Goal: Communication & Community: Answer question/provide support

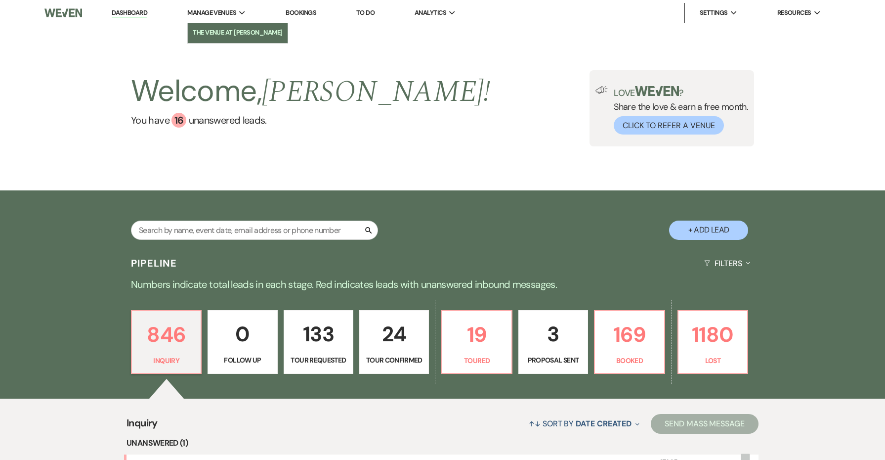
click at [241, 29] on li "The Venue at [PERSON_NAME]" at bounding box center [238, 33] width 90 height 10
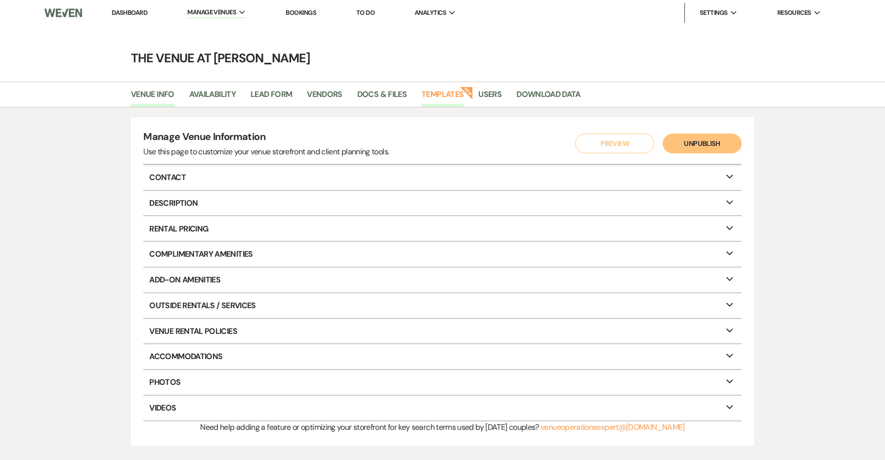
click at [445, 97] on link "Templates" at bounding box center [443, 97] width 42 height 19
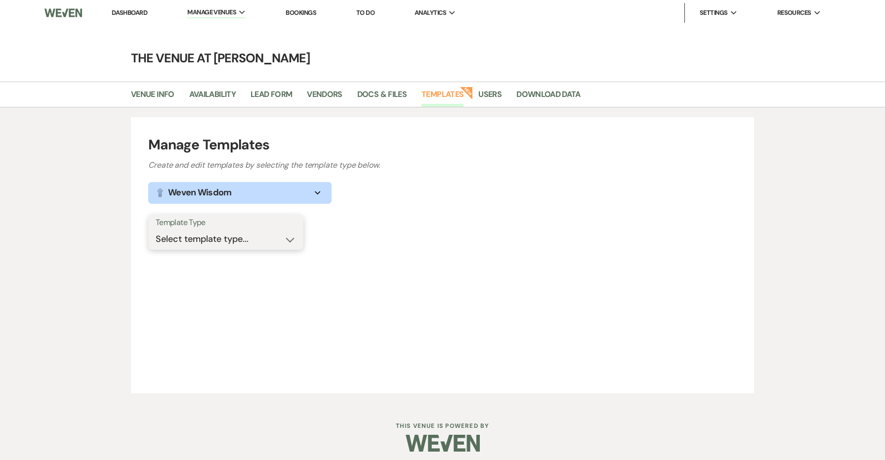
select select "Message Templates"
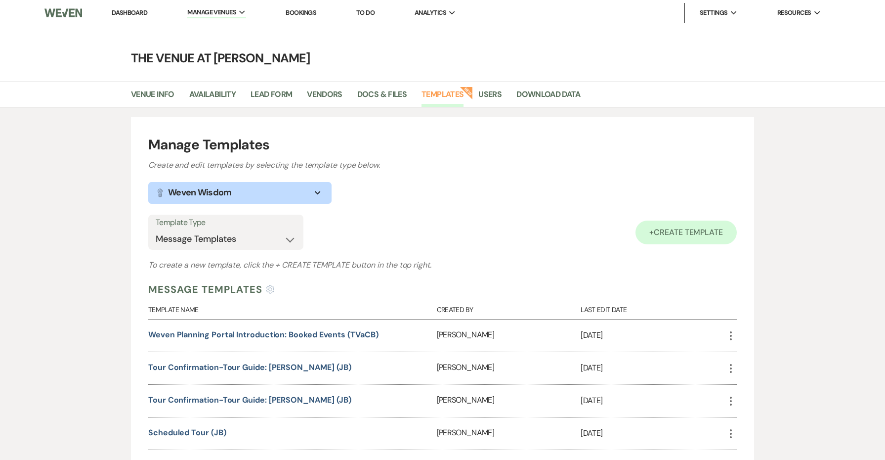
click at [650, 226] on link "+ Create Template" at bounding box center [685, 232] width 101 height 24
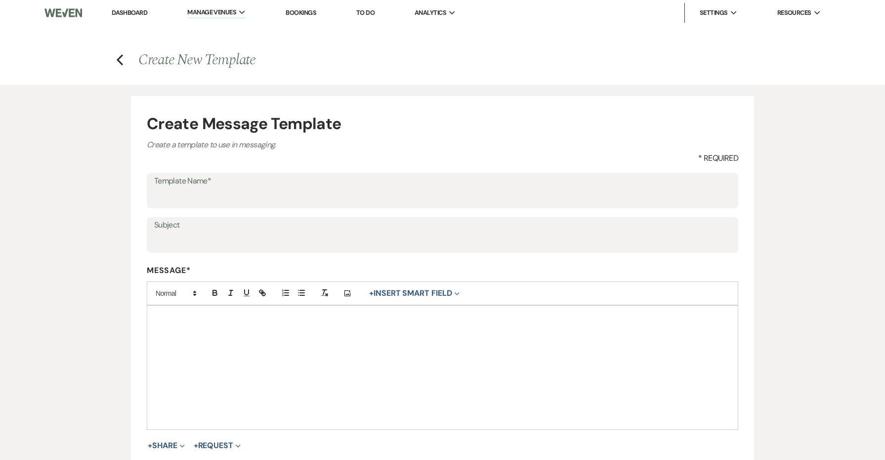
click at [276, 338] on div at bounding box center [442, 367] width 591 height 124
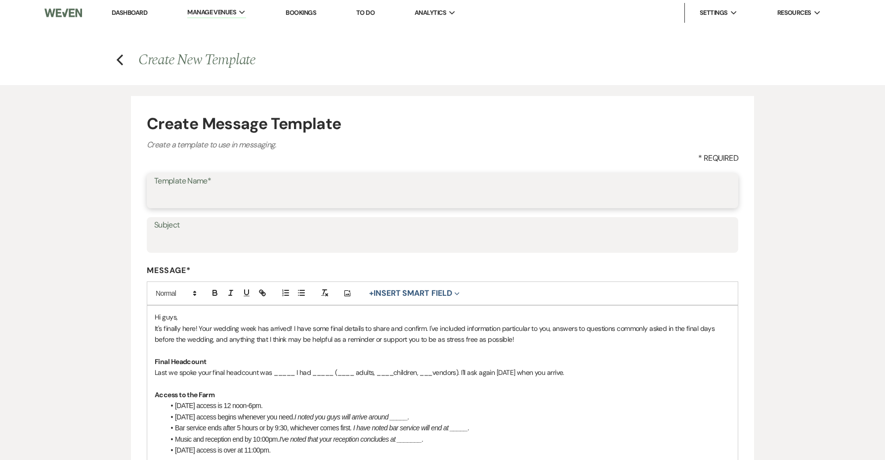
click at [235, 201] on input "Template Name*" at bounding box center [442, 197] width 577 height 19
click at [154, 194] on div "Template Name* Two-Week" at bounding box center [443, 191] width 592 height 36
click at [193, 197] on input "Two-Week" at bounding box center [442, 197] width 577 height 19
click at [203, 197] on input "Two-Week" at bounding box center [442, 197] width 577 height 19
click at [175, 196] on input "Two-Week Check In" at bounding box center [442, 197] width 577 height 19
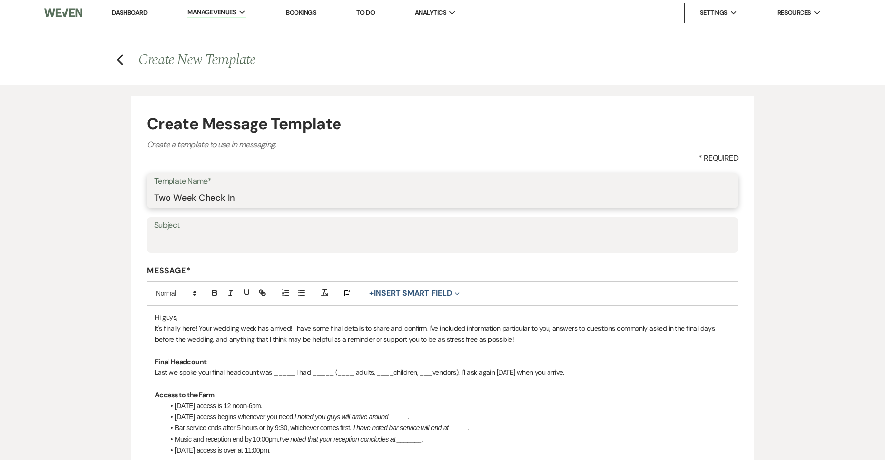
click at [229, 194] on input "Two Week Check In" at bounding box center [442, 197] width 577 height 19
click at [160, 197] on input "Two Week Check-In" at bounding box center [442, 197] width 577 height 19
click at [154, 196] on input "Two Week Check-In" at bounding box center [442, 197] width 577 height 19
click at [361, 200] on input "Coordination Two Week Check-In" at bounding box center [442, 197] width 577 height 19
type input "Coordination Two Week Check-In (JB)"
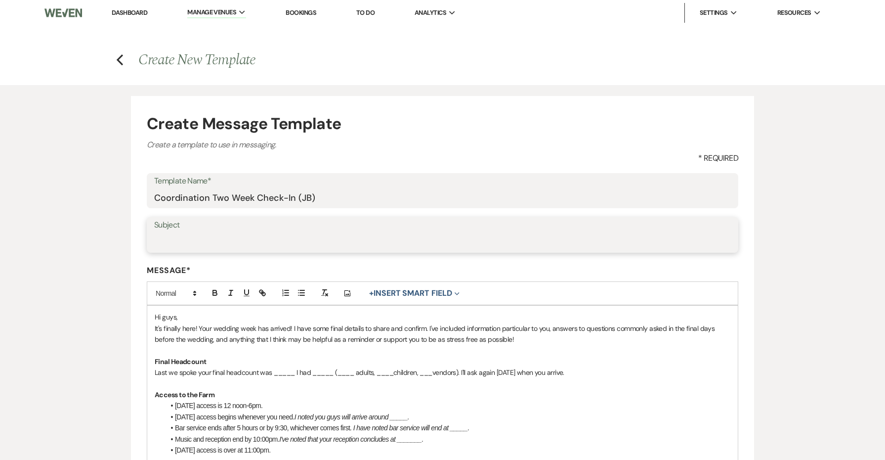
click at [266, 243] on input "Subject" at bounding box center [442, 241] width 577 height 19
type input "Wedding Week Check-In"
click at [205, 323] on p "It's finally here! Your wedding week has arrived! I have some final details to …" at bounding box center [443, 334] width 576 height 22
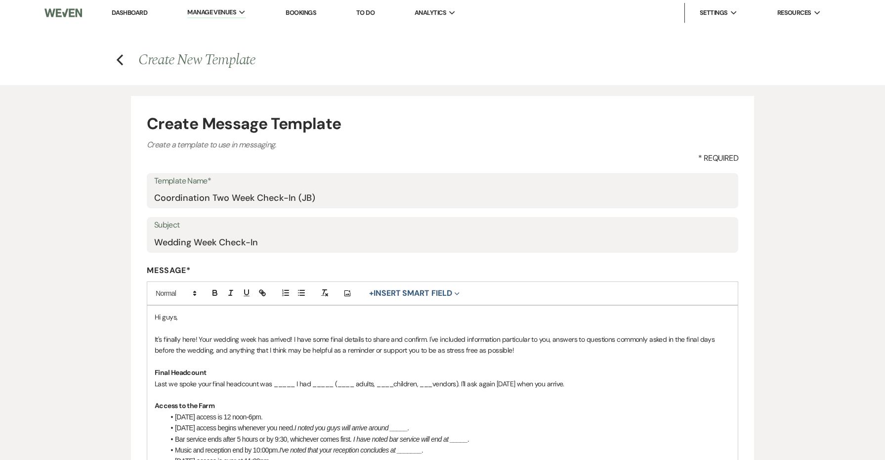
click at [291, 338] on p "It's finally here! Your wedding week has arrived! I have some final details to …" at bounding box center [443, 345] width 576 height 22
drag, startPoint x: 291, startPoint y: 338, endPoint x: 151, endPoint y: 337, distance: 139.8
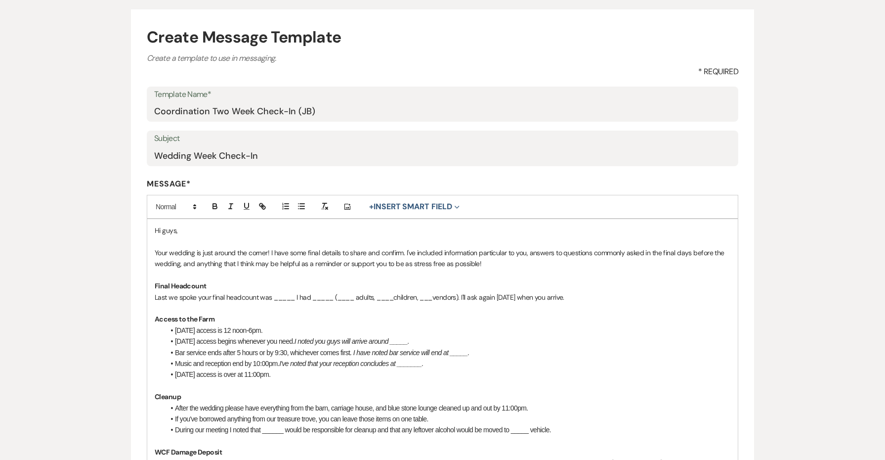
scroll to position [95, 0]
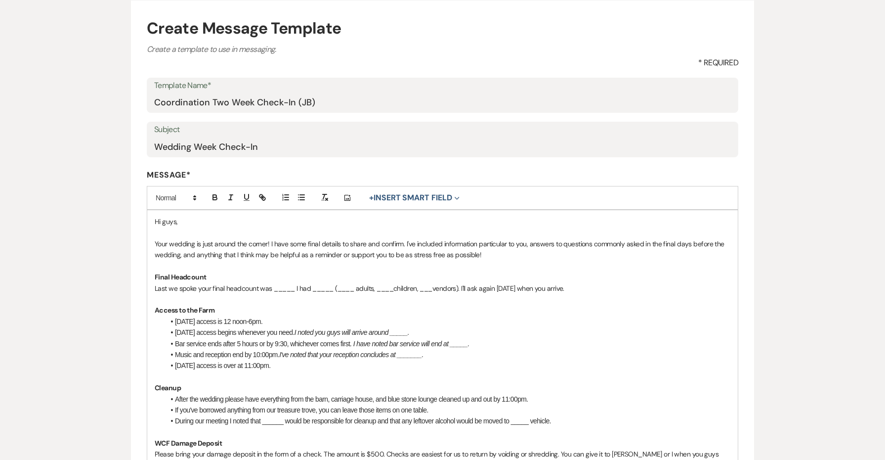
click at [203, 306] on strong "Access to the Farm" at bounding box center [185, 309] width 60 height 9
drag, startPoint x: 264, startPoint y: 317, endPoint x: 223, endPoint y: 316, distance: 41.5
click at [223, 316] on li "Friday access is 12 noon-6pm." at bounding box center [448, 321] width 566 height 11
click at [224, 317] on span "Friday access is 12 noon-6pm." at bounding box center [218, 321] width 87 height 8
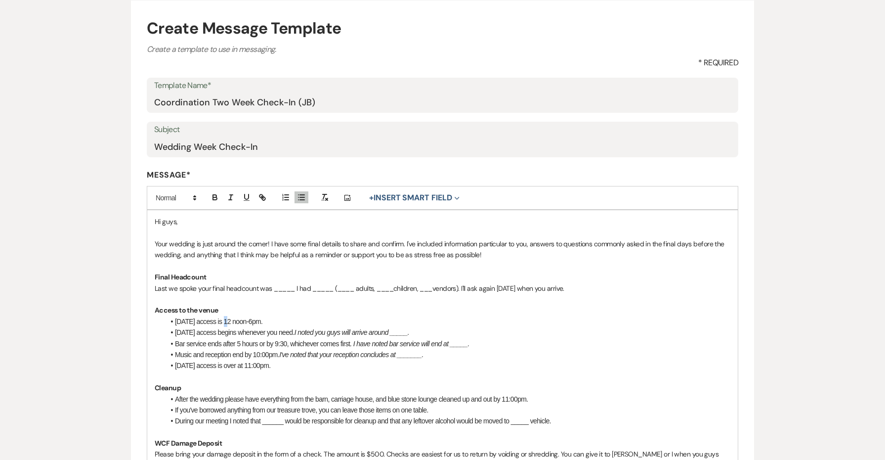
drag, startPoint x: 265, startPoint y: 314, endPoint x: 174, endPoint y: 319, distance: 91.5
click at [174, 319] on li "Friday access is 12 noon-6pm." at bounding box center [448, 321] width 566 height 11
click at [181, 328] on span "Saturday access begins whenever you need." at bounding box center [235, 332] width 120 height 8
click at [320, 329] on li "Wedding Packages that include the add-on day access begins whenever you need. I…" at bounding box center [448, 332] width 566 height 11
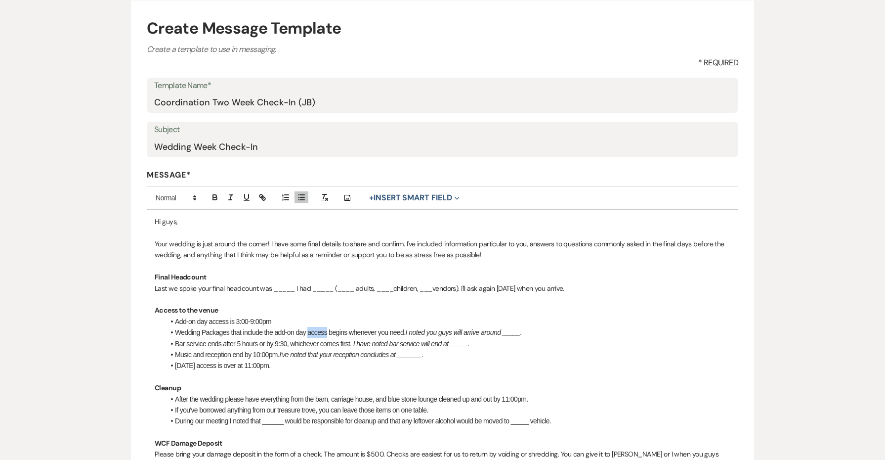
click at [320, 329] on li "Wedding Packages that include the add-on day access begins whenever you need. I…" at bounding box center [448, 332] width 566 height 11
click at [367, 327] on li "Wedding Packages that include the add-on day have access begins whenever you ne…" at bounding box center [448, 332] width 566 height 11
click at [573, 332] on li "Wedding Packages that include the add-on day have access beginning whenever you…" at bounding box center [448, 332] width 566 height 11
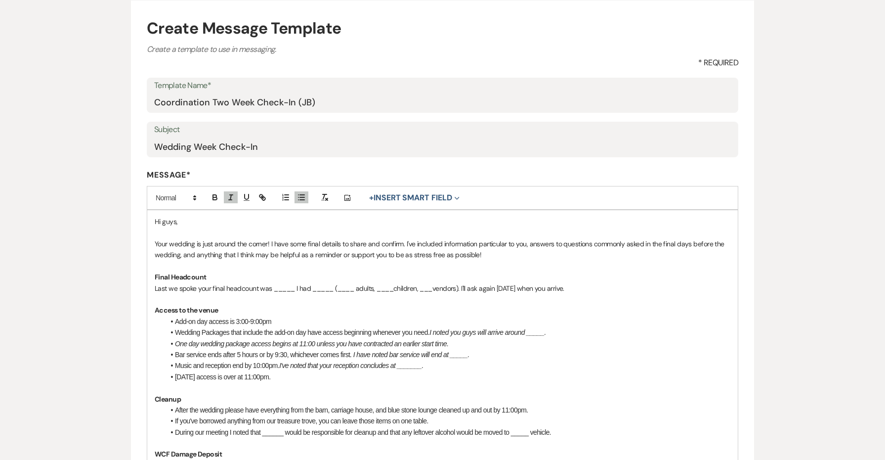
drag, startPoint x: 473, startPoint y: 340, endPoint x: 162, endPoint y: 340, distance: 311.8
drag, startPoint x: 557, startPoint y: 329, endPoint x: 435, endPoint y: 329, distance: 122.1
click at [435, 329] on li "Wedding Packages that include the add-on day have access beginning whenever you…" at bounding box center [448, 332] width 566 height 11
copy li "I noted you guys will arrive around _____."
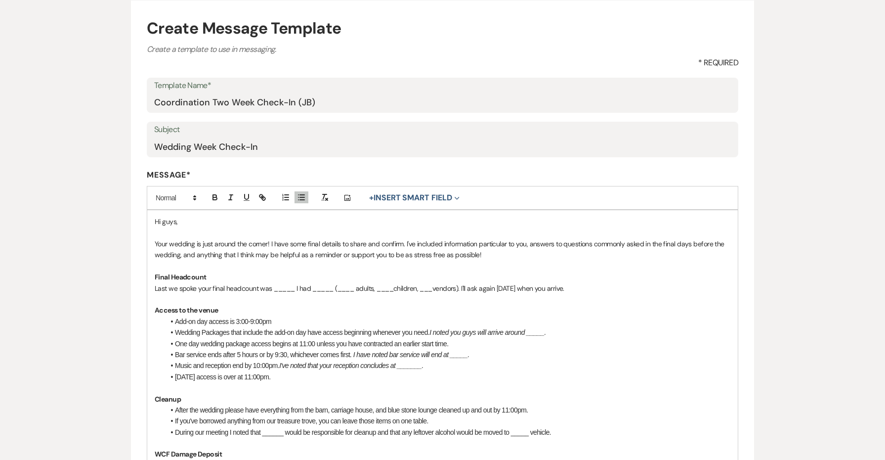
click at [479, 338] on li "One day wedding package access begins at 11:00 unless you have contracted an ea…" at bounding box center [448, 343] width 566 height 11
click at [242, 352] on span "Bar service ends after 5 hours or by 9:30, whichever comes first" at bounding box center [262, 354] width 175 height 8
click at [279, 361] on span "Music and reception end by 10:00pm." at bounding box center [227, 365] width 104 height 8
click at [193, 373] on span "Saturday access is over at 11:00pm." at bounding box center [222, 377] width 95 height 8
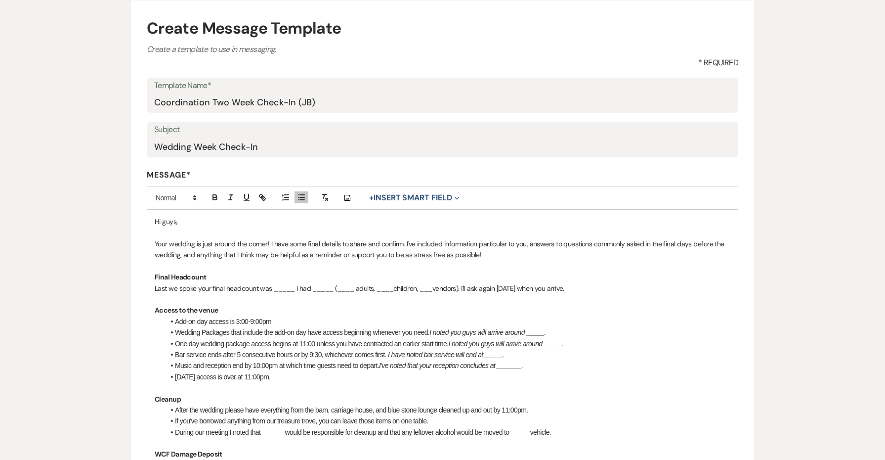
click at [224, 373] on span "Saturday access is over at 11:00pm." at bounding box center [222, 377] width 95 height 8
drag, startPoint x: 227, startPoint y: 373, endPoint x: 174, endPoint y: 373, distance: 52.4
click at [174, 373] on li "Saturday access is over at 11:00pm." at bounding box center [448, 376] width 566 height 11
click at [239, 373] on span "Access to the venue over at 11:00pm." at bounding box center [227, 377] width 105 height 8
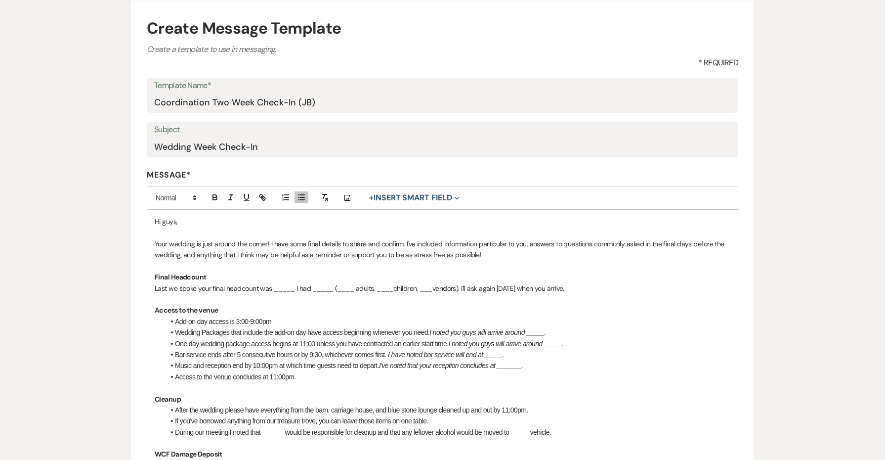
click at [310, 365] on li "Music and reception end by 10:00pm at which time guests need to depart. I've no…" at bounding box center [448, 365] width 566 height 11
click at [303, 371] on li "Access to the venue concludes at 11:00pm." at bounding box center [448, 376] width 566 height 11
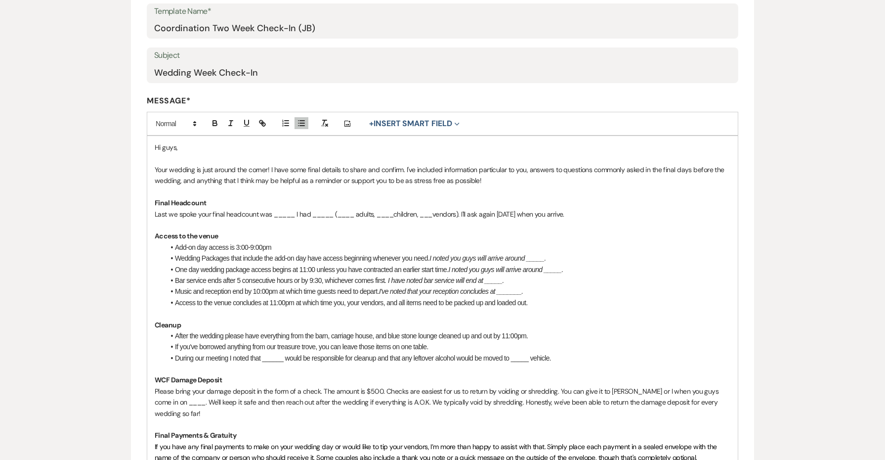
scroll to position [170, 0]
drag, startPoint x: 443, startPoint y: 332, endPoint x: 319, endPoint y: 331, distance: 124.0
click at [319, 331] on span "After the wedding please have everything from the barn, carriage house, and blu…" at bounding box center [351, 335] width 353 height 8
drag, startPoint x: 441, startPoint y: 342, endPoint x: 164, endPoint y: 340, distance: 277.2
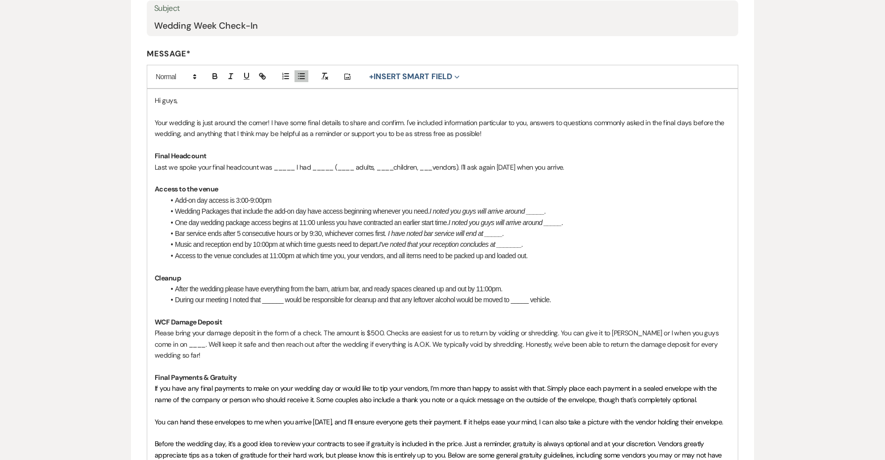
scroll to position [218, 0]
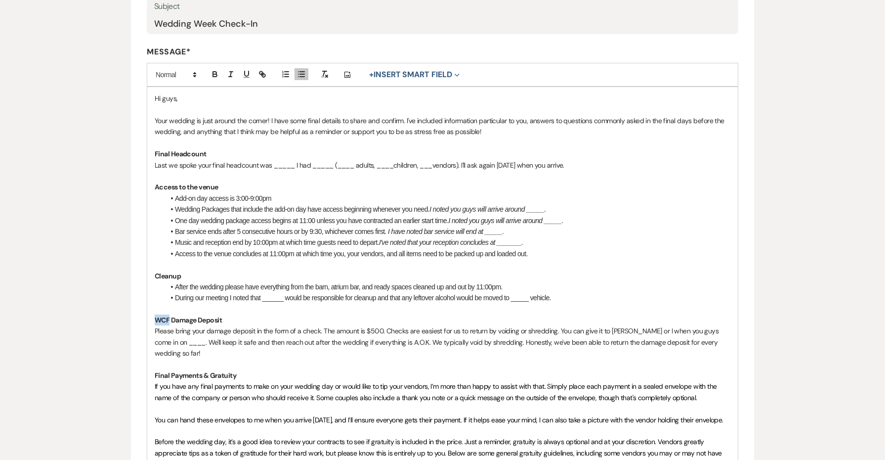
drag, startPoint x: 170, startPoint y: 315, endPoint x: 130, endPoint y: 314, distance: 39.5
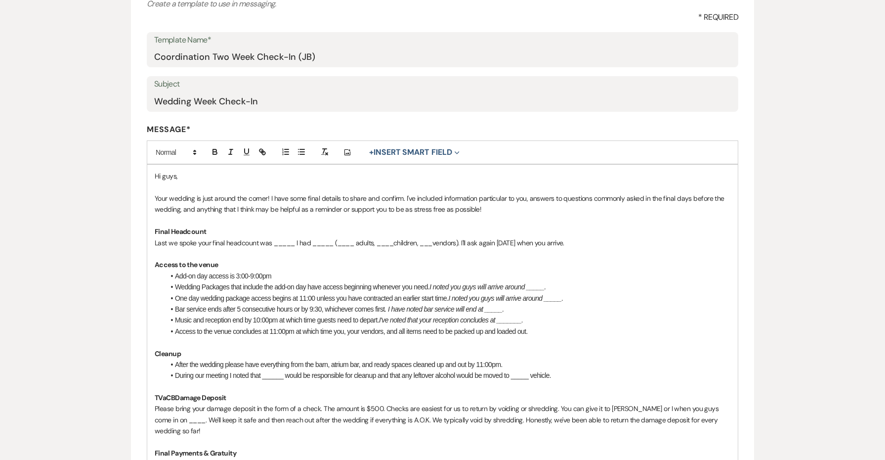
scroll to position [203, 0]
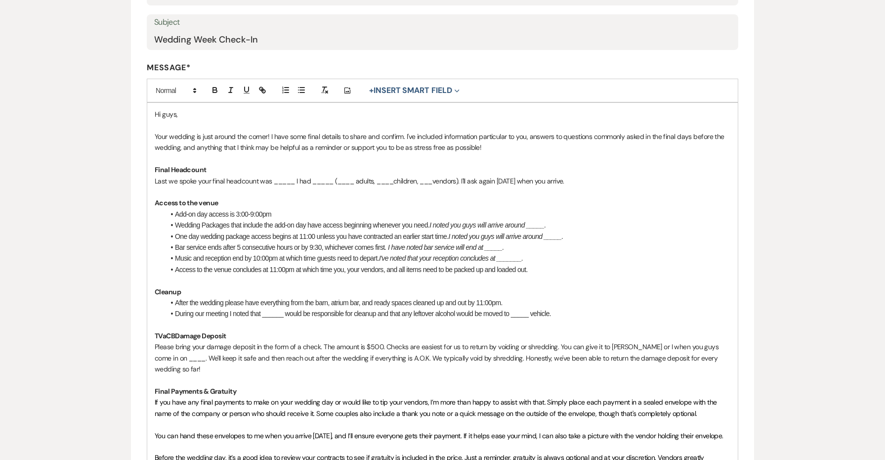
click at [177, 331] on strong "TVaCBDamage Deposit" at bounding box center [190, 335] width 71 height 9
click at [615, 341] on p "Please bring your damage deposit in the form of a check. The amount is $500. Ch…" at bounding box center [443, 357] width 576 height 33
drag, startPoint x: 634, startPoint y: 342, endPoint x: 610, endPoint y: 341, distance: 24.2
click at [610, 341] on p "Please bring your damage deposit in the form of a check. The amount is $500. Ch…" at bounding box center [443, 357] width 576 height 33
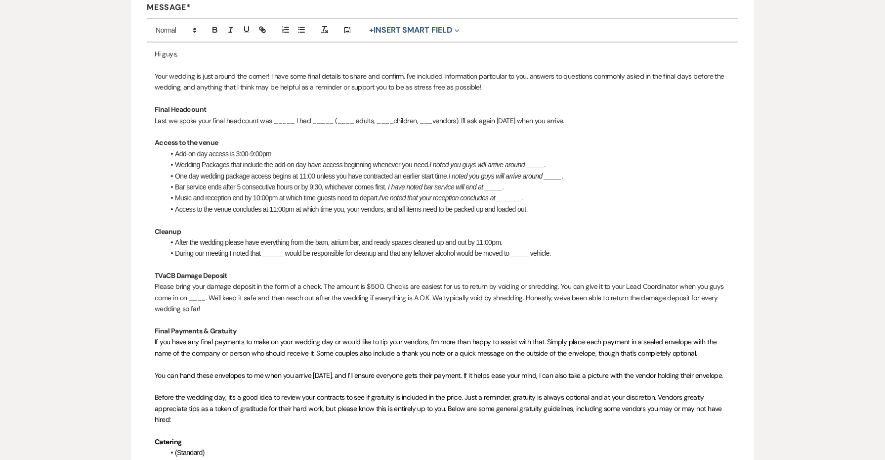
scroll to position [271, 0]
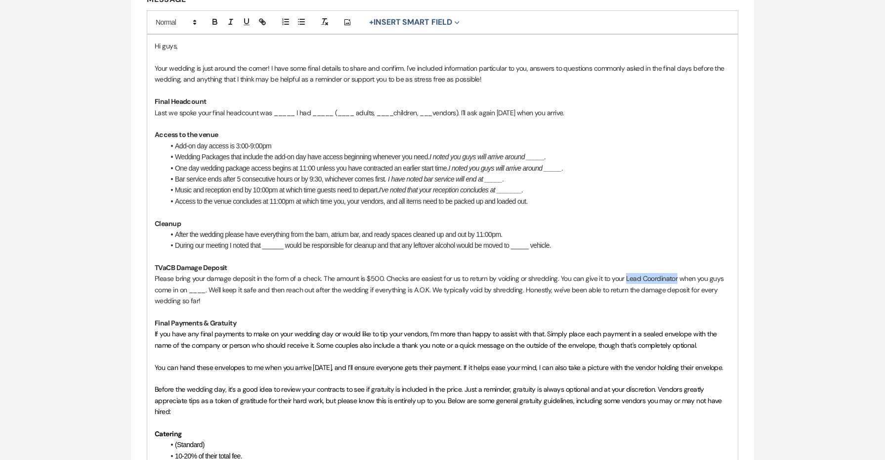
drag, startPoint x: 676, startPoint y: 271, endPoint x: 625, endPoint y: 272, distance: 50.9
click at [625, 273] on p "Please bring your damage deposit in the form of a check. The amount is $500. Ch…" at bounding box center [443, 289] width 576 height 33
click at [328, 362] on p "You can hand these envelopes to me when you arrive on Friday, and I’ll ensure e…" at bounding box center [443, 367] width 576 height 11
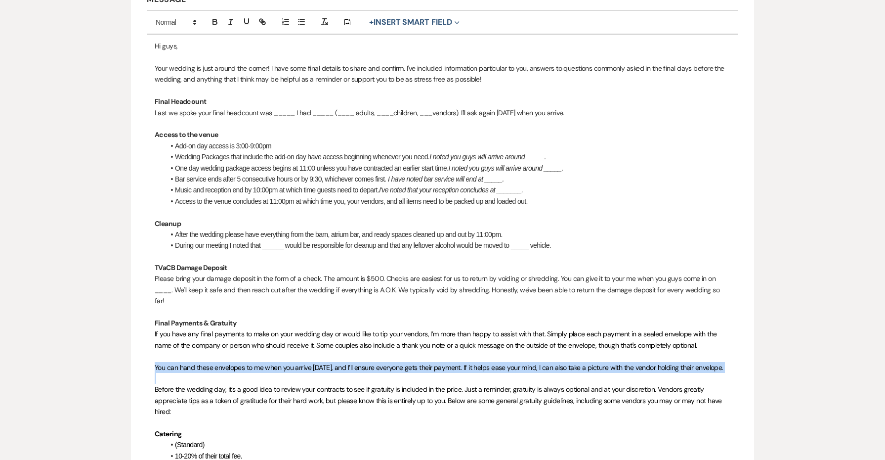
click at [328, 362] on p "You can hand these envelopes to me when you arrive on Friday, and I’ll ensure e…" at bounding box center [443, 367] width 576 height 11
click at [327, 363] on span "You can hand these envelopes to me when you arrive on Friday, and I’ll ensure e…" at bounding box center [439, 367] width 569 height 9
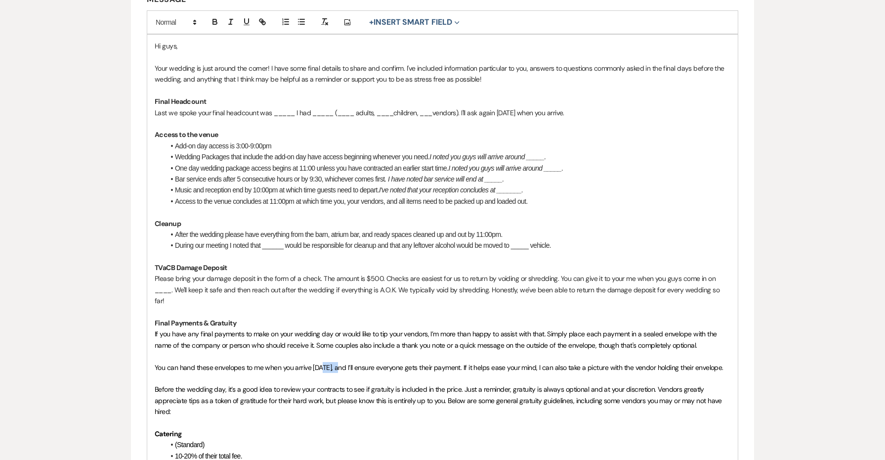
click at [327, 363] on span "You can hand these envelopes to me when you arrive on Friday, and I’ll ensure e…" at bounding box center [439, 367] width 569 height 9
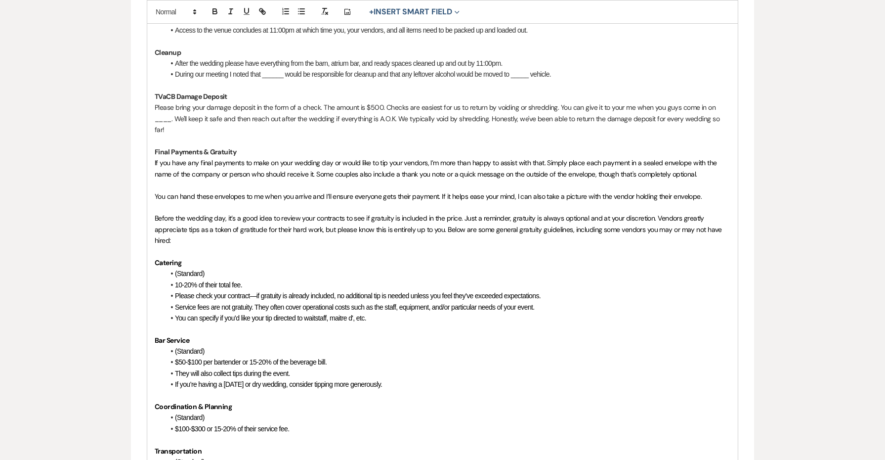
scroll to position [443, 0]
click at [178, 301] on span "Service fees are not gratuity. They often cover operational costs such as the s…" at bounding box center [354, 305] width 359 height 8
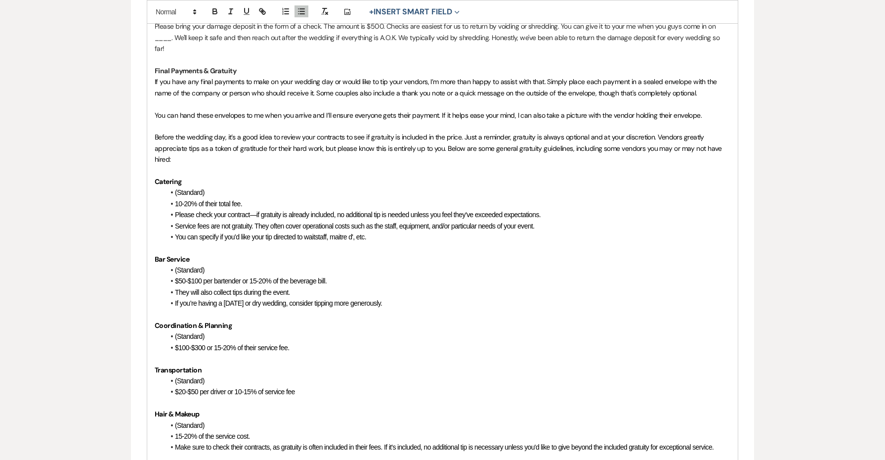
scroll to position [523, 0]
click at [248, 298] on span "If you’re having a Sunday or dry wedding, consider tipping more generously." at bounding box center [278, 302] width 207 height 8
click at [438, 297] on li "If you’re having a Sunday, weekday, or dry wedding, consider tipping more gener…" at bounding box center [448, 302] width 566 height 11
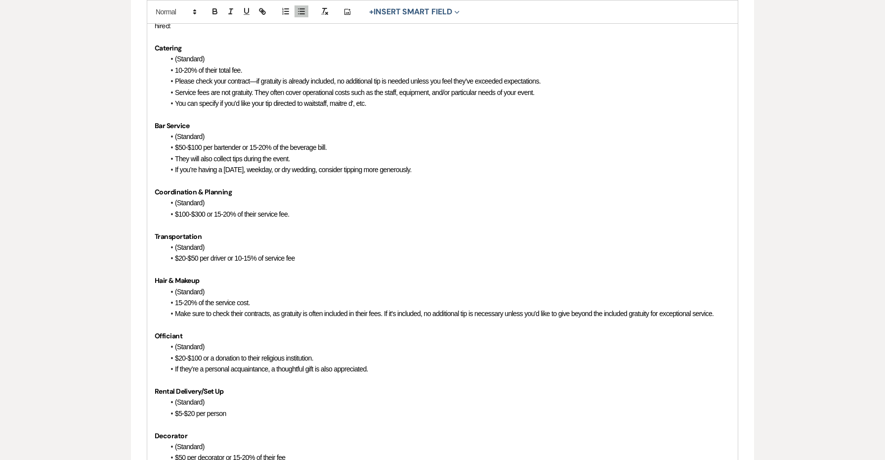
scroll to position [657, 0]
click at [319, 309] on span "Make sure to check their contracts, as gratuity is often included in their fees…" at bounding box center [444, 313] width 539 height 8
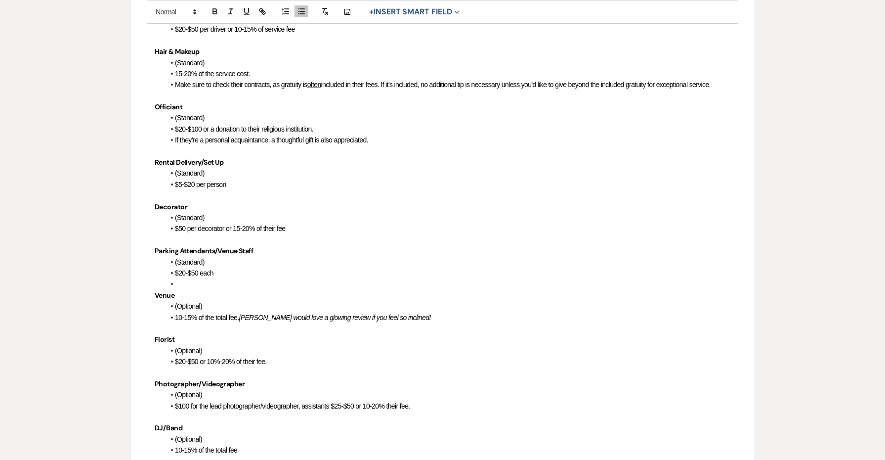
scroll to position [885, 0]
click at [213, 278] on li at bounding box center [448, 283] width 566 height 11
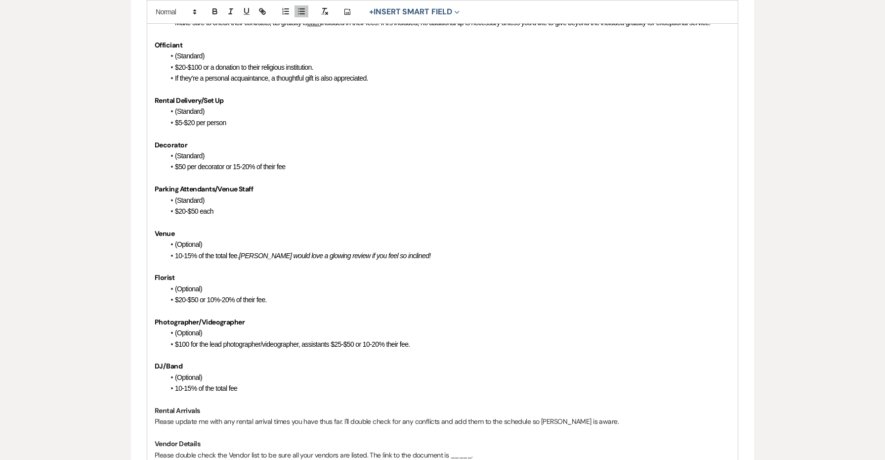
scroll to position [952, 0]
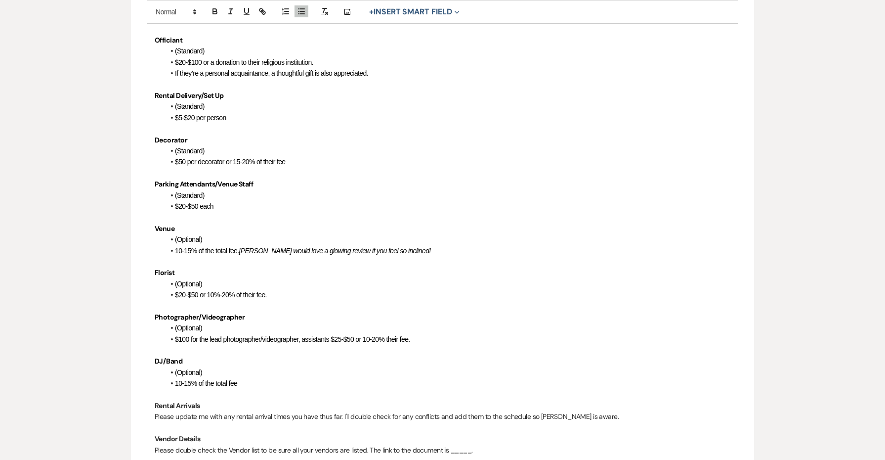
click at [403, 245] on li "10-15% of the total fee. Kelly would love a glowing review if you feel so incli…" at bounding box center [448, 250] width 566 height 11
drag, startPoint x: 403, startPoint y: 221, endPoint x: 247, endPoint y: 218, distance: 155.7
click at [247, 245] on li "10-15% of the total fee. Kelly would love a glowing review if you feel so incli…" at bounding box center [448, 250] width 566 height 11
click at [244, 247] on em "Kelly would love a glowing review if you feel so inclined!" at bounding box center [335, 251] width 192 height 8
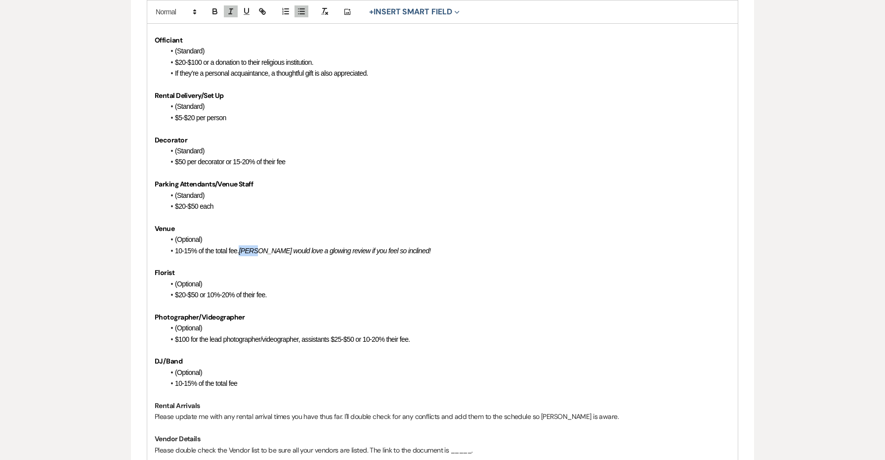
drag, startPoint x: 295, startPoint y: 221, endPoint x: 242, endPoint y: 222, distance: 52.9
click at [242, 247] on em "Kelly would love a glowing review if you feel so inclined!" at bounding box center [335, 251] width 192 height 8
click at [284, 247] on em "Glowing review if you feel so inclined!" at bounding box center [290, 251] width 103 height 8
click at [372, 267] on p "Florist" at bounding box center [443, 272] width 576 height 11
click at [322, 247] on em "Glowing reviews are even better if you feel so inclined!" at bounding box center [313, 251] width 149 height 8
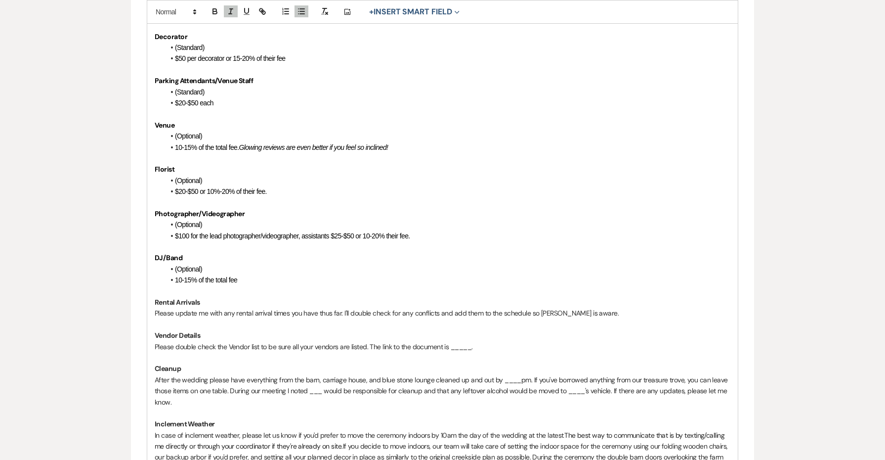
scroll to position [1056, 0]
click at [542, 307] on p "Please update me with any rental arrival times you have thus far. I'll double c…" at bounding box center [443, 312] width 576 height 11
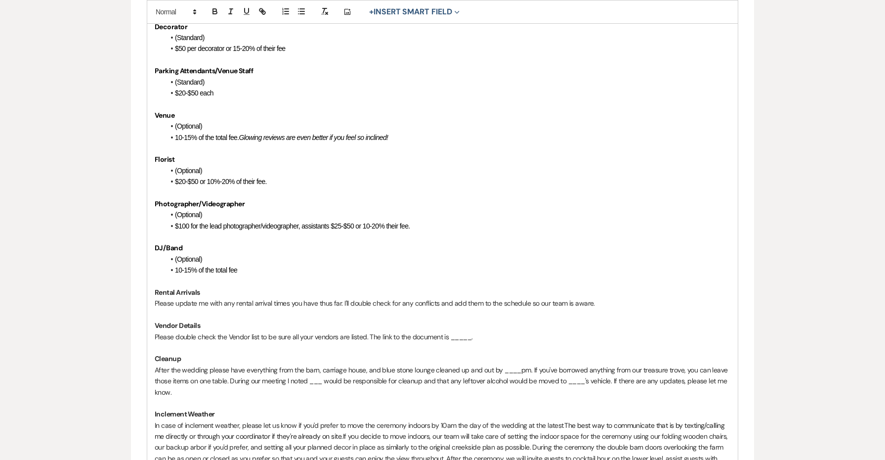
scroll to position [1067, 0]
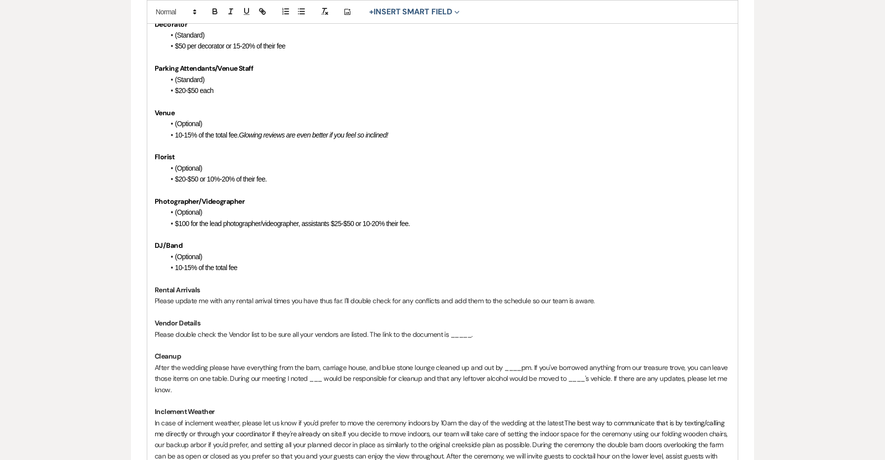
click at [367, 329] on p "Please double check the Vendor list to be sure all your vendors are listed. The…" at bounding box center [443, 334] width 576 height 11
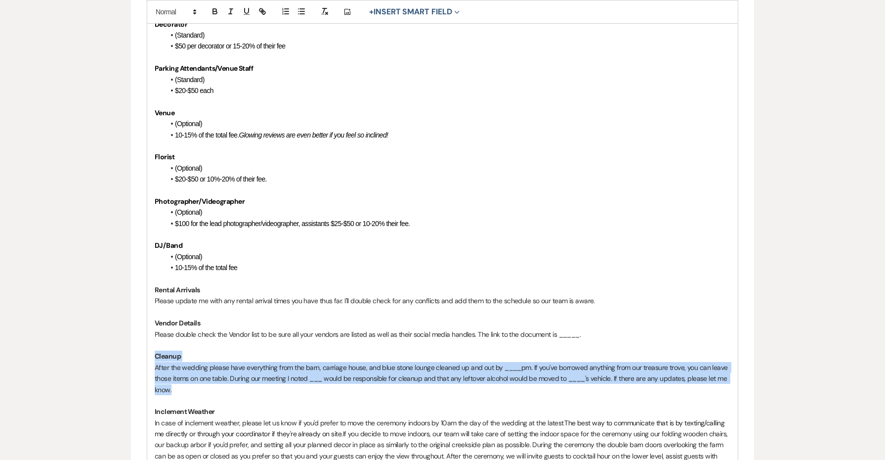
drag, startPoint x: 197, startPoint y: 358, endPoint x: 151, endPoint y: 324, distance: 57.2
click at [151, 324] on div "Hi guys, Your wedding is just around the corner! I have some final details to s…" at bounding box center [442, 18] width 591 height 1561
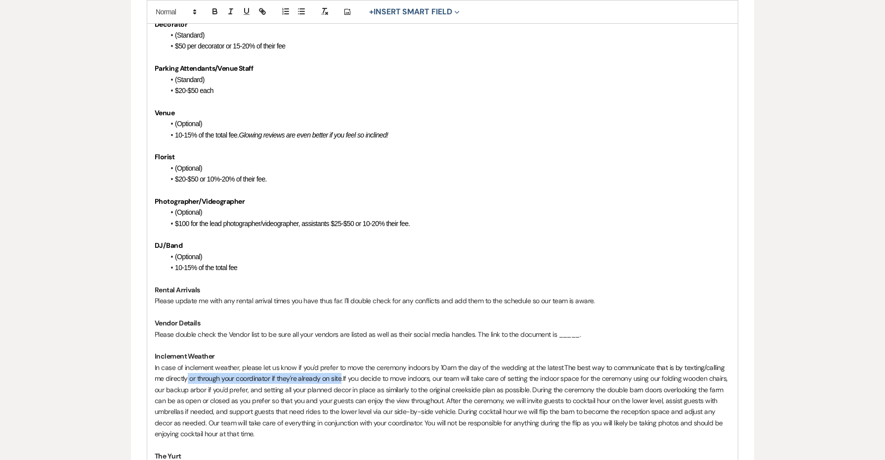
drag, startPoint x: 341, startPoint y: 346, endPoint x: 188, endPoint y: 348, distance: 153.7
click at [188, 363] on span "The best way to communicate that is by texting/calling me directly or through y…" at bounding box center [440, 373] width 571 height 20
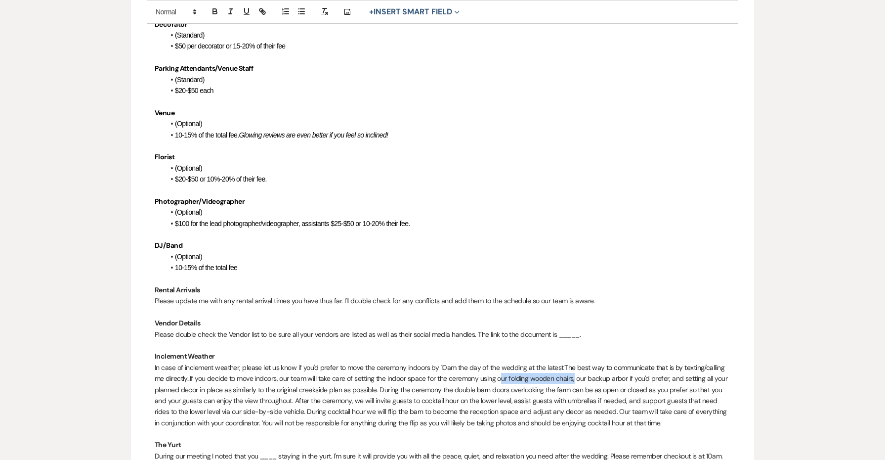
drag, startPoint x: 575, startPoint y: 348, endPoint x: 501, endPoint y: 345, distance: 74.7
click at [501, 362] on p "In case of inclement weather, please let us know if you'd prefer to move the ce…" at bounding box center [443, 395] width 576 height 66
drag, startPoint x: 555, startPoint y: 347, endPoint x: 511, endPoint y: 346, distance: 43.5
click at [511, 362] on p "In case of inclement weather, please let us know if you'd prefer to move the ce…" at bounding box center [443, 395] width 576 height 66
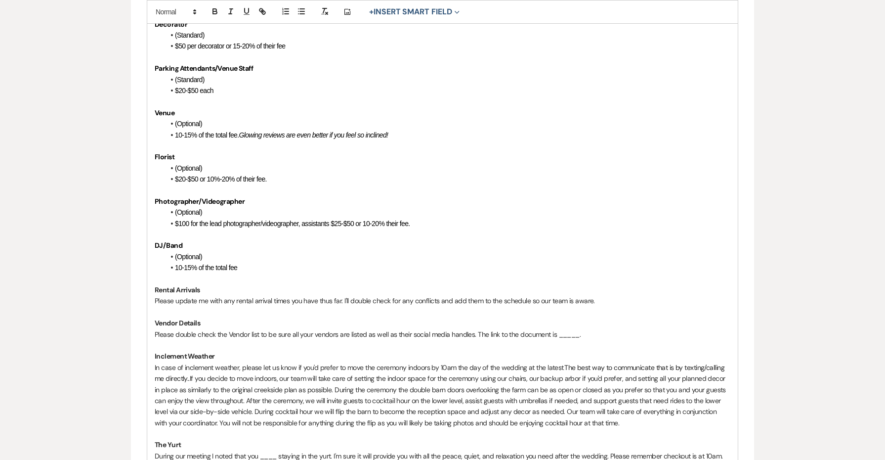
click at [549, 362] on p "In case of inclement weather, please let us know if you'd prefer to move the ce…" at bounding box center [443, 395] width 576 height 66
click at [542, 362] on p "In case of inclement weather, please let us know if you'd prefer to move the ce…" at bounding box center [443, 395] width 576 height 66
drag, startPoint x: 666, startPoint y: 346, endPoint x: 628, endPoint y: 346, distance: 38.0
click at [628, 362] on p "In case of inclement weather, please let us know if you'd prefer to move the ce…" at bounding box center [443, 395] width 576 height 66
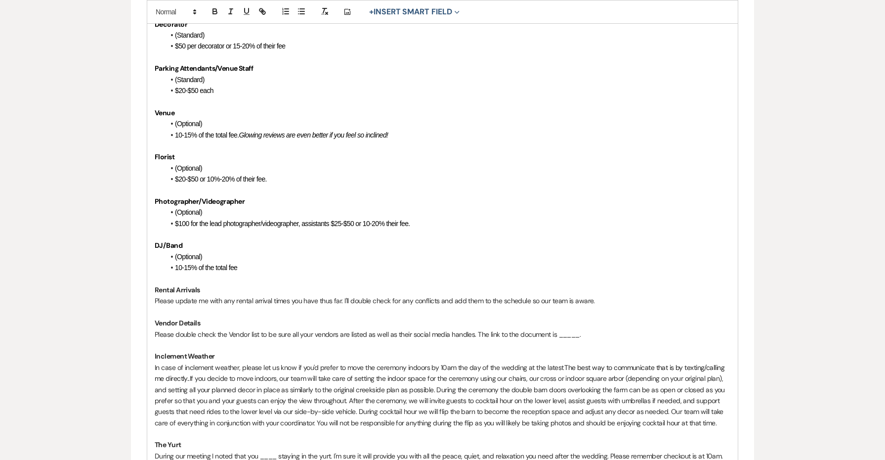
click at [368, 362] on p "In case of inclement weather, please let us know if you'd prefer to move the ce…" at bounding box center [443, 395] width 576 height 66
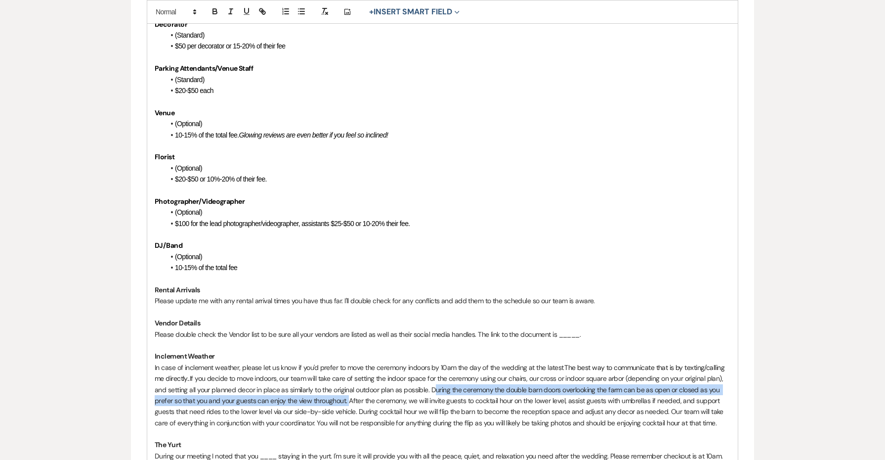
drag, startPoint x: 432, startPoint y: 359, endPoint x: 348, endPoint y: 366, distance: 84.8
click at [348, 366] on p "In case of inclement weather, please let us know if you'd prefer to move the ce…" at bounding box center [443, 395] width 576 height 66
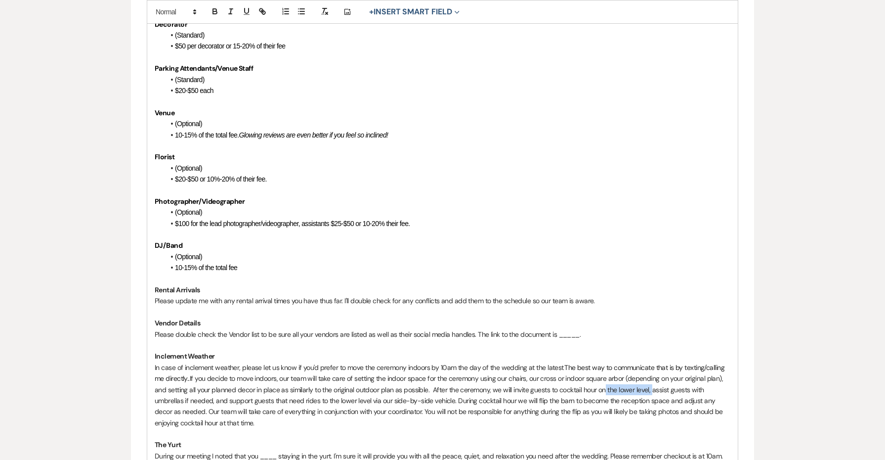
drag, startPoint x: 649, startPoint y: 358, endPoint x: 603, endPoint y: 355, distance: 46.5
click at [603, 362] on p "In case of inclement weather, please let us know if you'd prefer to move the ce…" at bounding box center [443, 395] width 576 height 66
click at [598, 362] on p "In case of inclement weather, please let us know if you'd prefer to move the ce…" at bounding box center [443, 395] width 576 height 66
click at [488, 362] on p "In case of inclement weather, please let us know if you'd prefer to move the ce…" at bounding box center [443, 395] width 576 height 66
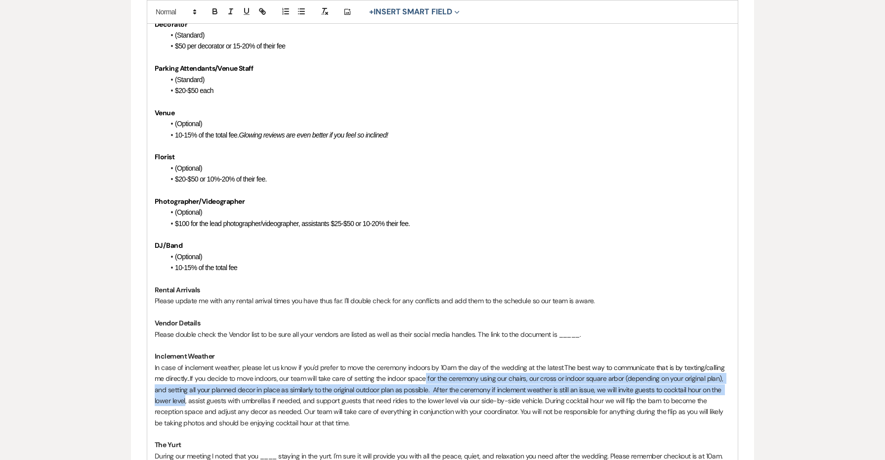
drag, startPoint x: 183, startPoint y: 367, endPoint x: 425, endPoint y: 350, distance: 242.7
click at [425, 362] on p "In case of inclement weather, please let us know if you'd prefer to move the ce…" at bounding box center [443, 395] width 576 height 66
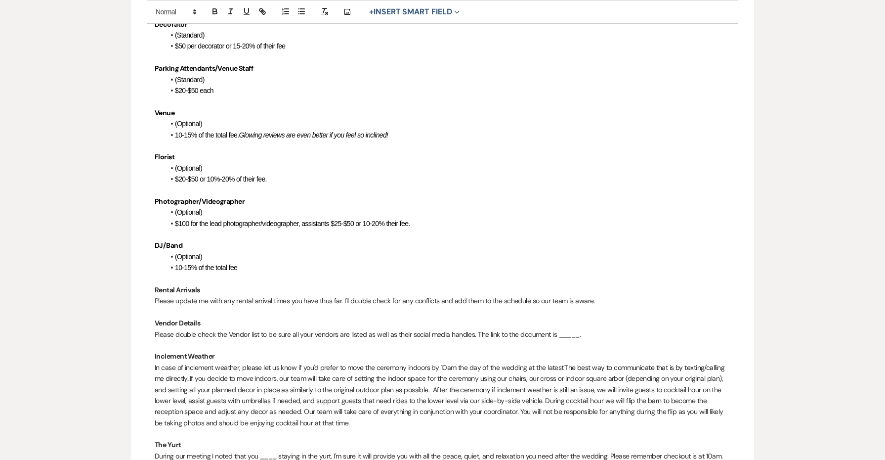
click at [297, 366] on p "In case of inclement weather, please let us know if you'd prefer to move the ce…" at bounding box center [443, 395] width 576 height 66
drag, startPoint x: 722, startPoint y: 356, endPoint x: 694, endPoint y: 356, distance: 28.2
click at [694, 362] on p "In case of inclement weather, please let us know if you'd prefer to move the ce…" at bounding box center [443, 395] width 576 height 66
click at [719, 362] on p "In case of inclement weather, please let us know if you'd prefer to move the ce…" at bounding box center [443, 395] width 576 height 66
drag, startPoint x: 184, startPoint y: 368, endPoint x: 703, endPoint y: 358, distance: 518.9
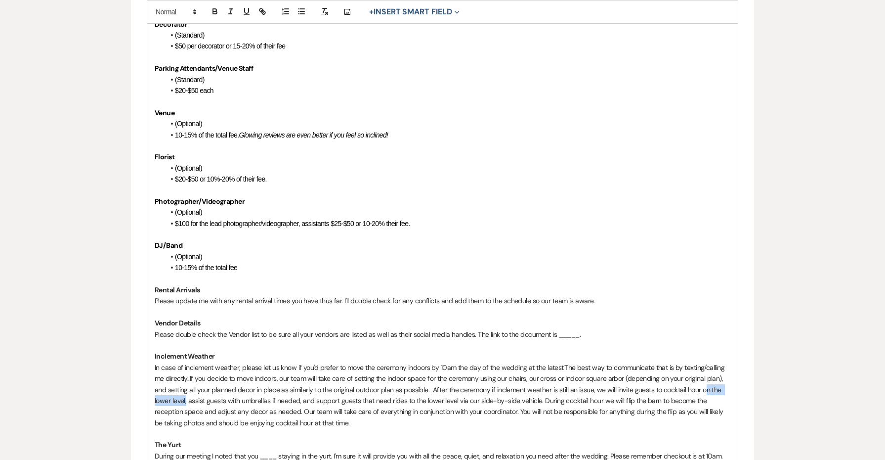
click at [703, 362] on p "In case of inclement weather, please let us know if you'd prefer to move the ce…" at bounding box center [443, 395] width 576 height 66
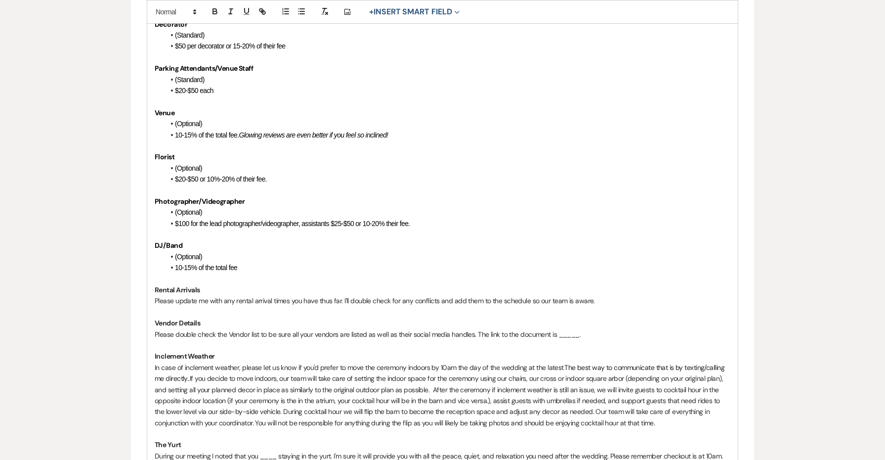
click at [233, 369] on p "In case of inclement weather, please let us know if you'd prefer to move the ce…" at bounding box center [443, 395] width 576 height 66
click at [494, 369] on p "In case of inclement weather, please let us know if you'd prefer to move the ce…" at bounding box center [443, 395] width 576 height 66
drag, startPoint x: 247, startPoint y: 380, endPoint x: 189, endPoint y: 380, distance: 57.8
click at [189, 380] on p "In case of inclement weather, please let us know if you'd prefer to move the ce…" at bounding box center [443, 395] width 576 height 66
click at [379, 379] on p "In case of inclement weather, please let us know if you'd prefer to move the ce…" at bounding box center [443, 395] width 576 height 66
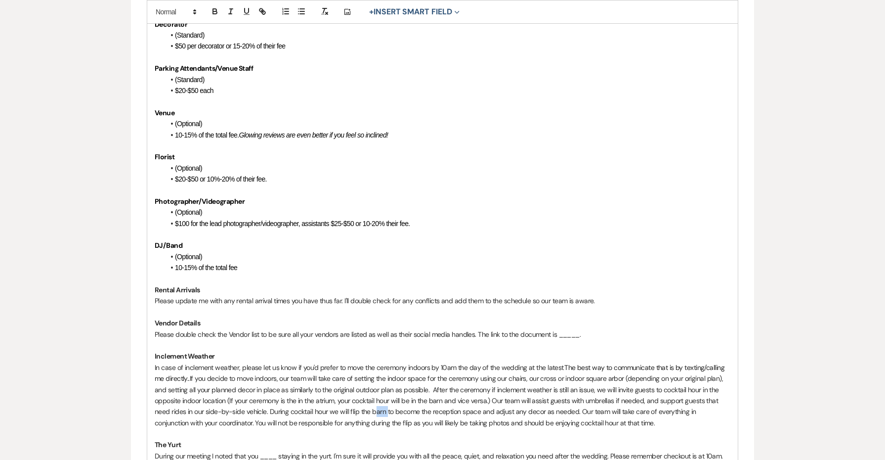
click at [379, 379] on p "In case of inclement weather, please let us know if you'd prefer to move the ce…" at bounding box center [443, 395] width 576 height 66
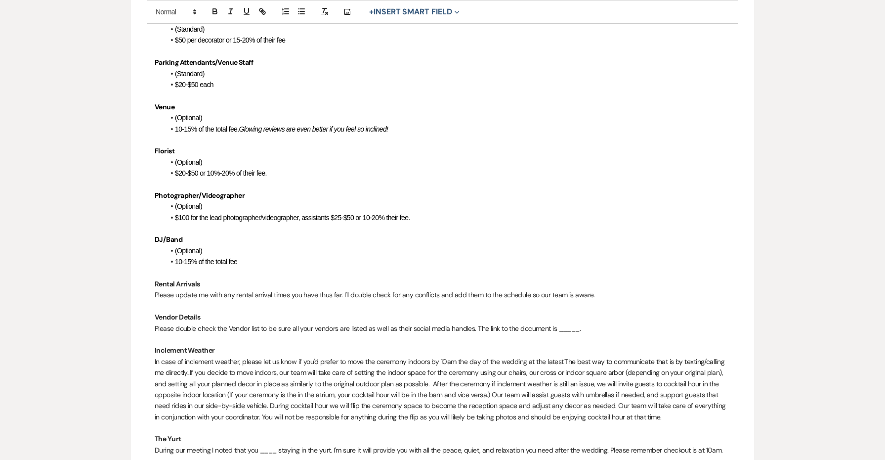
scroll to position [1074, 0]
click at [247, 380] on p "In case of inclement weather, please let us know if you'd prefer to move the ce…" at bounding box center [443, 388] width 576 height 66
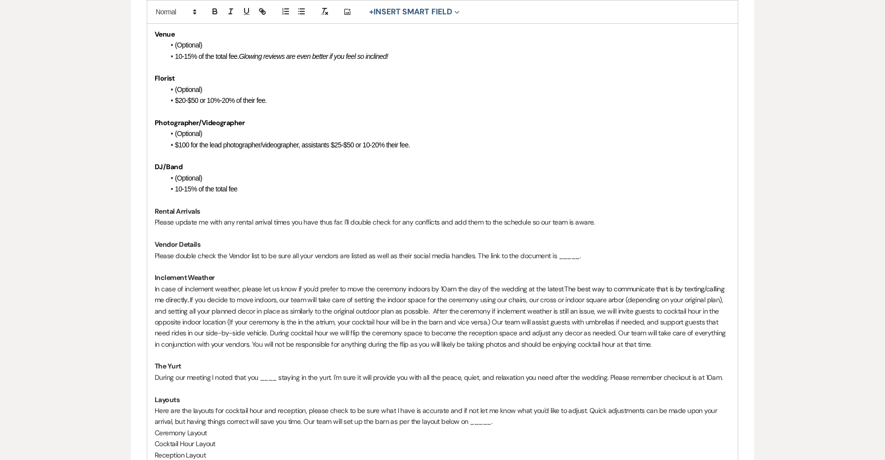
scroll to position [1151, 0]
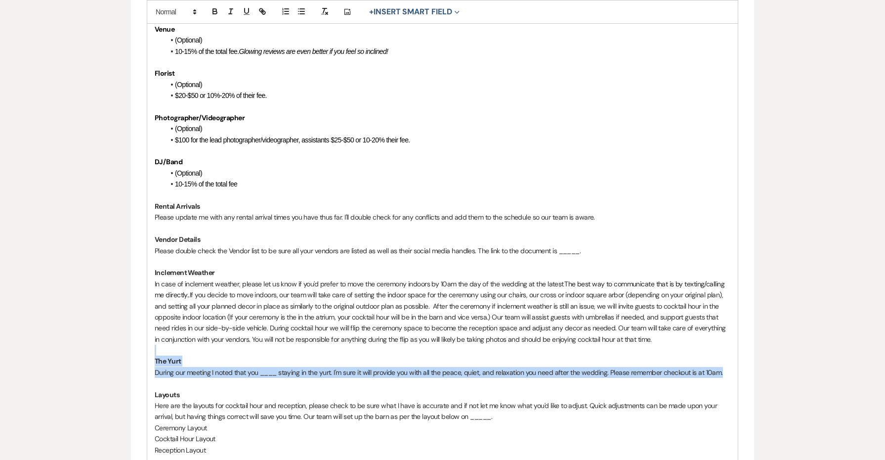
drag, startPoint x: 708, startPoint y: 336, endPoint x: 142, endPoint y: 321, distance: 566.0
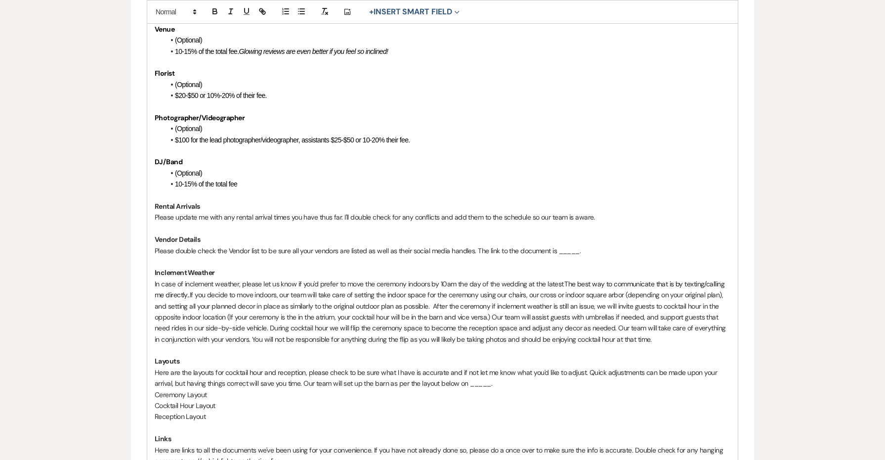
click at [377, 367] on p "Here are the layouts for cocktail hour and reception, please check to be sure w…" at bounding box center [443, 378] width 576 height 22
click at [414, 367] on p "Here are the layouts for cocktail hour and reception, please check to be sure w…" at bounding box center [443, 378] width 576 height 22
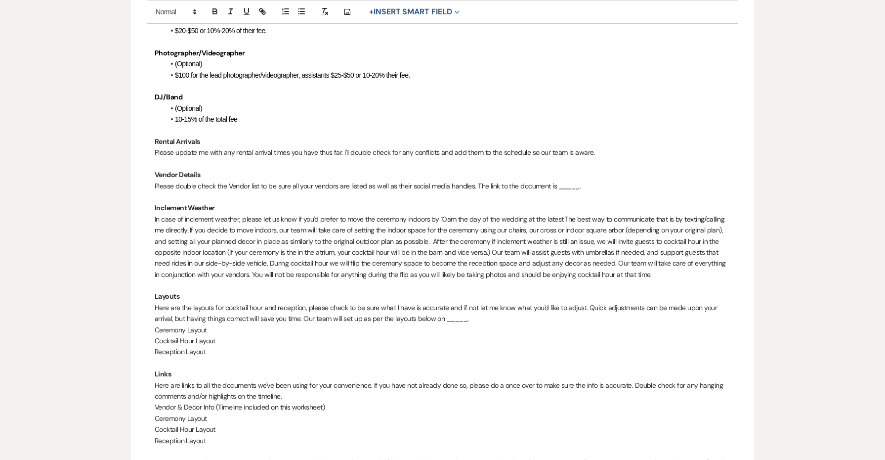
scroll to position [1220, 0]
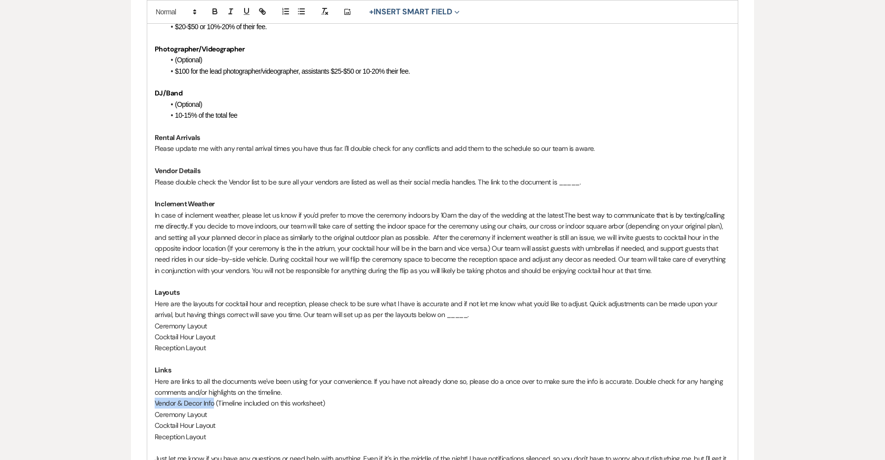
drag, startPoint x: 213, startPoint y: 369, endPoint x: 150, endPoint y: 368, distance: 63.3
click at [213, 431] on p "Reception Layout" at bounding box center [443, 436] width 576 height 11
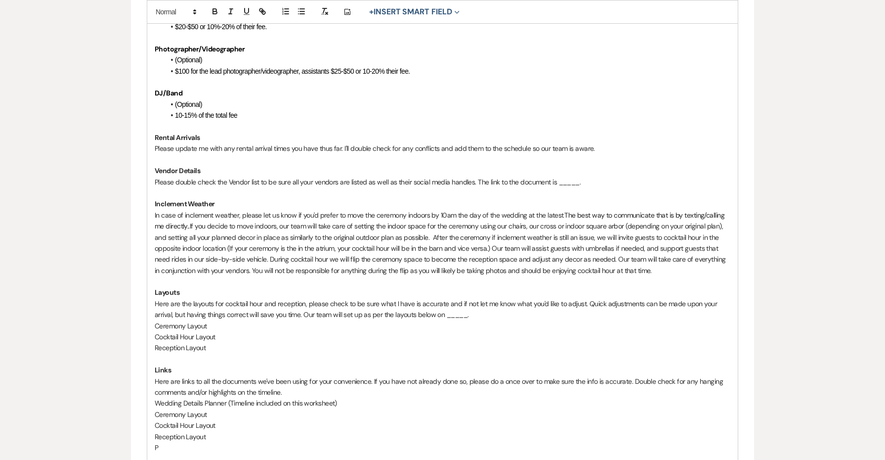
click at [169, 431] on p "Reception Layout" at bounding box center [443, 436] width 576 height 11
click at [174, 442] on p "P" at bounding box center [443, 447] width 576 height 11
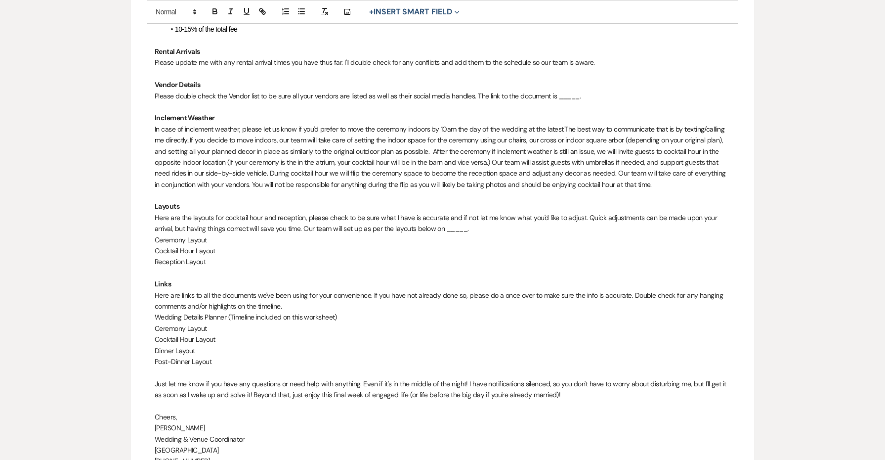
scroll to position [1305, 0]
click at [164, 379] on p "Just let me know if you have any questions or need help with anything. Even if …" at bounding box center [443, 390] width 576 height 22
drag, startPoint x: 206, startPoint y: 423, endPoint x: 143, endPoint y: 425, distance: 62.8
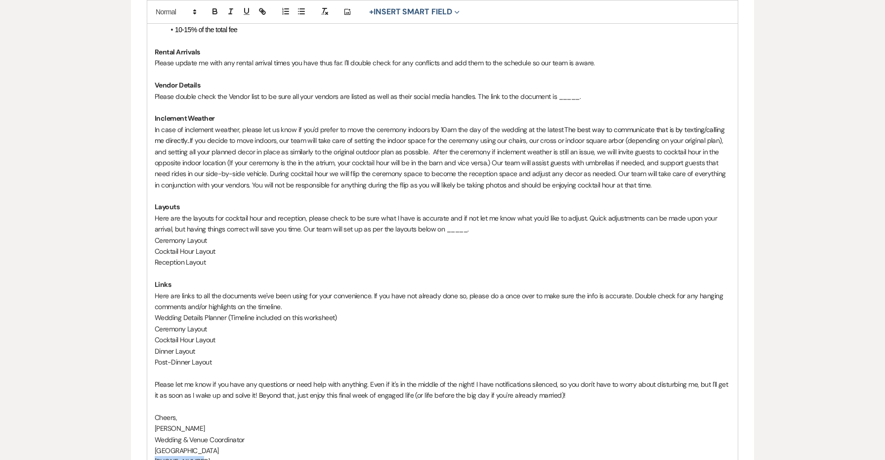
drag, startPoint x: 242, startPoint y: 413, endPoint x: 148, endPoint y: 411, distance: 93.4
click at [253, 434] on p "Wedding & Venue Coordinator" at bounding box center [443, 439] width 576 height 11
drag, startPoint x: 262, startPoint y: 403, endPoint x: 146, endPoint y: 400, distance: 116.7
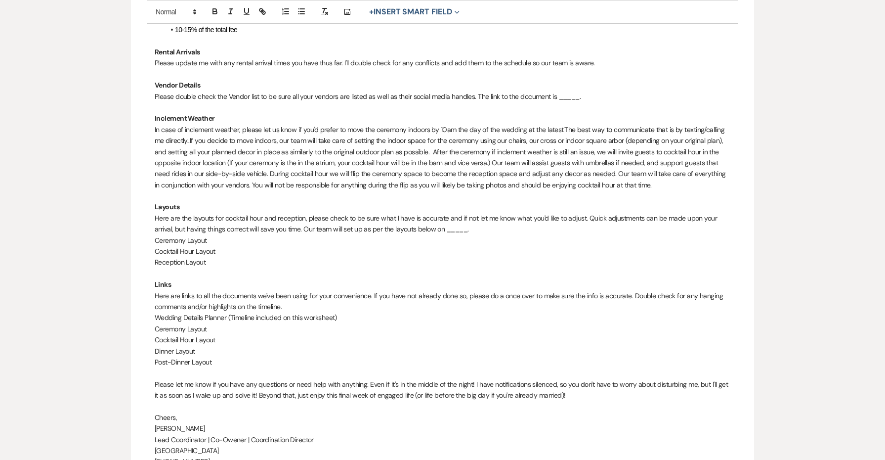
click at [237, 434] on p "Lead Coordinator | Co-Owener | Coordination Director" at bounding box center [443, 439] width 576 height 11
drag, startPoint x: 257, startPoint y: 412, endPoint x: 115, endPoint y: 411, distance: 142.3
click at [263, 356] on p "Post-Dinner Layout" at bounding box center [443, 361] width 576 height 11
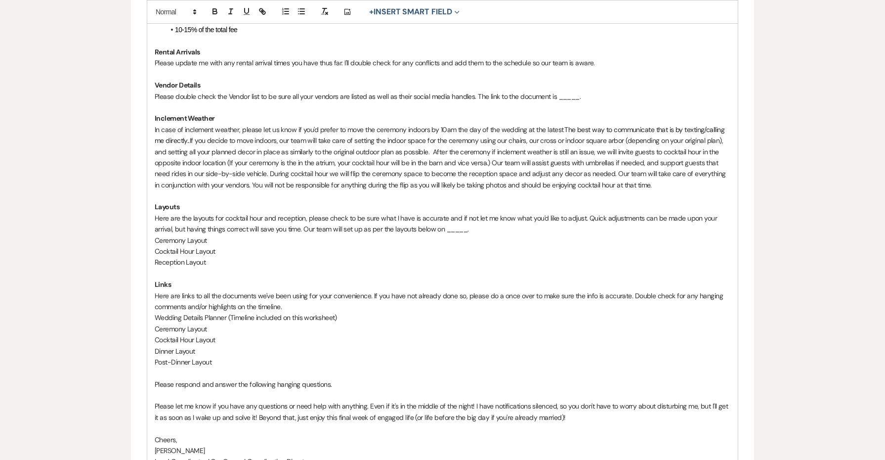
click at [368, 400] on p "Please let me know if you have any questions or need help with anything. Even i…" at bounding box center [443, 411] width 576 height 22
click at [474, 400] on p "Please let me know if you have any questions or need help with anything. Even i…" at bounding box center [443, 411] width 576 height 22
click at [255, 400] on p "Please let me know if you have any questions or need help with anything. Even i…" at bounding box center [443, 411] width 576 height 22
click at [257, 400] on p "Please let me know if you have any questions or need help with anything. Even i…" at bounding box center [443, 411] width 576 height 22
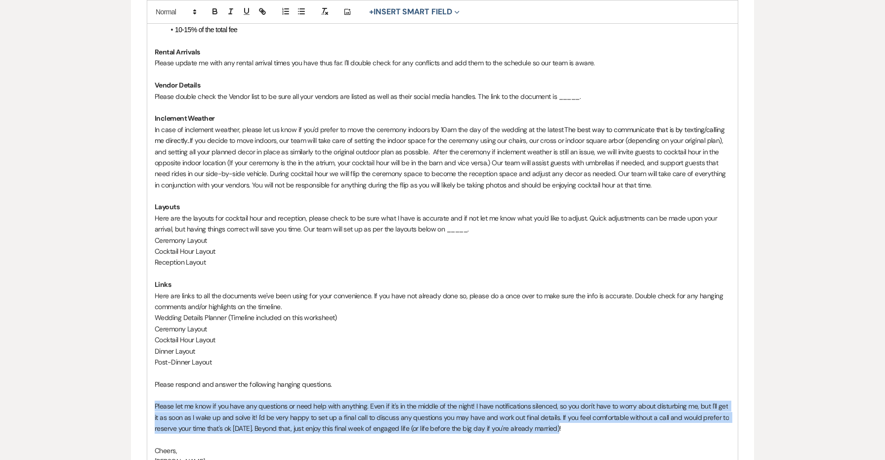
drag, startPoint x: 608, startPoint y: 394, endPoint x: 140, endPoint y: 367, distance: 468.8
copy p "Please let me know if you have any questions or need help with anything. Even i…"
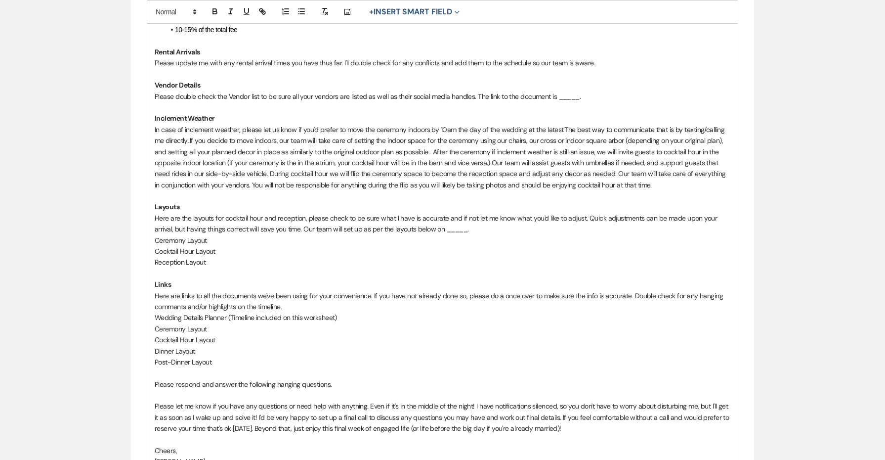
click at [474, 334] on p "Cocktail Hour Layout" at bounding box center [443, 339] width 576 height 11
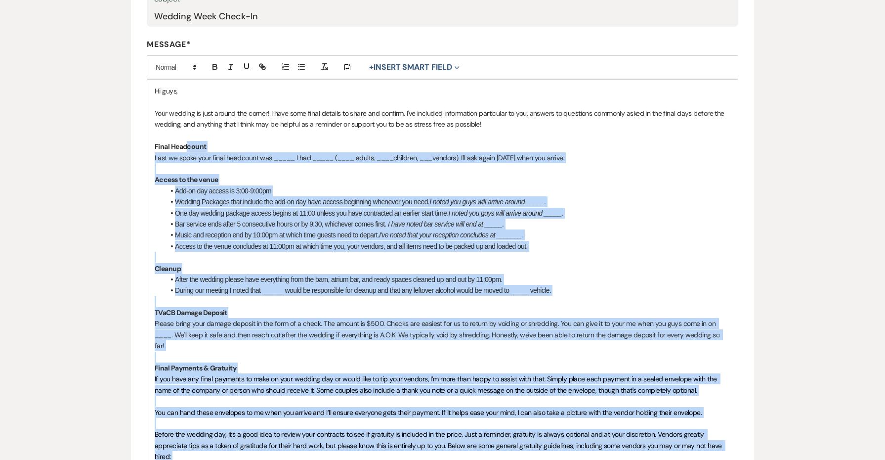
scroll to position [207, 0]
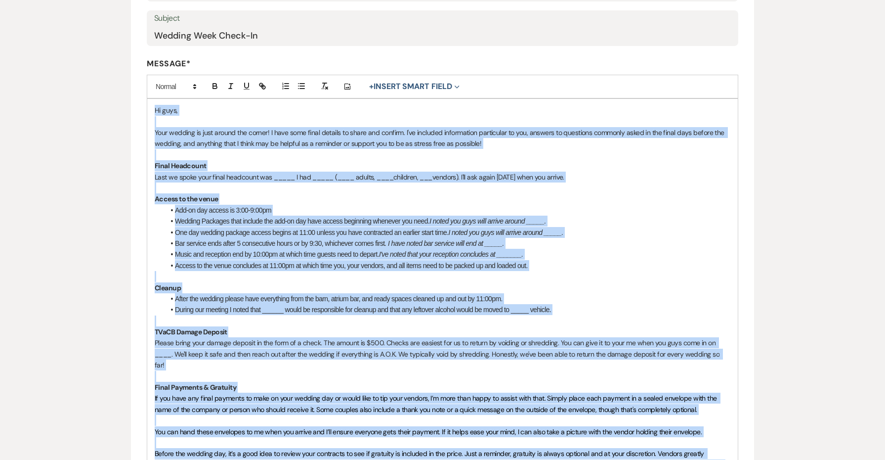
drag, startPoint x: 591, startPoint y: 390, endPoint x: 187, endPoint y: 91, distance: 502.7
copy div "Hi guys, Your wedding is just around the corner! I have some final details to s…"
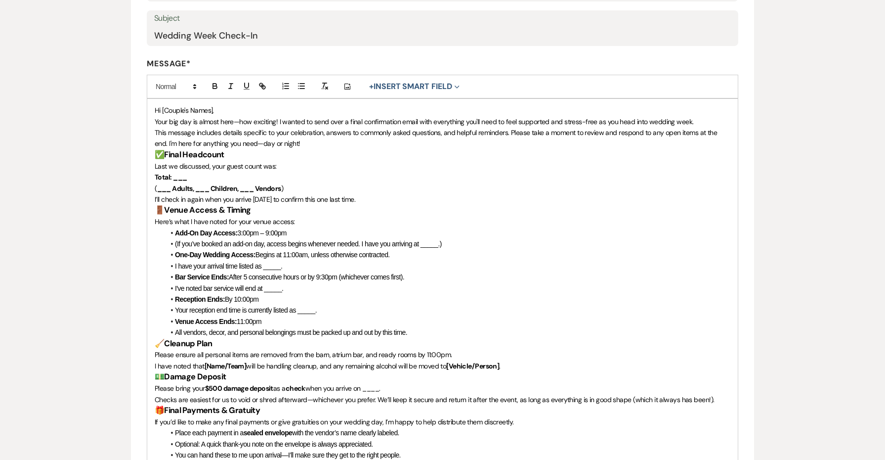
click at [264, 110] on p "Hi [Couple's Names]," at bounding box center [443, 110] width 576 height 11
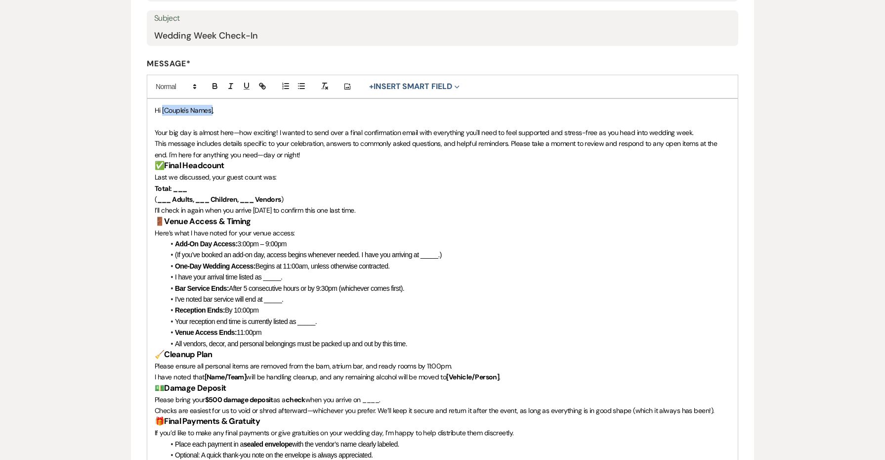
drag, startPoint x: 213, startPoint y: 111, endPoint x: 162, endPoint y: 109, distance: 51.9
click at [162, 109] on span "Hi [Couple's Names]," at bounding box center [184, 110] width 59 height 9
click at [404, 83] on button "+ Insert Smart Field Expand" at bounding box center [414, 87] width 97 height 12
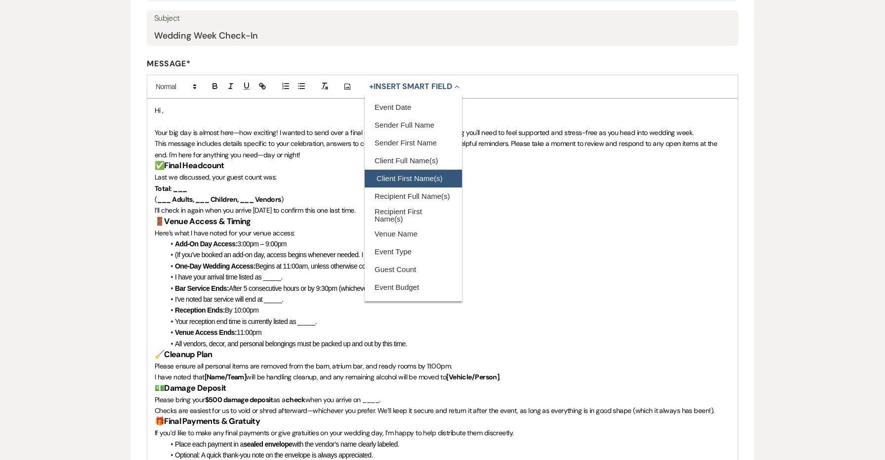
click at [411, 176] on button "Client First Name(s)" at bounding box center [413, 178] width 97 height 18
click at [281, 117] on p at bounding box center [443, 121] width 576 height 11
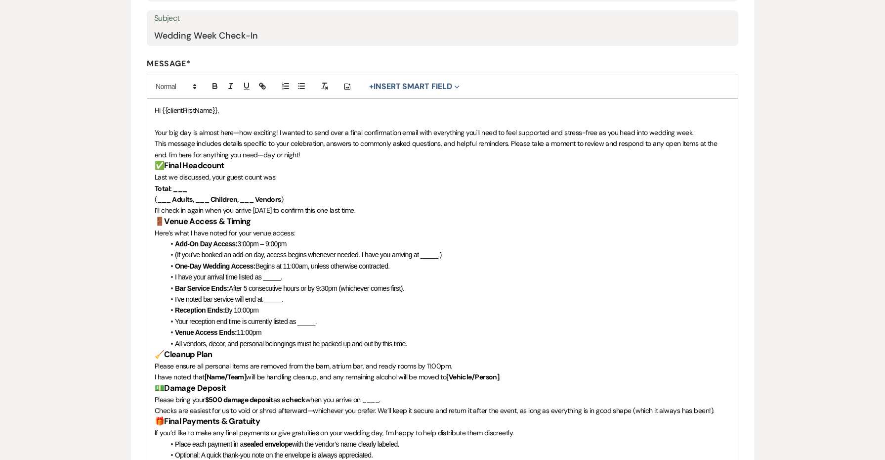
click at [553, 157] on p "This message includes details specific to your celebration, answers to commonly…" at bounding box center [443, 149] width 576 height 22
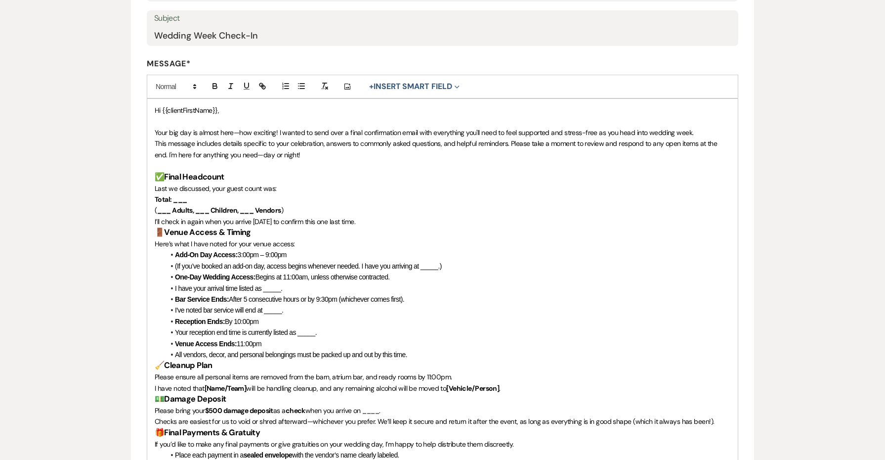
click at [293, 153] on p "This message includes details specific to your celebration, answers to commonly…" at bounding box center [443, 149] width 576 height 22
click at [387, 222] on p "I’ll check in again when you arrive on Friday to confirm this one last time." at bounding box center [443, 221] width 576 height 11
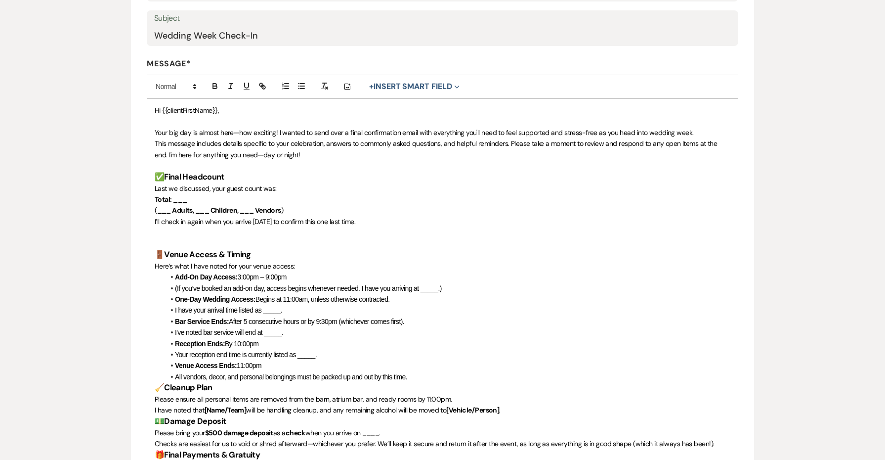
drag, startPoint x: 383, startPoint y: 219, endPoint x: 138, endPoint y: 185, distance: 247.5
click at [321, 84] on icon "button" at bounding box center [324, 86] width 9 height 9
click at [321, 227] on p at bounding box center [443, 232] width 576 height 11
click at [265, 222] on p "I’ll check in again when you arrive on Friday to confirm this one last time." at bounding box center [443, 221] width 576 height 11
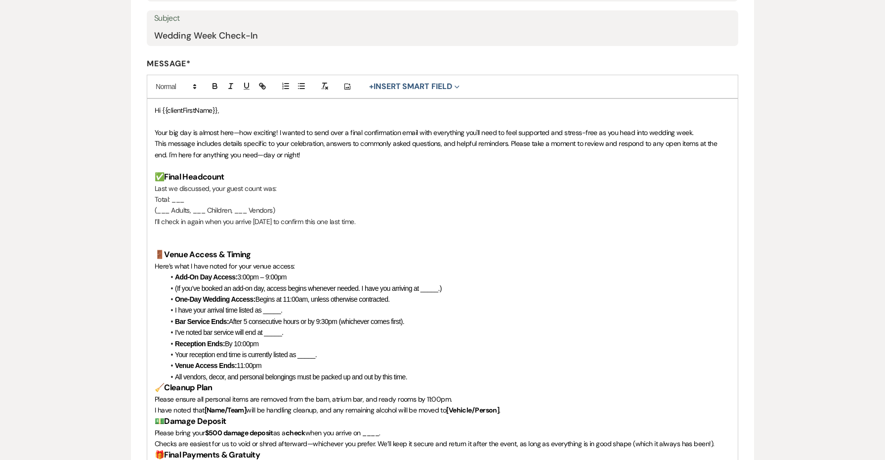
click at [265, 222] on p "I’ll check in again when you arrive on Friday to confirm this one last time." at bounding box center [443, 221] width 576 height 11
click at [265, 216] on p "I’ll check in again when you arrive on Friday to confirm this one last time." at bounding box center [443, 221] width 576 height 11
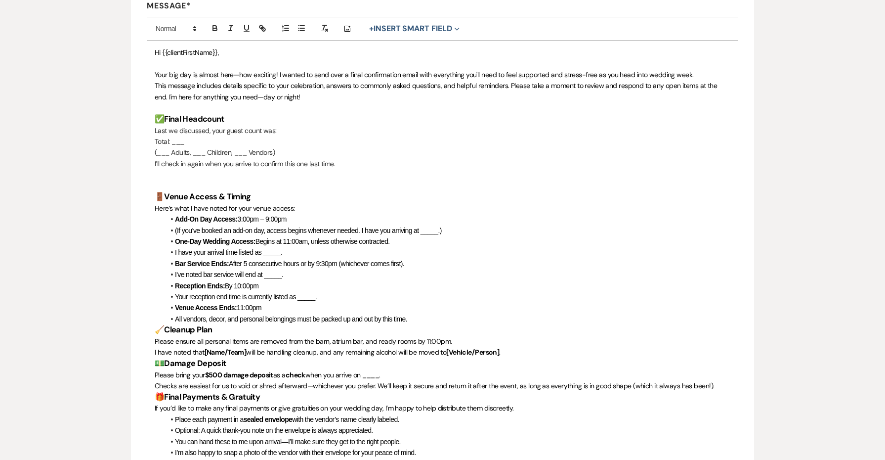
scroll to position [270, 0]
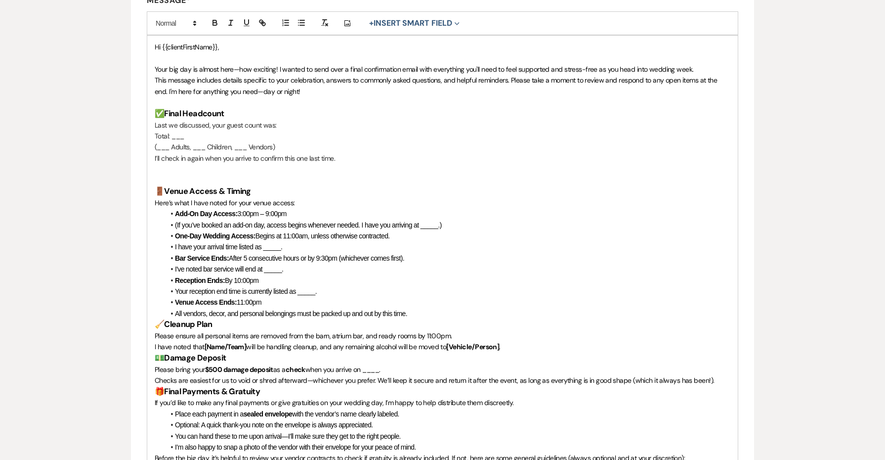
click at [441, 308] on li "All vendors, decor, and personal belongings must be packed up and out by this t…" at bounding box center [448, 313] width 566 height 11
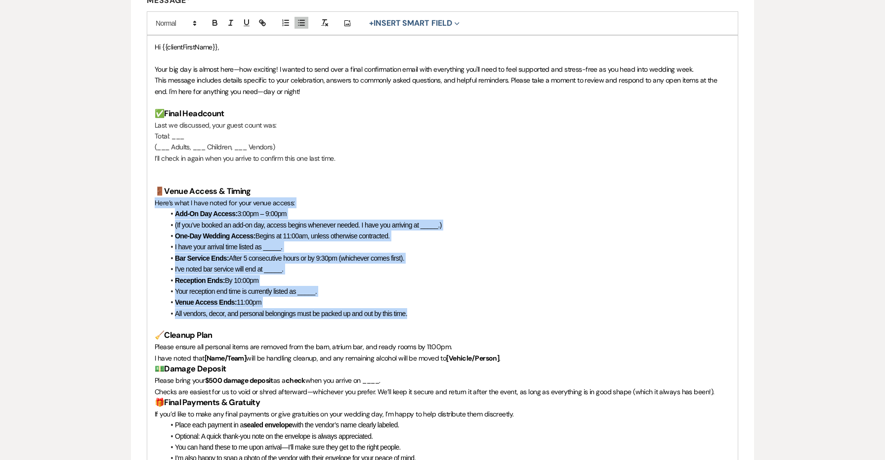
drag, startPoint x: 428, startPoint y: 305, endPoint x: 141, endPoint y: 199, distance: 306.0
click at [326, 22] on icon "button" at bounding box center [324, 22] width 9 height 9
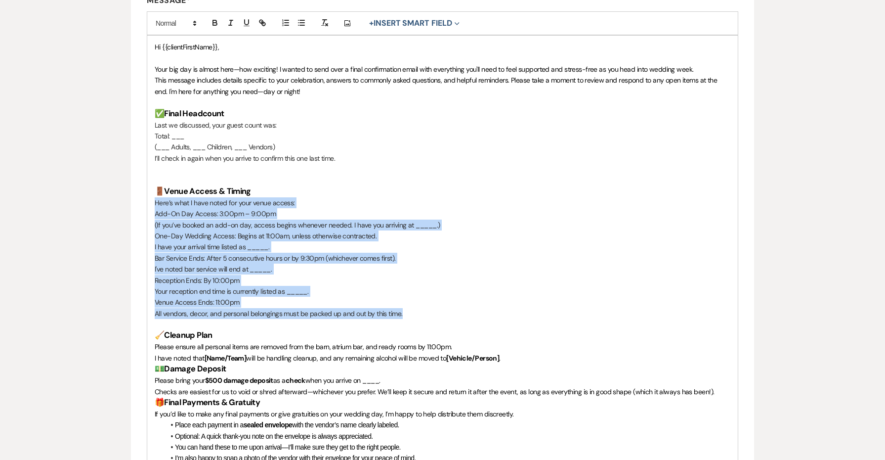
click at [269, 235] on p "One-Day Wedding Access: Begins at 11:00am, unless otherwise contracted." at bounding box center [443, 235] width 576 height 11
drag, startPoint x: 407, startPoint y: 305, endPoint x: 138, endPoint y: 211, distance: 284.6
click at [304, 20] on line "button" at bounding box center [302, 20] width 4 height 0
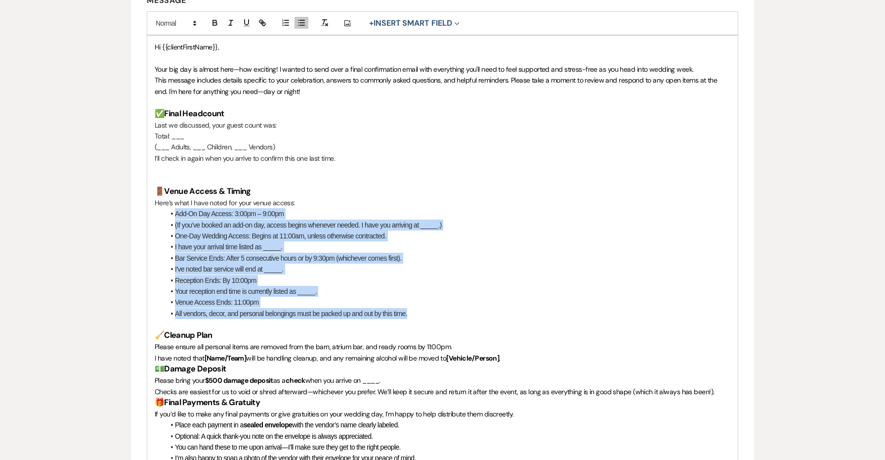
click at [291, 219] on li "(If you’ve booked an add-on day, access begins whenever needed. I have you arri…" at bounding box center [448, 224] width 566 height 11
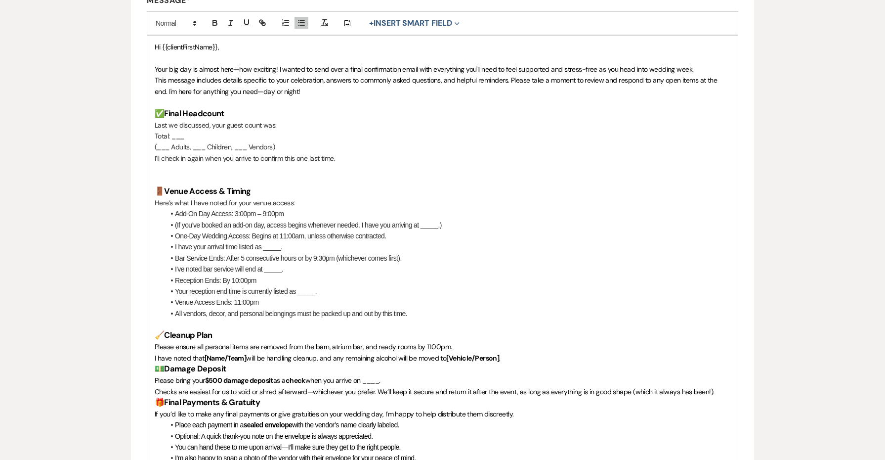
click at [174, 219] on li "(If you’ve booked an add-on day, access begins whenever needed. I have you arri…" at bounding box center [448, 224] width 566 height 11
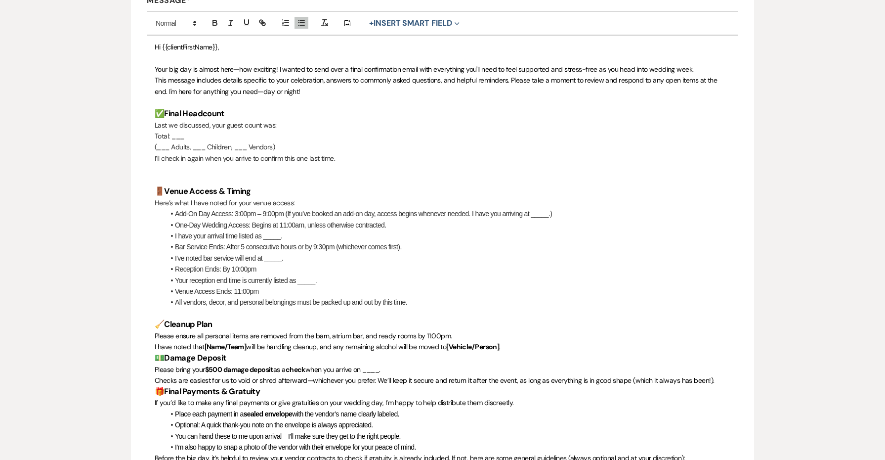
click at [175, 230] on li "I have your arrival time listed as _____." at bounding box center [448, 235] width 566 height 11
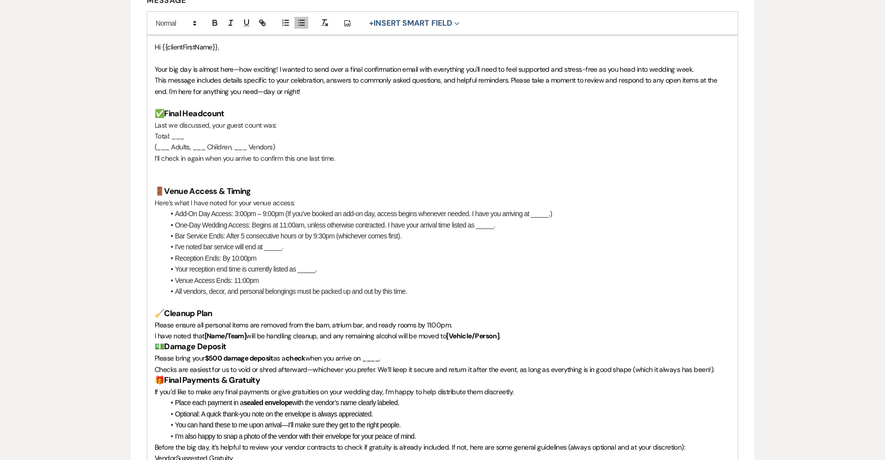
click at [477, 208] on li "Add-On Day Access: 3:00pm – 9:00pm (If you’ve booked an add-on day, access begi…" at bounding box center [448, 213] width 566 height 11
click at [288, 209] on li "Add-On Day Access: 3:00pm – 9:00pm (If you’ve booked an add-on day, access begi…" at bounding box center [448, 213] width 566 height 11
click at [476, 210] on li "Add-On Day Access: 3:00pm – 9:00pm If you’ve booked an add-on day, access begin…" at bounding box center [448, 213] width 566 height 11
drag, startPoint x: 565, startPoint y: 208, endPoint x: 477, endPoint y: 208, distance: 88.0
click at [477, 208] on li "Add-On Day Access: 3:00pm – 9:00pm If you’ve booked an add-on day, access begin…" at bounding box center [448, 213] width 566 height 11
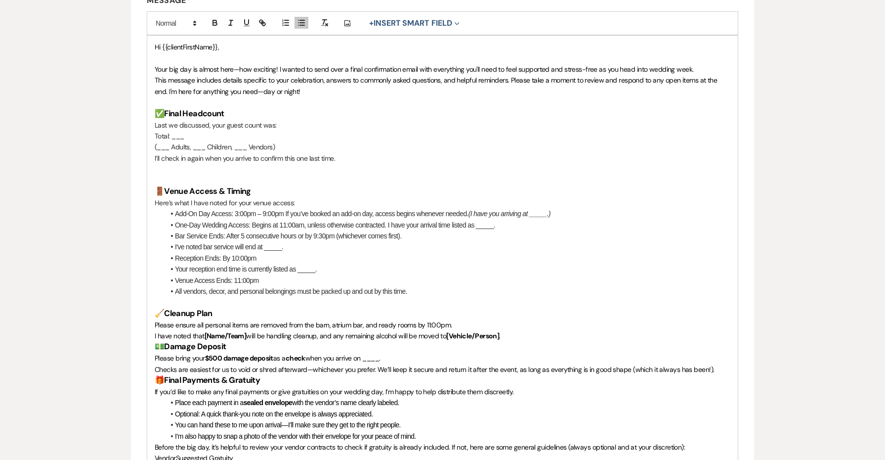
copy li "Add-On Day Access: 3:00pm – 9:00pm If you’ve booked an add-on day, access begin…"
drag, startPoint x: 512, startPoint y: 217, endPoint x: 390, endPoint y: 218, distance: 121.6
click at [390, 219] on li "One-Day Wedding Access: Begins at 11:00am, unless otherwise contracted. I have …" at bounding box center [448, 224] width 566 height 11
click at [339, 230] on li "Bar Service Ends: After 5 consecutive hours or by 9:30pm (whichever comes first…" at bounding box center [448, 235] width 566 height 11
click at [403, 230] on li "Bar Service Ends: After 5 consecutive hours or by 9:30pm, whichever comes first…" at bounding box center [448, 235] width 566 height 11
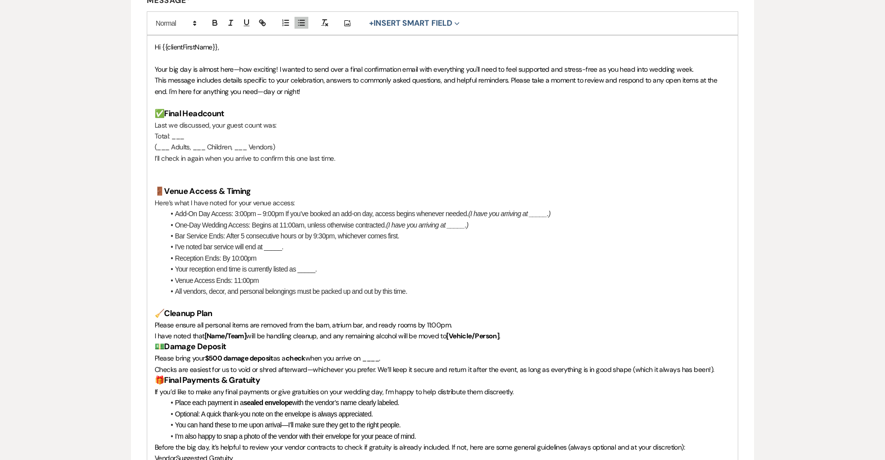
click at [174, 241] on li "I've noted bar service will end at _____." at bounding box center [448, 246] width 566 height 11
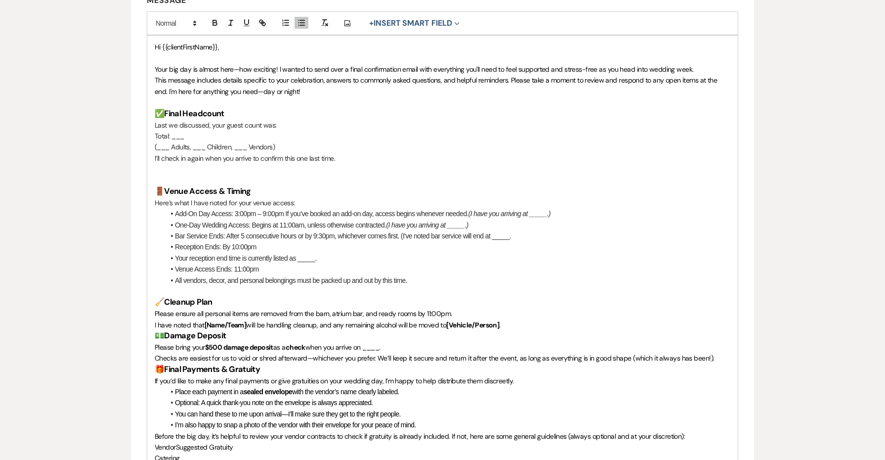
click at [521, 230] on li "Bar Service Ends: After 5 consecutive hours or by 9:30pm, whichever comes first…" at bounding box center [448, 235] width 566 height 11
drag, startPoint x: 527, startPoint y: 230, endPoint x: 403, endPoint y: 230, distance: 123.5
click at [403, 230] on li "Bar Service Ends: After 5 consecutive hours or by 9:30pm, whichever comes first…" at bounding box center [448, 235] width 566 height 11
click at [173, 253] on li "Your reception end time is currently listed as _____." at bounding box center [448, 258] width 566 height 11
click at [175, 253] on li "Your reception end time is currently listed as _____." at bounding box center [448, 258] width 566 height 11
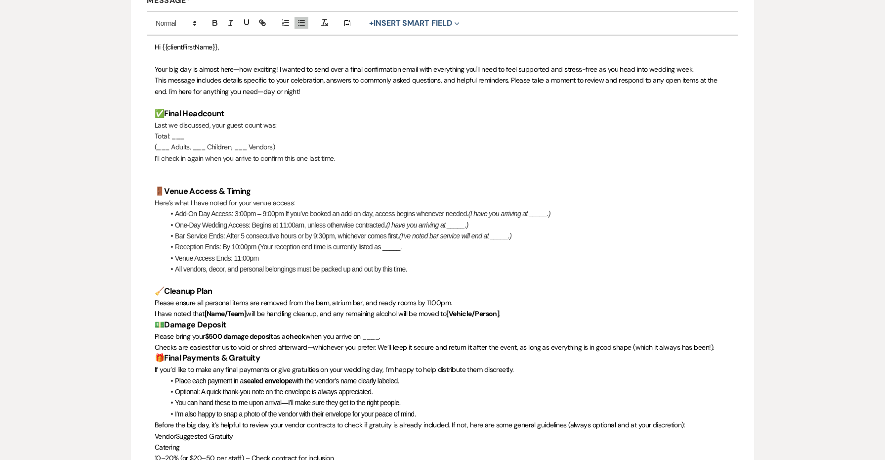
click at [410, 246] on li "Reception Ends: By 10:00pm (Your reception end time is currently listed as ____…" at bounding box center [448, 246] width 566 height 11
drag, startPoint x: 420, startPoint y: 237, endPoint x: 259, endPoint y: 240, distance: 160.6
click at [259, 241] on li "Reception Ends: By 10:00pm (Your reception end time is currently listed as ____…" at bounding box center [448, 246] width 566 height 11
click at [174, 264] on li "All vendors, decor, and personal belongings must be packed up and out by this t…" at bounding box center [448, 268] width 566 height 11
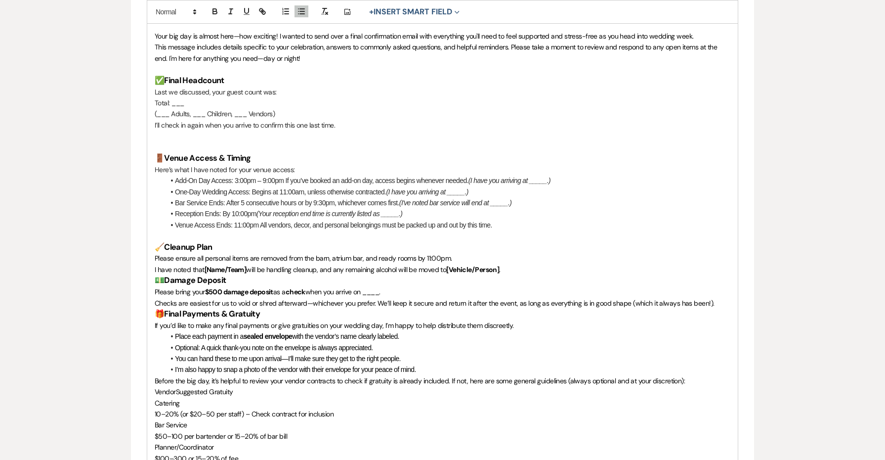
scroll to position [303, 0]
click at [558, 263] on p "I have noted that [Name/Team] will be handling cleanup, and any remaining alcoh…" at bounding box center [443, 268] width 576 height 11
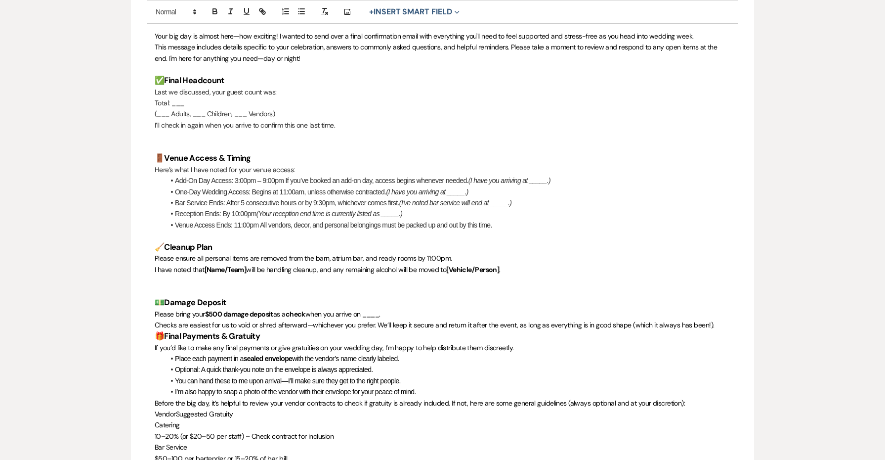
scroll to position [303, 0]
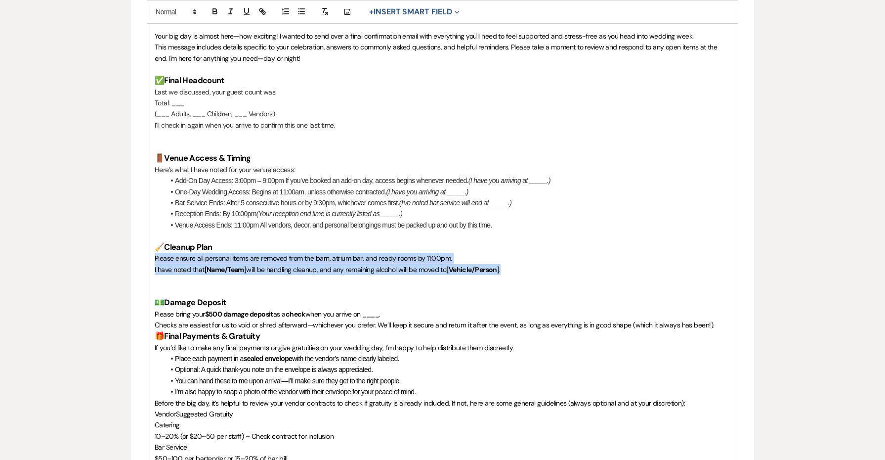
drag, startPoint x: 518, startPoint y: 264, endPoint x: 96, endPoint y: 254, distance: 422.6
click at [325, 11] on icon "button" at bounding box center [324, 11] width 9 height 9
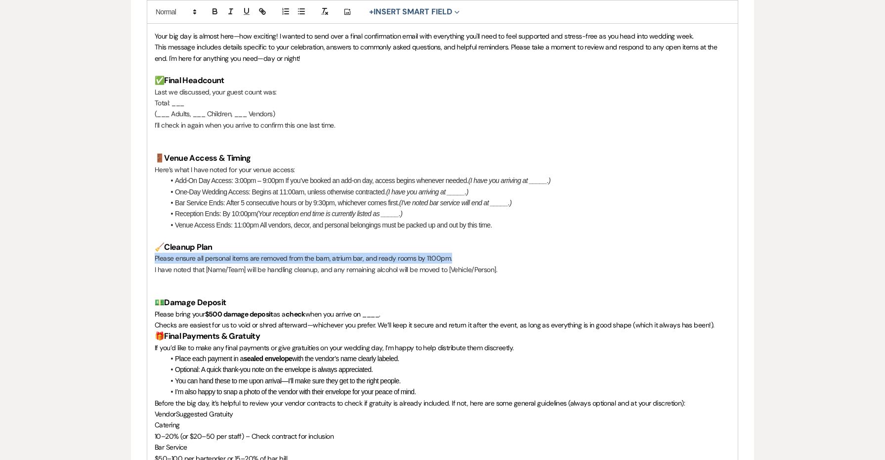
click at [275, 254] on p "Please ensure all personal items are removed from the barn, atrium bar, and rea…" at bounding box center [443, 258] width 576 height 11
drag, startPoint x: 244, startPoint y: 262, endPoint x: 207, endPoint y: 262, distance: 36.6
click at [207, 264] on p "I have noted that [Name/Team] will be handling cleanup, and any remaining alcoh…" at bounding box center [443, 269] width 576 height 11
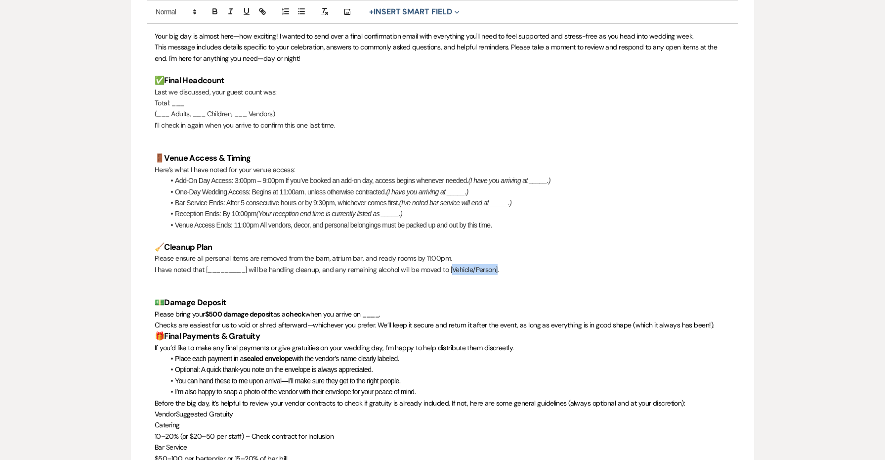
drag, startPoint x: 497, startPoint y: 263, endPoint x: 452, endPoint y: 262, distance: 45.0
click at [452, 264] on p "I have noted that [_________] will be handling cleanup, and any remaining alcoh…" at bounding box center [443, 269] width 576 height 11
click at [375, 309] on span "when you arrive on ____." at bounding box center [342, 313] width 75 height 9
drag, startPoint x: 411, startPoint y: 304, endPoint x: 357, endPoint y: 304, distance: 54.4
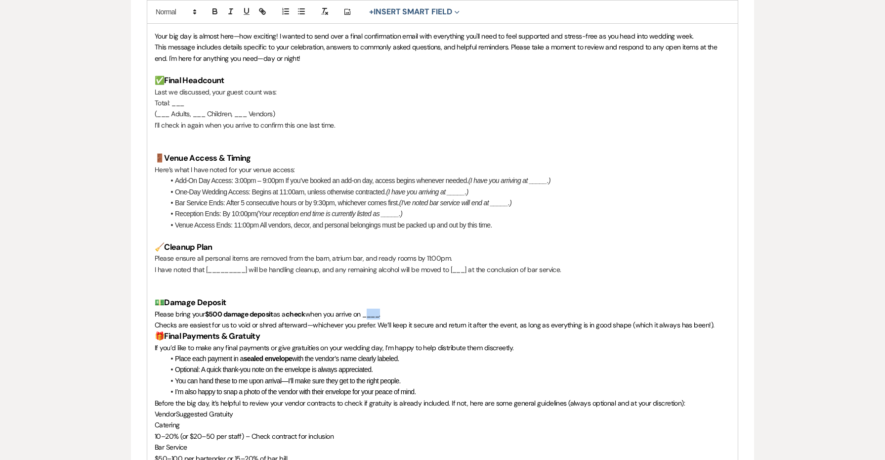
click at [357, 308] on p "Please bring your $500 damage deposit as a check when you arrive on ____." at bounding box center [443, 313] width 576 height 11
click at [720, 331] on h3 "🎁 Final Payments & Gratuity" at bounding box center [443, 336] width 576 height 11
click at [719, 319] on p "Checks are easiest for us to void or shred afterward—whichever you prefer. We’l…" at bounding box center [443, 324] width 576 height 11
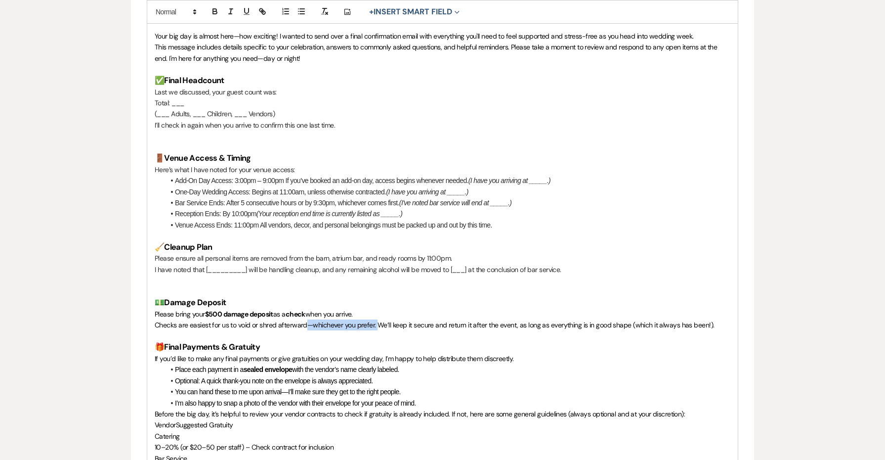
drag, startPoint x: 375, startPoint y: 319, endPoint x: 304, endPoint y: 316, distance: 70.7
click at [304, 320] on span "Checks are easiest for us to void or shred afterward—whichever you prefer. We’l…" at bounding box center [434, 324] width 559 height 9
drag, startPoint x: 447, startPoint y: 320, endPoint x: 380, endPoint y: 318, distance: 67.2
click at [380, 320] on span "Checks are easiest for us to void or shred afterward. We’ll keep it secure and …" at bounding box center [401, 324] width 492 height 9
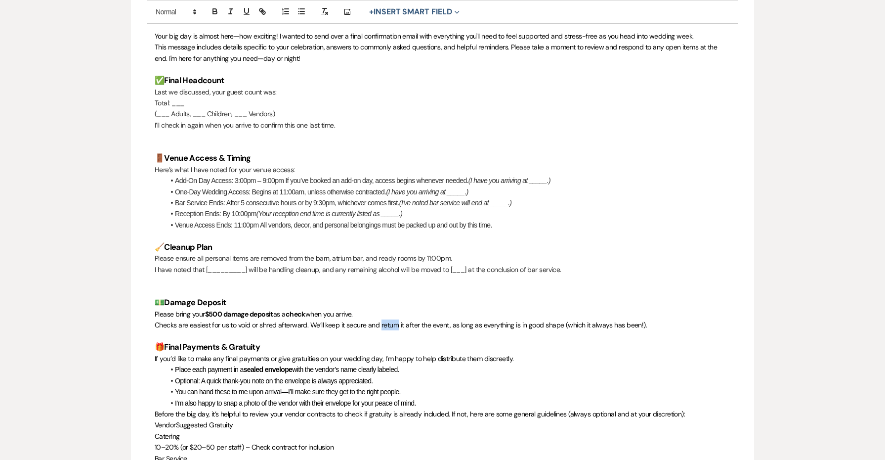
click at [380, 320] on span "Checks are easiest for us to void or shred afterward. We’ll keep it secure and …" at bounding box center [401, 324] width 492 height 9
drag, startPoint x: 650, startPoint y: 317, endPoint x: 564, endPoint y: 315, distance: 86.0
click at [564, 319] on p "Checks are easiest for us to void or shred afterward. We’ll keep it secure and …" at bounding box center [443, 324] width 576 height 11
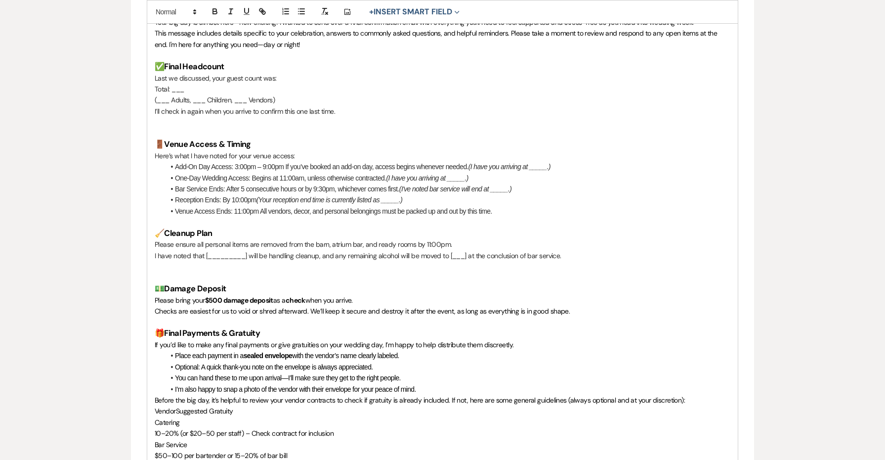
scroll to position [324, 0]
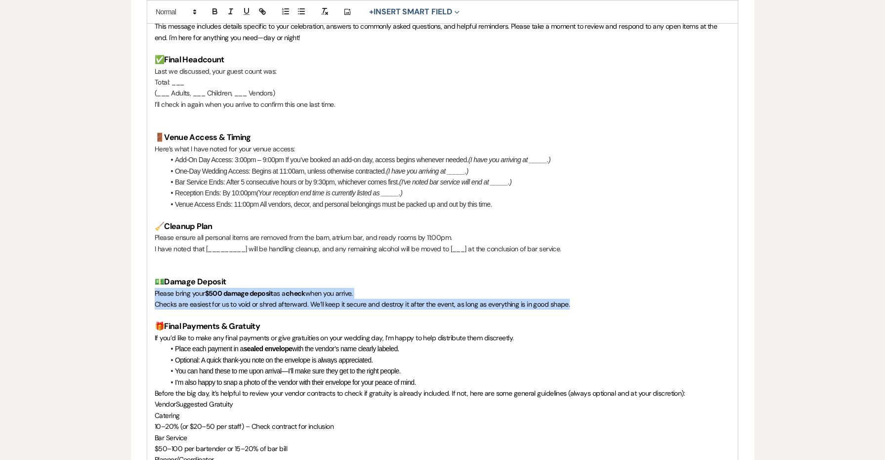
drag, startPoint x: 591, startPoint y: 295, endPoint x: 114, endPoint y: 286, distance: 477.4
click at [327, 13] on line "button" at bounding box center [327, 13] width 2 height 2
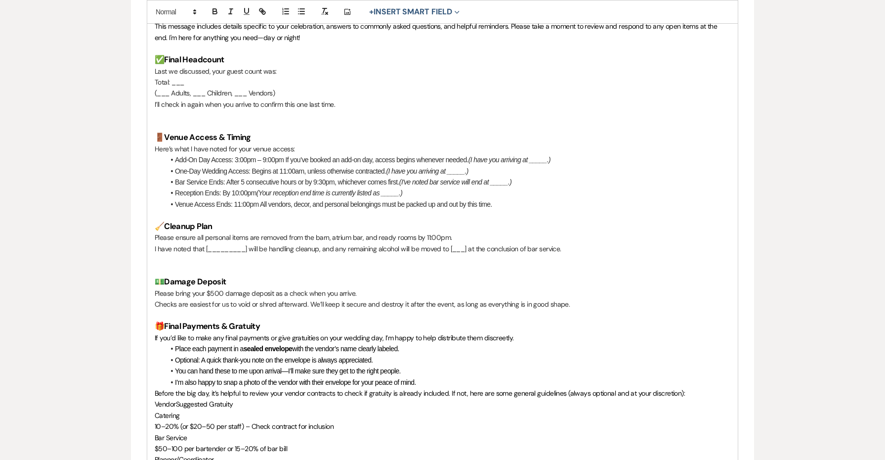
click at [367, 233] on p "Please ensure all personal items are removed from the barn, atrium bar, and rea…" at bounding box center [443, 237] width 576 height 11
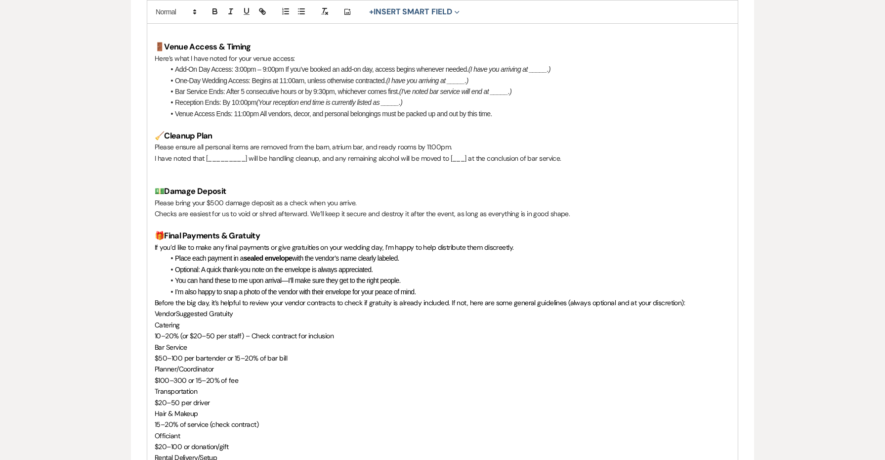
scroll to position [417, 0]
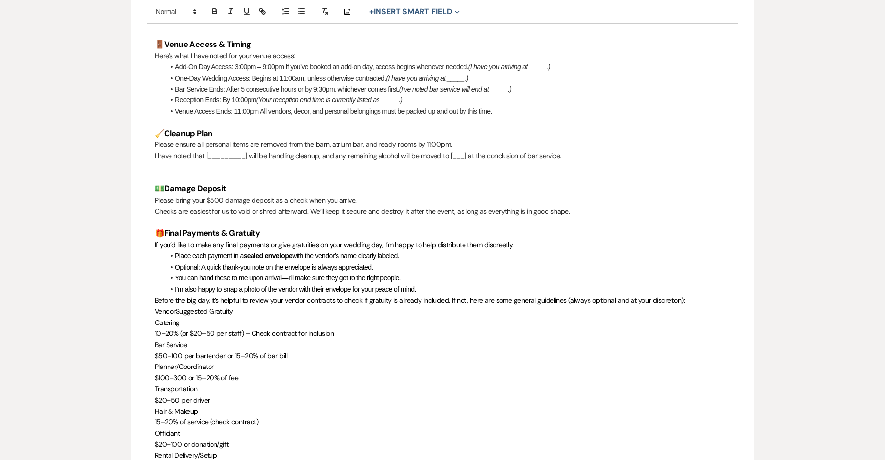
click at [305, 217] on p at bounding box center [443, 222] width 576 height 11
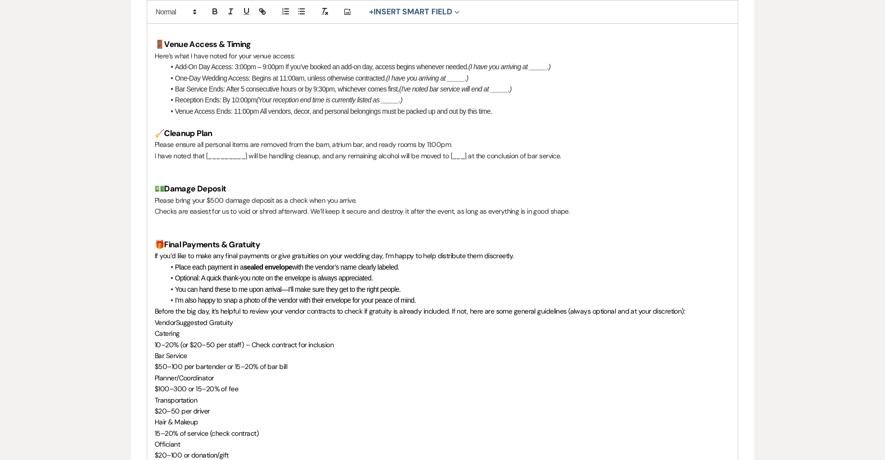
click at [255, 117] on p at bounding box center [443, 122] width 576 height 11
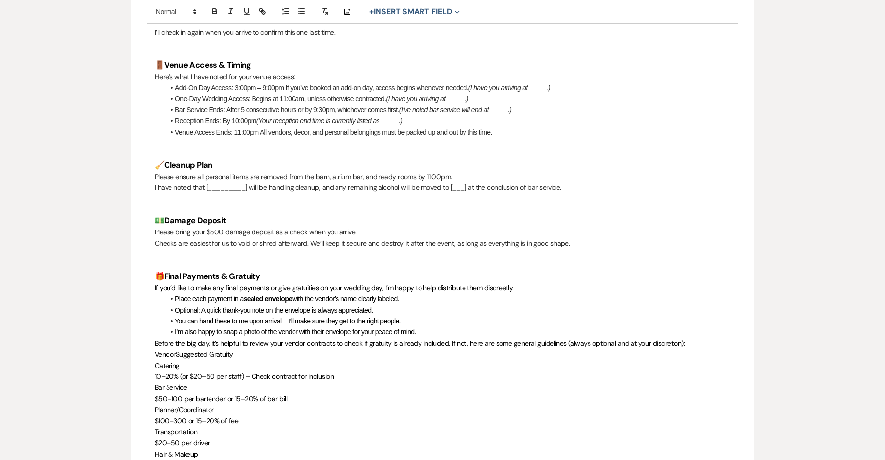
scroll to position [484, 0]
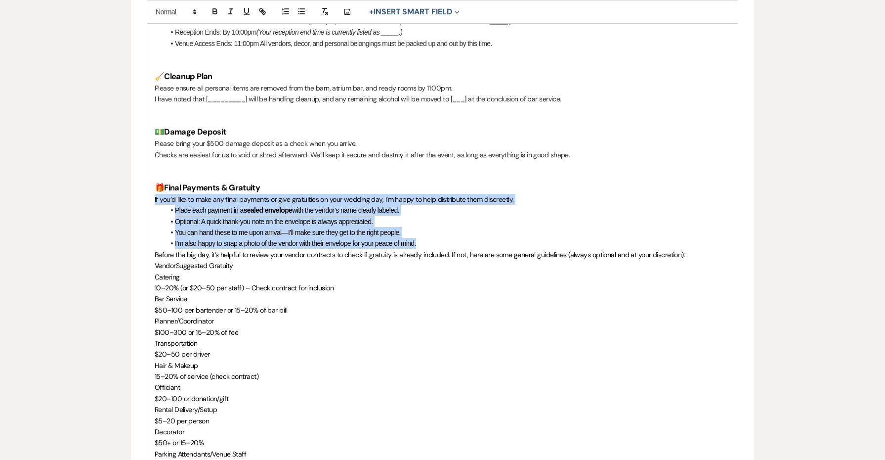
drag, startPoint x: 439, startPoint y: 230, endPoint x: 133, endPoint y: 188, distance: 308.3
click at [133, 188] on form "Create Message Template Create a template to use in messaging. * Required Templ…" at bounding box center [442, 391] width 623 height 1558
click at [321, 12] on icon "button" at bounding box center [324, 11] width 9 height 9
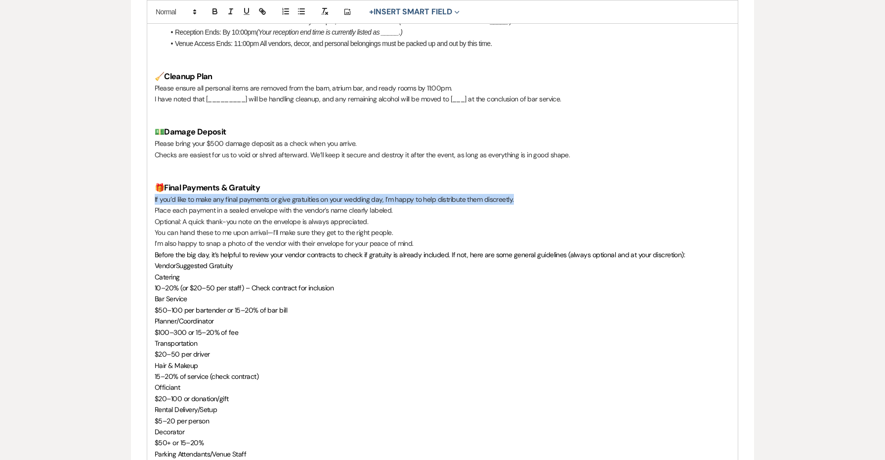
click at [328, 227] on p "You can hand these to me upon arrival—I’ll make sure they get to the right peop…" at bounding box center [443, 232] width 576 height 11
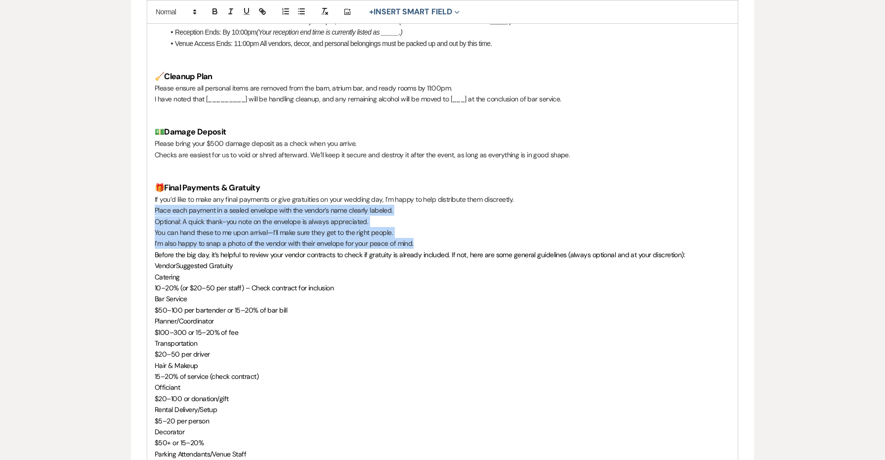
drag, startPoint x: 424, startPoint y: 231, endPoint x: 148, endPoint y: 199, distance: 278.0
click at [148, 199] on div "Hi {{clientFirstName}}, Your big day is almost here—how exciting! I wanted to s…" at bounding box center [442, 437] width 591 height 1232
click at [300, 12] on icon "button" at bounding box center [301, 11] width 9 height 9
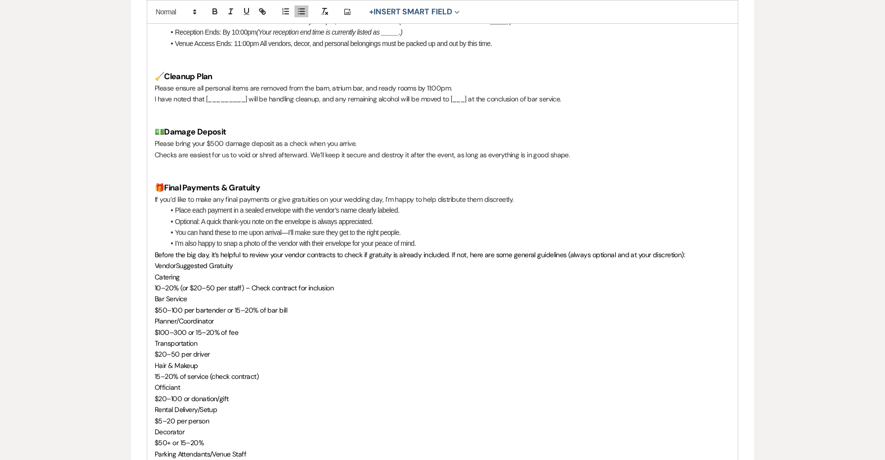
click at [312, 227] on li "You can hand these to me upon arrival—I’ll make sure they get to the right peop…" at bounding box center [448, 232] width 566 height 11
click at [179, 261] on span "VendorSuggested Gratuity" at bounding box center [194, 265] width 79 height 9
click at [178, 261] on span "VendorSuggested Gratuity" at bounding box center [194, 265] width 79 height 9
drag, startPoint x: 247, startPoint y: 255, endPoint x: 131, endPoint y: 255, distance: 115.1
click at [131, 255] on form "Create Message Template Create a template to use in messaging. * Required Templ…" at bounding box center [442, 391] width 623 height 1558
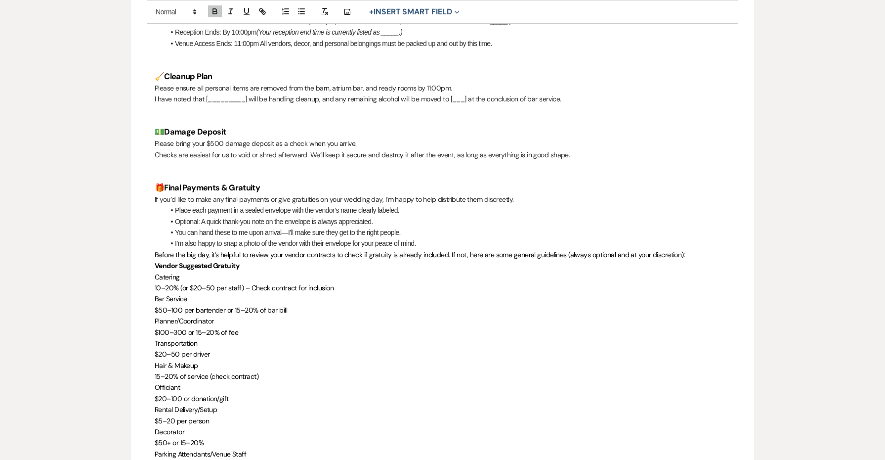
click at [153, 275] on div "Hi {{clientFirstName}}, Your big day is almost here—how exciting! I wanted to s…" at bounding box center [442, 437] width 591 height 1232
click at [297, 12] on icon "button" at bounding box center [301, 11] width 9 height 9
click at [154, 297] on div "Hi {{clientFirstName}}, Your big day is almost here—how exciting! I wanted to s…" at bounding box center [442, 437] width 591 height 1232
click at [303, 6] on button "button" at bounding box center [302, 11] width 14 height 12
click at [155, 328] on span "$100–300 or 15–20% of fee" at bounding box center [197, 332] width 84 height 9
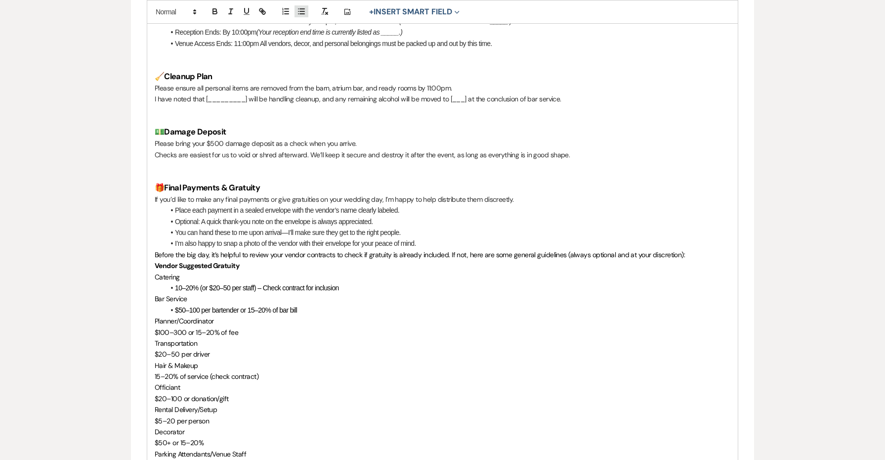
click at [300, 13] on icon "button" at bounding box center [301, 11] width 9 height 9
click at [156, 349] on span "$20–50 per driver" at bounding box center [182, 353] width 55 height 9
click at [300, 12] on icon "button" at bounding box center [301, 11] width 9 height 9
click at [153, 363] on div "Hi {{clientFirstName}}, Your big day is almost here—how exciting! I wanted to s…" at bounding box center [442, 437] width 591 height 1232
click at [305, 7] on icon "button" at bounding box center [301, 11] width 9 height 9
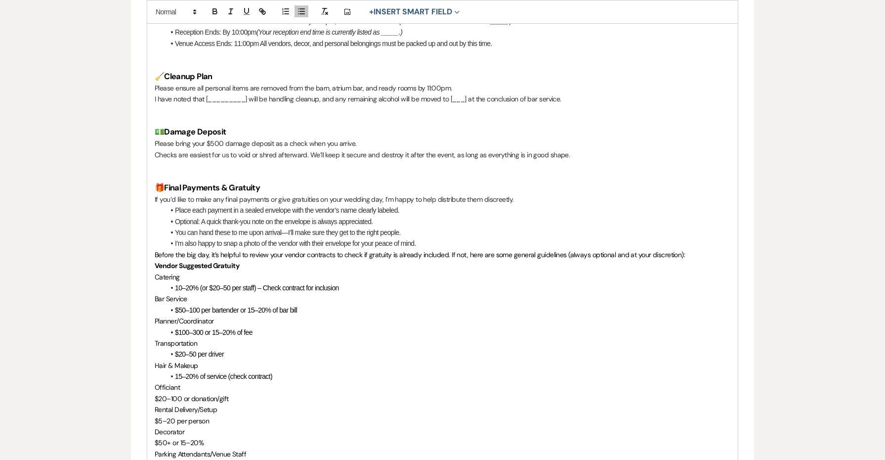
click at [156, 394] on span "$20–100 or donation/gift" at bounding box center [192, 398] width 74 height 9
click at [301, 9] on line "button" at bounding box center [302, 9] width 4 height 0
click at [154, 407] on div "Hi {{clientFirstName}}, Your big day is almost here—how exciting! I wanted to s…" at bounding box center [442, 437] width 591 height 1232
click at [300, 14] on line "button" at bounding box center [302, 14] width 4 height 0
drag, startPoint x: 192, startPoint y: 408, endPoint x: 178, endPoint y: 408, distance: 13.8
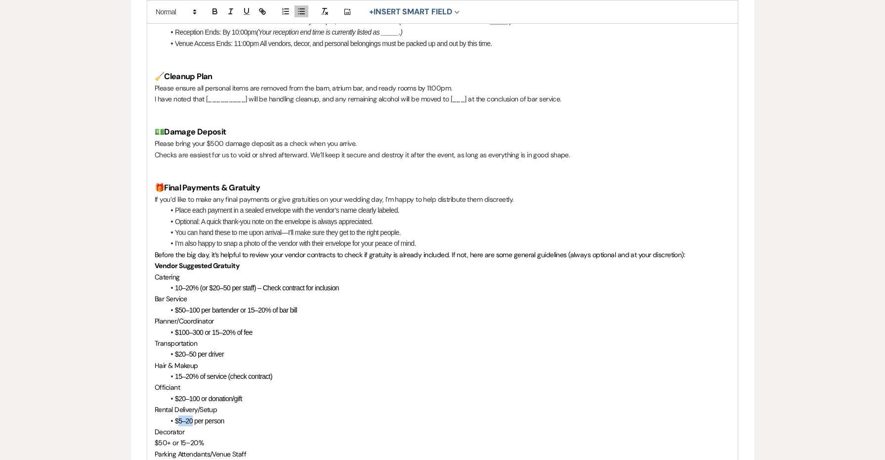
click at [178, 417] on span "$5–20 per person" at bounding box center [199, 421] width 49 height 8
click at [150, 430] on div "Hi {{clientFirstName}}, Your big day is almost here—how exciting! I wanted to s…" at bounding box center [442, 437] width 591 height 1232
click at [301, 12] on icon "button" at bounding box center [301, 11] width 9 height 9
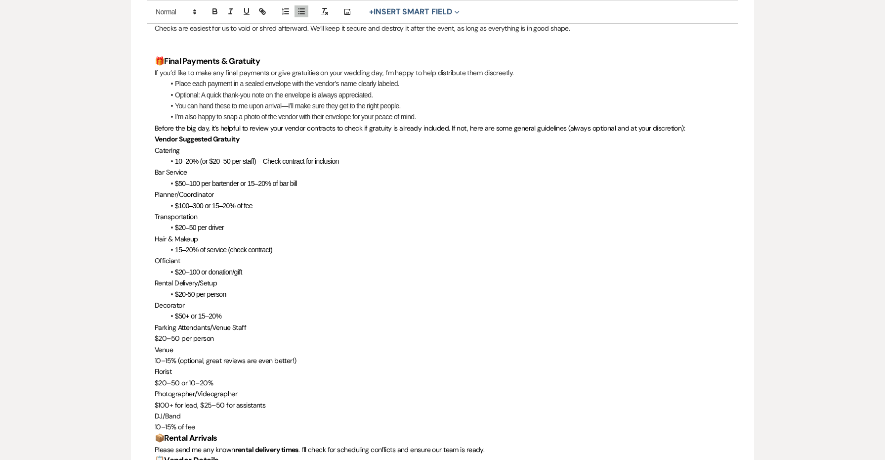
scroll to position [627, 0]
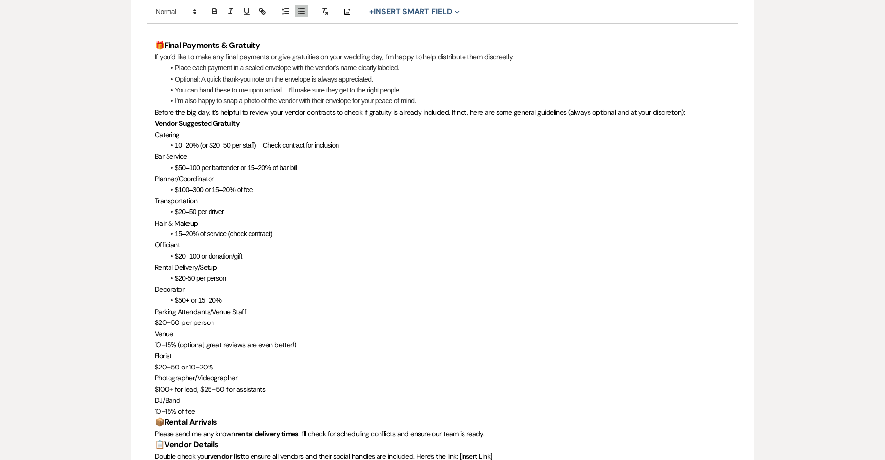
click at [156, 318] on span "$20–50 per person" at bounding box center [184, 322] width 59 height 9
click at [302, 9] on line "button" at bounding box center [302, 9] width 4 height 0
click at [153, 328] on div "Hi {{clientFirstName}}, Your big day is almost here—how exciting! I wanted to s…" at bounding box center [442, 295] width 591 height 1232
click at [302, 14] on line "button" at bounding box center [302, 14] width 4 height 0
click at [155, 362] on span "$20–50 or 10–20%" at bounding box center [184, 366] width 58 height 9
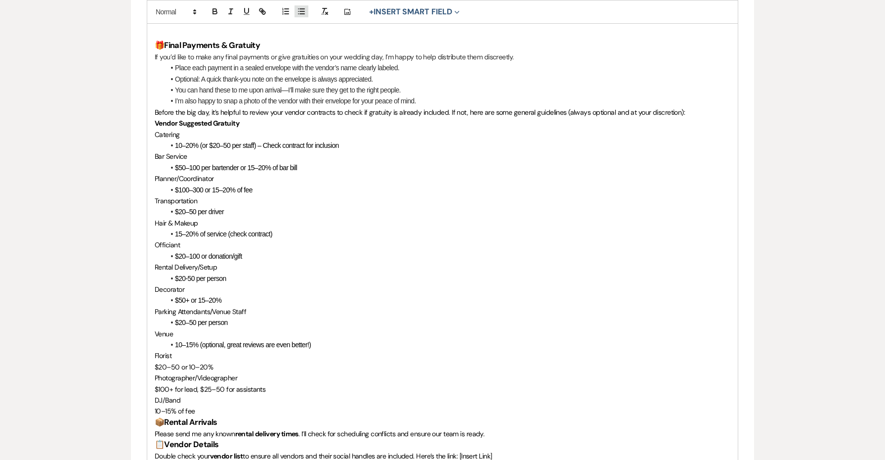
click at [300, 14] on icon "button" at bounding box center [301, 11] width 9 height 9
click at [150, 375] on div "Hi {{clientFirstName}}, Your big day is almost here—how exciting! I wanted to s…" at bounding box center [442, 295] width 591 height 1232
click at [302, 10] on icon "button" at bounding box center [301, 11] width 9 height 9
drag, startPoint x: 228, startPoint y: 331, endPoint x: 176, endPoint y: 331, distance: 52.4
click at [176, 340] on span "10–15% (optional, great reviews are even better!)" at bounding box center [243, 344] width 136 height 8
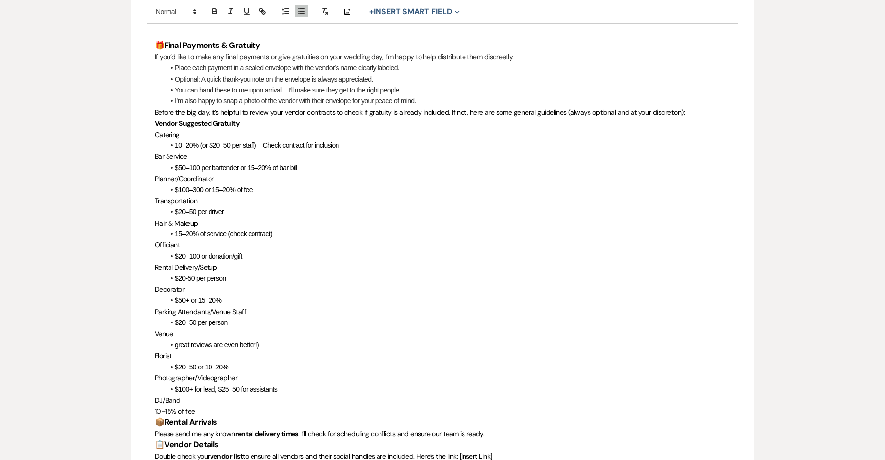
click at [176, 340] on span "great reviews are even better!)" at bounding box center [217, 344] width 84 height 8
click at [269, 339] on li "Great reviews are even better!)" at bounding box center [448, 344] width 566 height 11
click at [154, 397] on div "Hi {{clientFirstName}}, Your big day is almost here—how exciting! I wanted to s…" at bounding box center [442, 295] width 591 height 1232
click at [299, 12] on icon "button" at bounding box center [301, 11] width 9 height 9
click at [253, 405] on li "10–15% of fee" at bounding box center [448, 410] width 566 height 11
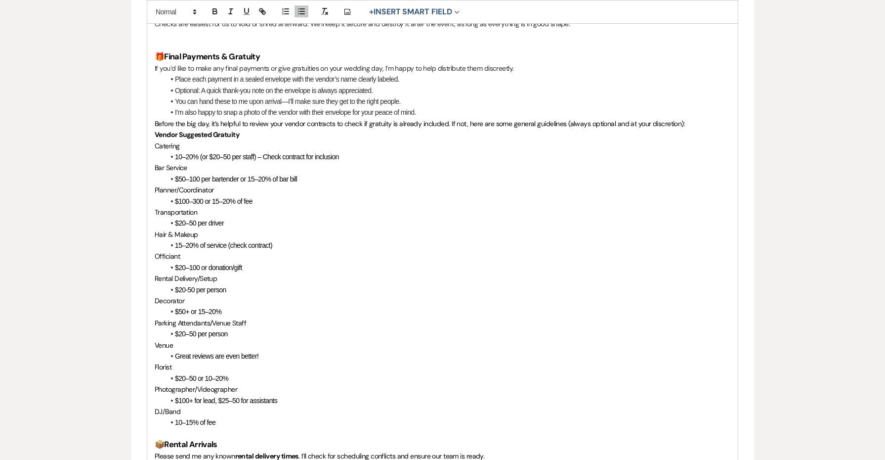
scroll to position [615, 0]
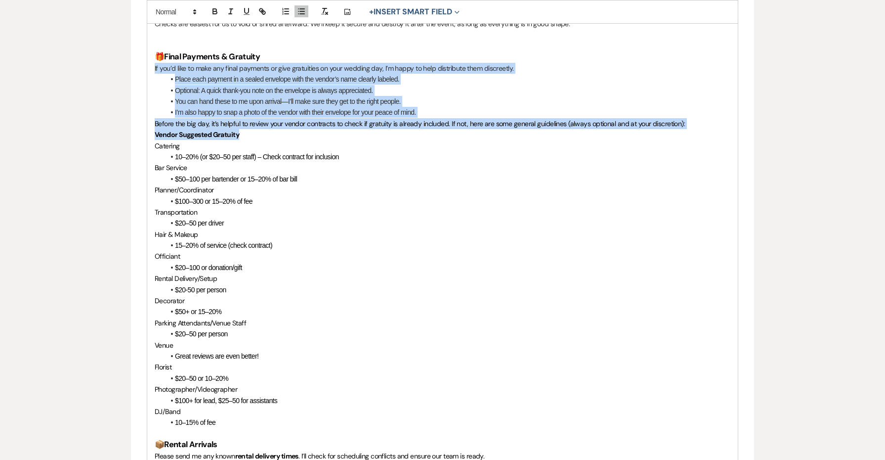
drag, startPoint x: 277, startPoint y: 126, endPoint x: 121, endPoint y: 62, distance: 168.4
click at [121, 62] on div "Create Message Template Create a template to use in messaging. * Required Templ…" at bounding box center [443, 260] width 712 height 1580
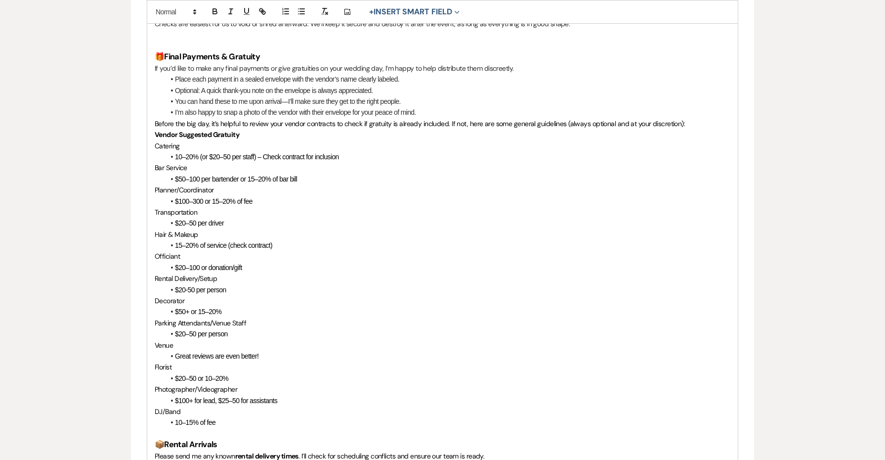
click at [182, 140] on p "Catering" at bounding box center [443, 145] width 576 height 11
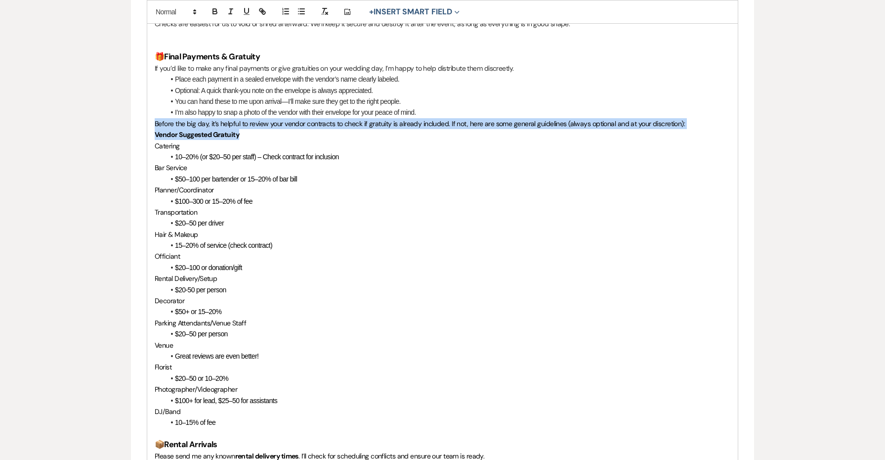
drag, startPoint x: 152, startPoint y: 114, endPoint x: 254, endPoint y: 124, distance: 101.8
click at [254, 124] on div "Hi {{clientFirstName}}, Your big day is almost here—how exciting! I wanted to s…" at bounding box center [442, 311] width 591 height 1243
click at [327, 10] on icon "button" at bounding box center [324, 11] width 9 height 9
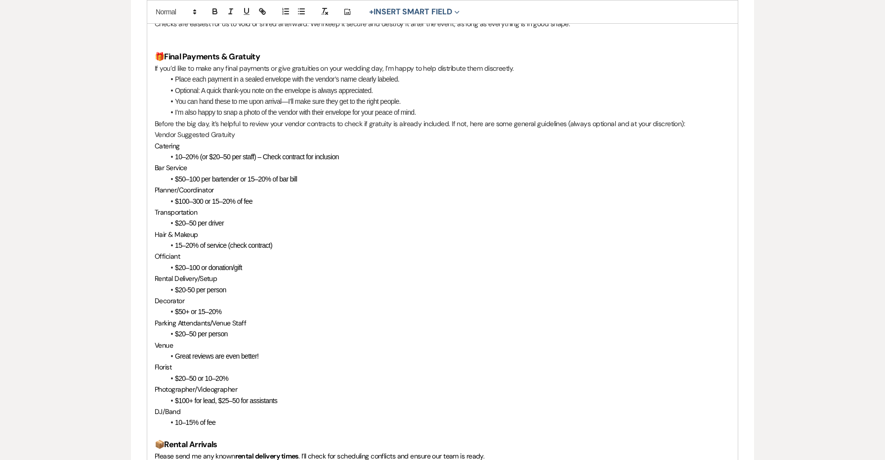
click at [240, 140] on p "Catering" at bounding box center [443, 145] width 576 height 11
drag, startPoint x: 243, startPoint y: 123, endPoint x: 147, endPoint y: 122, distance: 95.4
click at [147, 122] on div "Hi {{clientFirstName}}, Your big day is almost here—how exciting! I wanted to s…" at bounding box center [442, 311] width 591 height 1243
click at [166, 141] on span "Catering" at bounding box center [167, 145] width 25 height 9
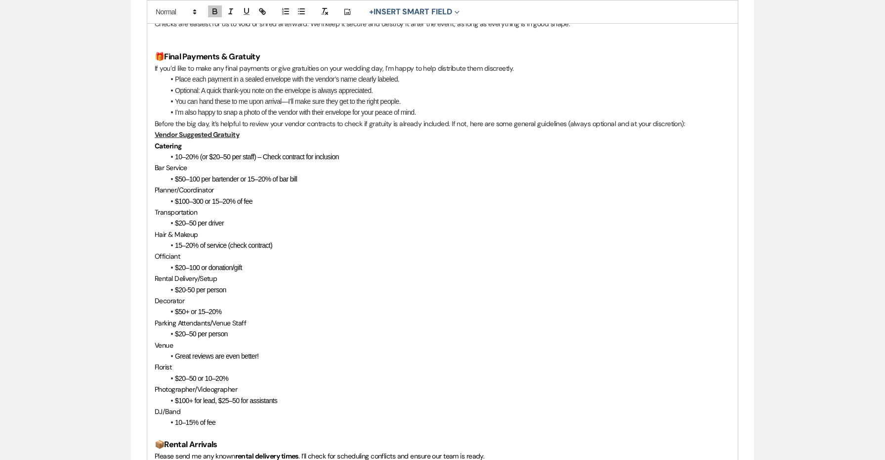
click at [163, 163] on span "Bar Service" at bounding box center [171, 167] width 33 height 9
click at [168, 185] on span "Planner/Coordinator" at bounding box center [184, 189] width 59 height 9
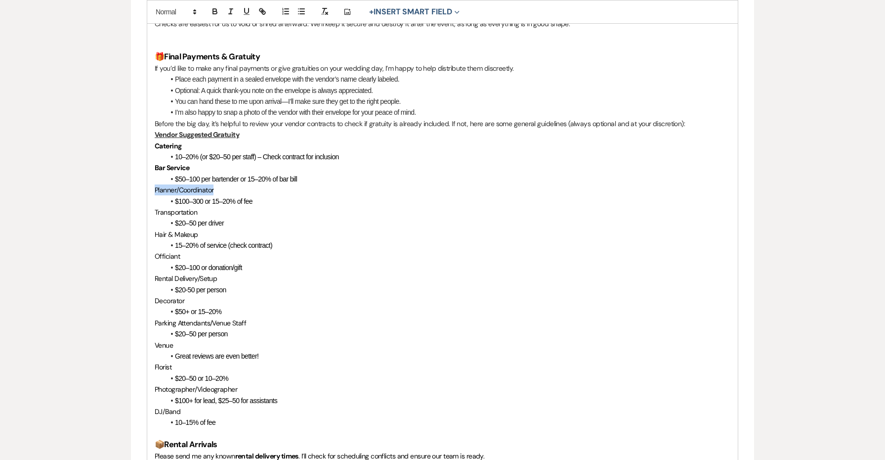
click at [168, 185] on span "Planner/Coordinator" at bounding box center [184, 189] width 59 height 9
click at [171, 208] on span "Transportation" at bounding box center [176, 212] width 42 height 9
click at [175, 230] on span "Hair & Makeup" at bounding box center [176, 234] width 43 height 9
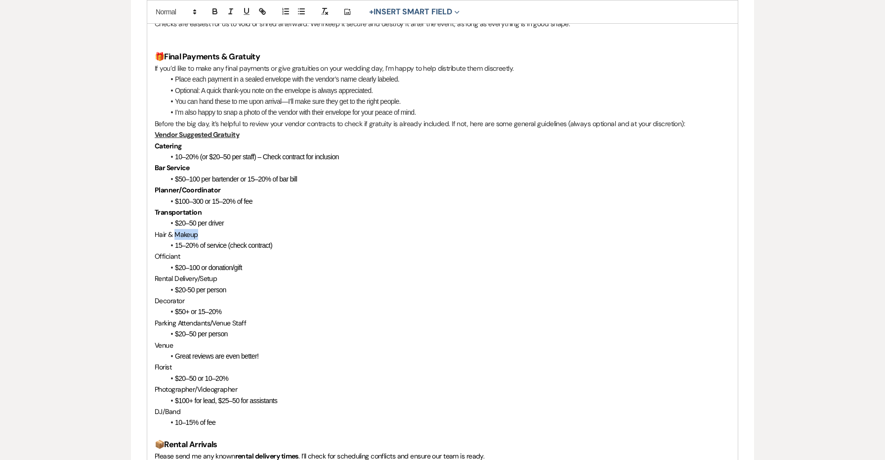
click at [175, 230] on span "Hair & Makeup" at bounding box center [176, 234] width 43 height 9
click at [173, 252] on span "Officiant" at bounding box center [167, 256] width 25 height 9
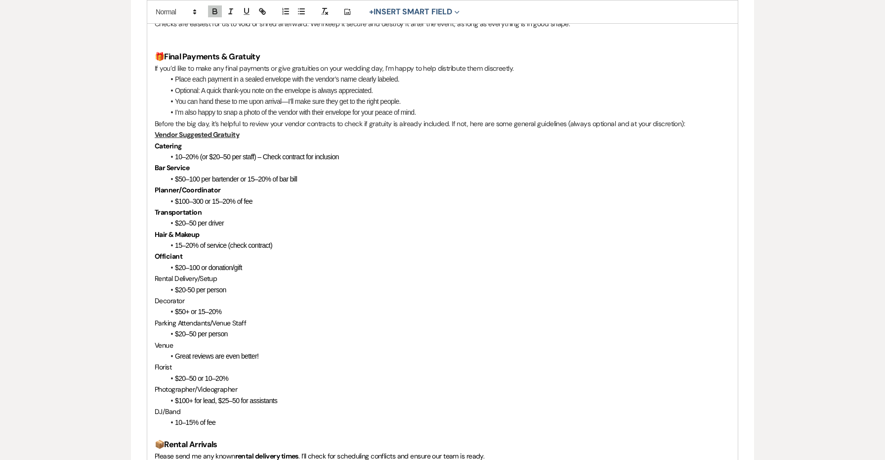
click at [172, 274] on span "Rental Delivery/Setup" at bounding box center [186, 278] width 62 height 9
click at [170, 296] on span "Decorator" at bounding box center [170, 300] width 30 height 9
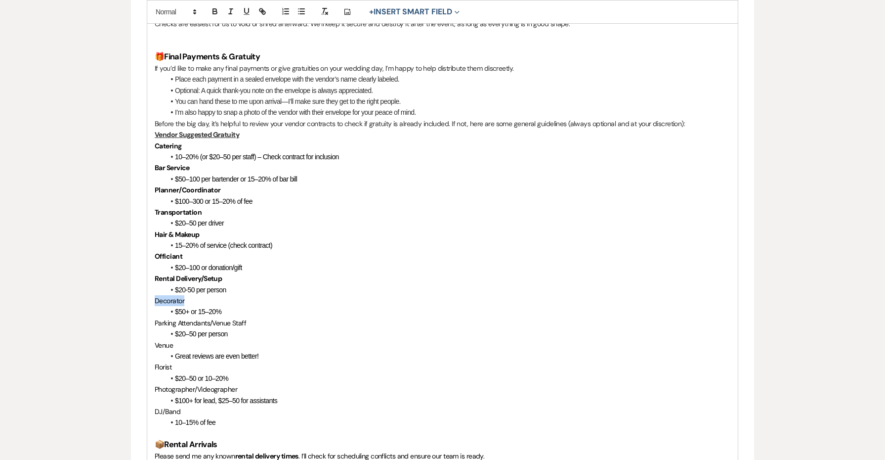
click at [170, 296] on span "Decorator" at bounding box center [170, 300] width 30 height 9
click at [173, 318] on span "Parking Attendants/Venue Staff" at bounding box center [200, 322] width 91 height 9
click at [166, 340] on span "Venue" at bounding box center [164, 344] width 18 height 9
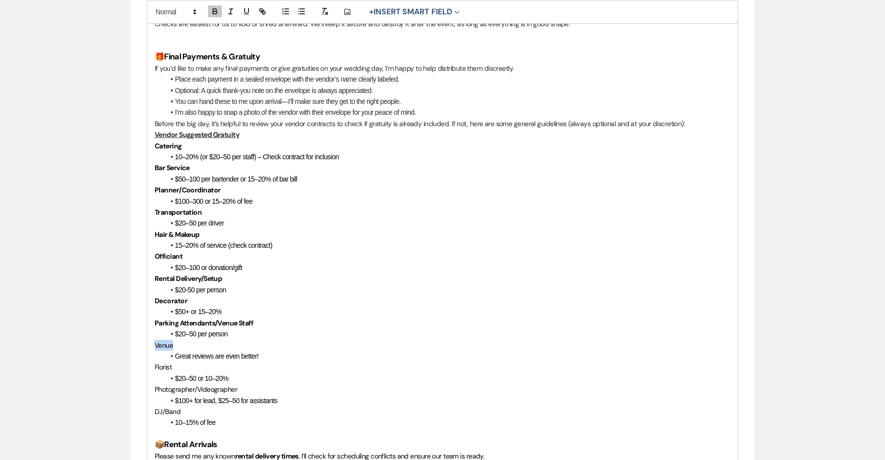
click at [166, 340] on span "Venue" at bounding box center [164, 344] width 18 height 9
click at [166, 362] on span "Florist" at bounding box center [163, 366] width 17 height 9
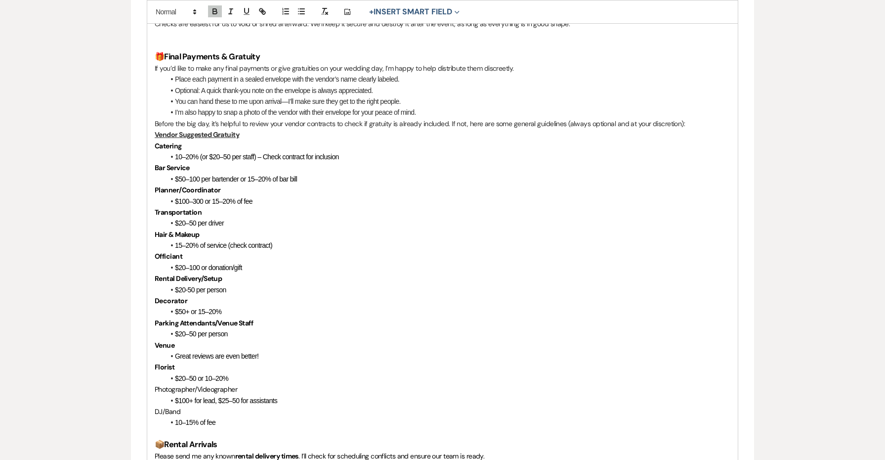
click at [174, 384] on span "Photographer/Videographer" at bounding box center [196, 388] width 83 height 9
click at [164, 407] on span "DJ/Band" at bounding box center [168, 411] width 26 height 9
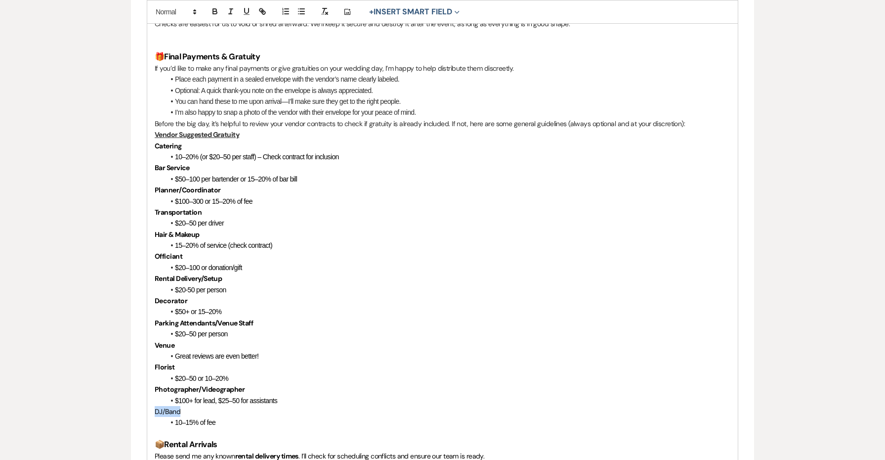
click at [164, 407] on span "DJ/Band" at bounding box center [168, 411] width 26 height 9
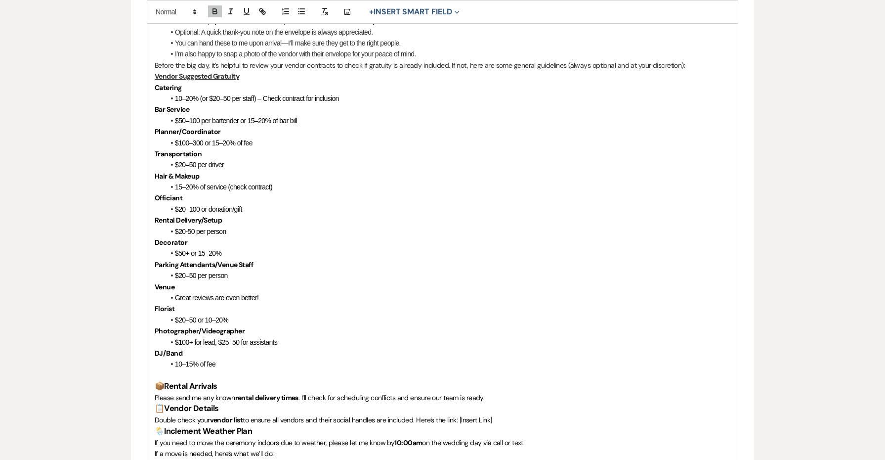
click at [281, 337] on li "$100+ for lead, $25–50 for assistants" at bounding box center [448, 342] width 566 height 11
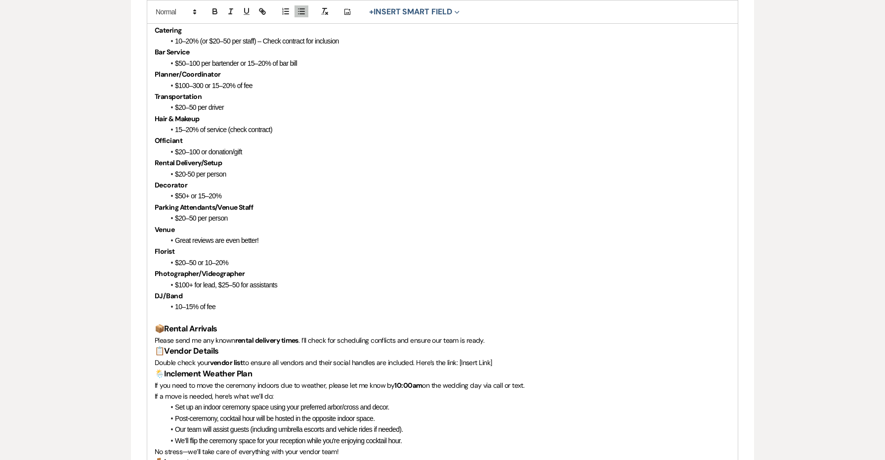
scroll to position [732, 0]
click at [536, 334] on p "Please send me any known rental delivery times . I’ll check for scheduling conf…" at bounding box center [443, 339] width 576 height 11
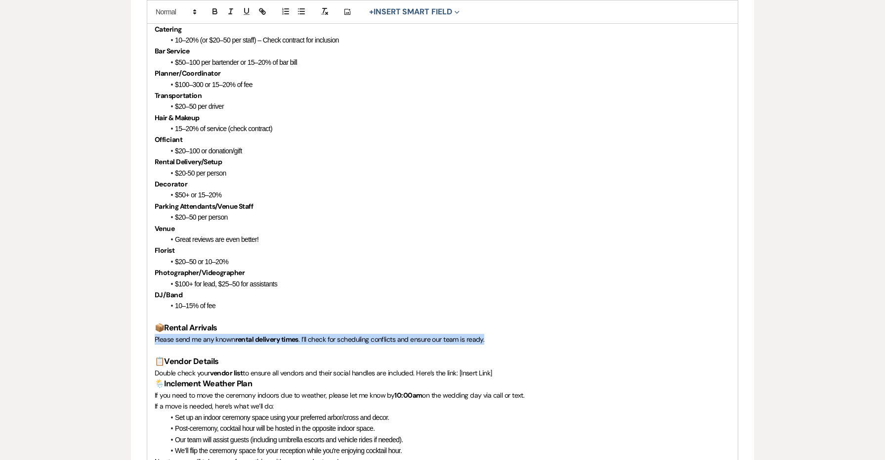
drag, startPoint x: 519, startPoint y: 325, endPoint x: 124, endPoint y: 323, distance: 395.3
click at [124, 323] on div "Create Message Template Create a template to use in messaging. * Required Templ…" at bounding box center [443, 148] width 712 height 1591
click at [320, 14] on icon "button" at bounding box center [324, 11] width 9 height 9
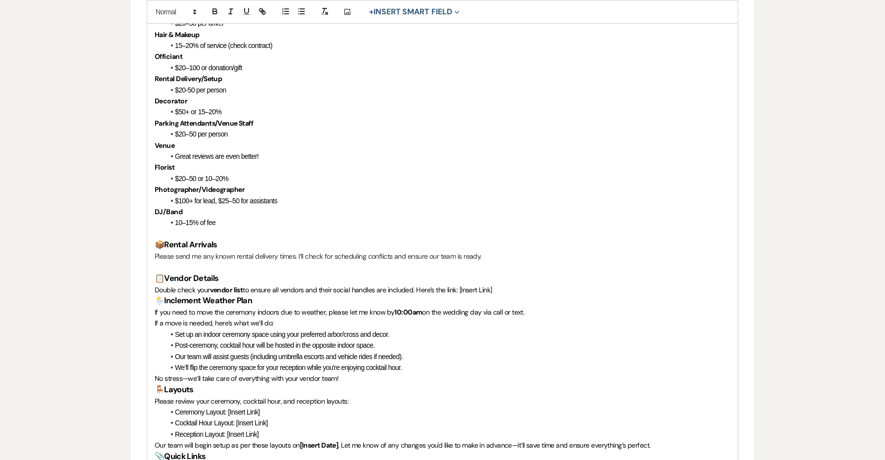
scroll to position [820, 0]
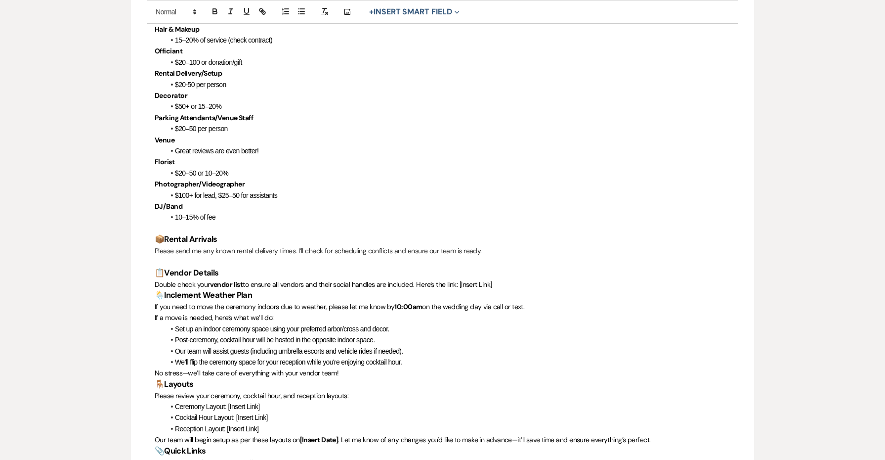
click at [425, 302] on span "on the wedding day via call or text." at bounding box center [473, 306] width 102 height 9
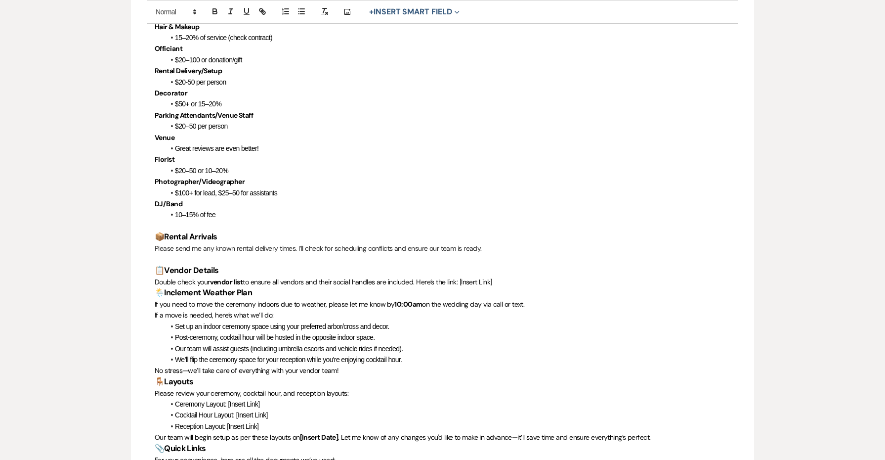
click at [501, 276] on p "Double check your vendor list to ensure all vendors and their social handles ar…" at bounding box center [443, 281] width 576 height 11
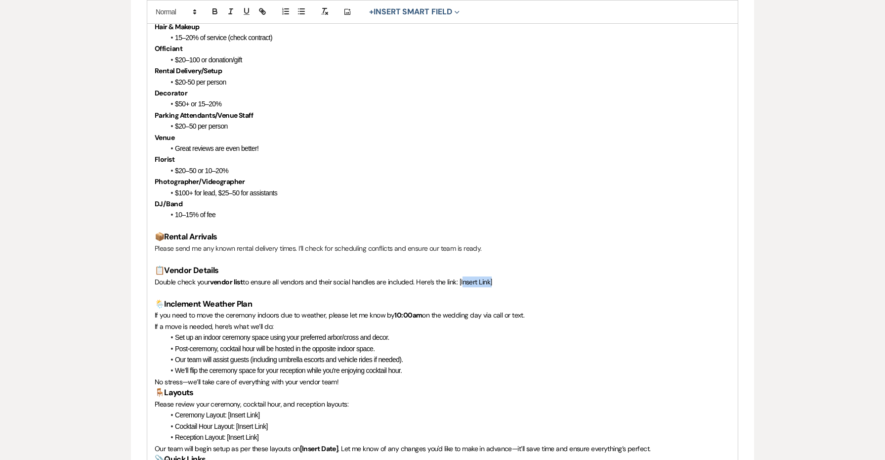
drag, startPoint x: 492, startPoint y: 264, endPoint x: 463, endPoint y: 264, distance: 29.6
click at [463, 277] on span "to ensure all vendors and their social handles are included. Here’s the link: […" at bounding box center [367, 281] width 249 height 9
drag, startPoint x: 492, startPoint y: 265, endPoint x: 463, endPoint y: 265, distance: 29.7
click at [463, 277] on span "to ensure all vendors and their social handles are included. Here’s the link: […" at bounding box center [367, 281] width 249 height 9
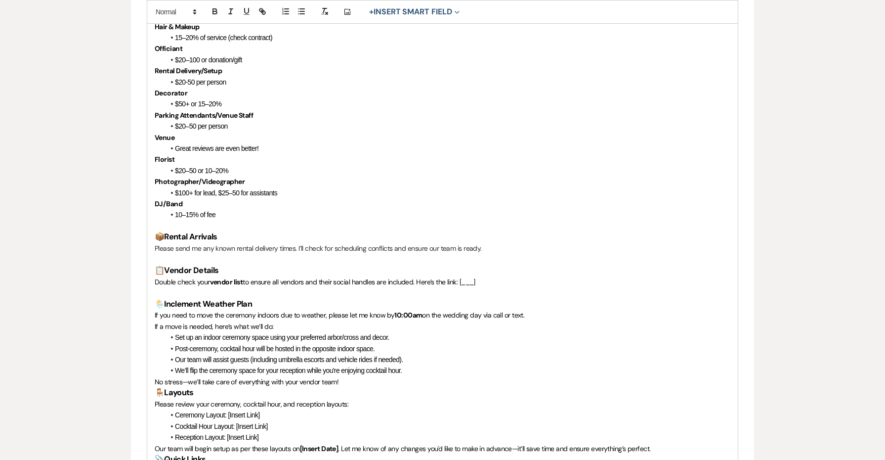
click at [245, 277] on span "to ensure all vendors and their social handles are included. Here’s the link: […" at bounding box center [359, 281] width 233 height 9
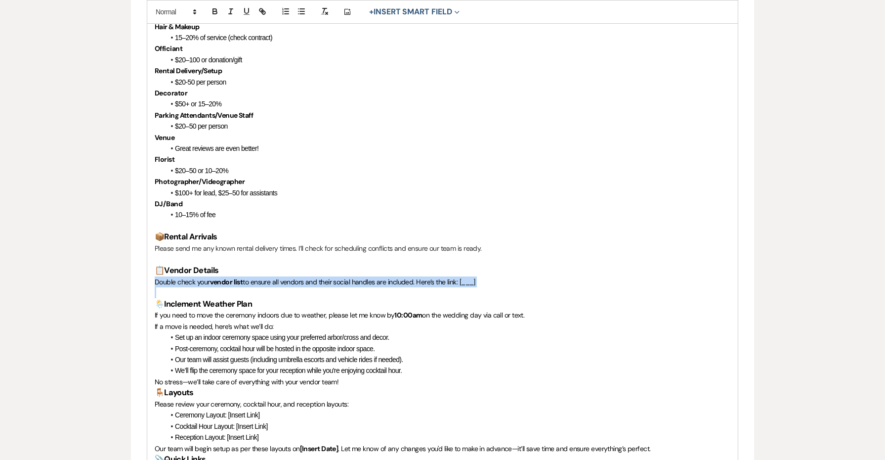
click at [245, 277] on span "to ensure all vendors and their social handles are included. Here’s the link: […" at bounding box center [359, 281] width 233 height 9
click at [323, 14] on rect "button" at bounding box center [322, 14] width 3 height 0
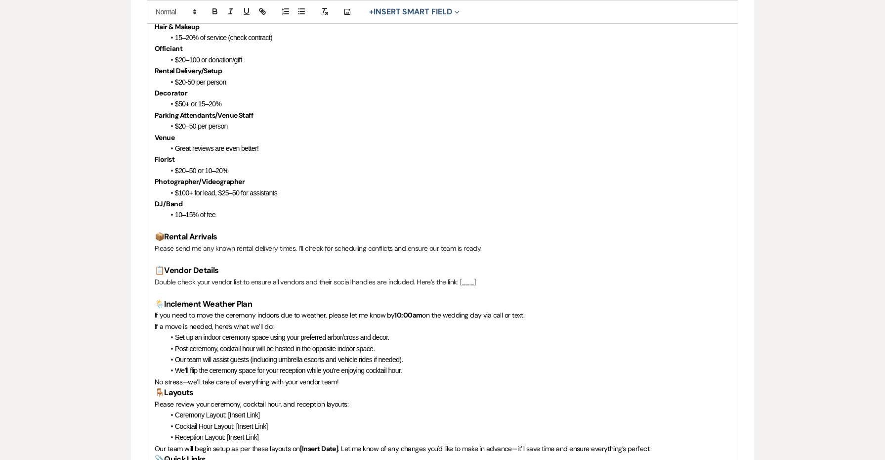
click at [276, 265] on h3 "📋 Vendor Details" at bounding box center [443, 270] width 576 height 11
click at [245, 276] on p "Double check your vendor list to ensure all vendors and their social handles ar…" at bounding box center [443, 281] width 576 height 11
click at [376, 376] on p "No stress—we’ll take care of everything with your vendor team!" at bounding box center [443, 381] width 576 height 11
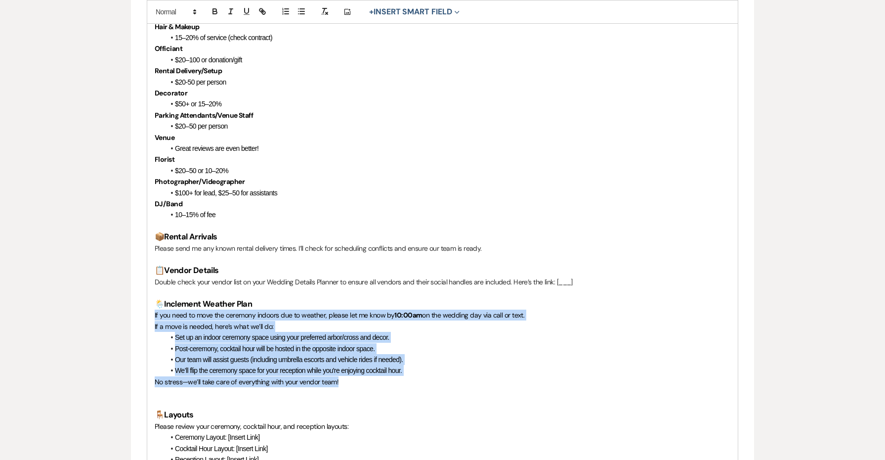
drag, startPoint x: 367, startPoint y: 361, endPoint x: 148, endPoint y: 296, distance: 227.9
click at [148, 296] on div "Hi {{clientFirstName}}, Your big day is almost here—how exciting! I wanted to s…" at bounding box center [442, 126] width 591 height 1287
click at [322, 14] on rect "button" at bounding box center [322, 14] width 3 height 0
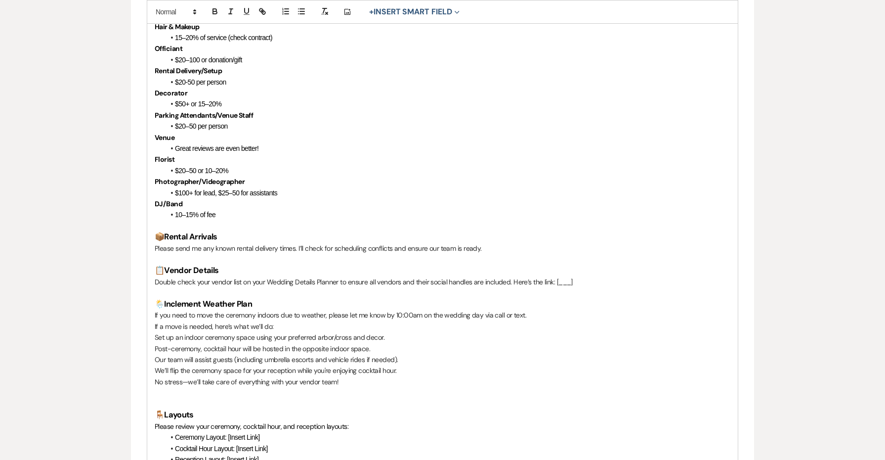
click at [379, 365] on p "We’ll flip the ceremony space for your reception while you're enjoying cocktail…" at bounding box center [443, 370] width 576 height 11
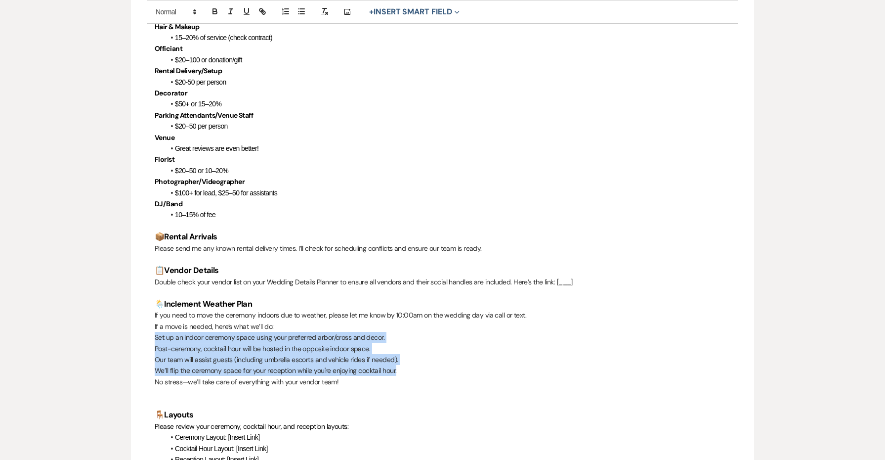
drag, startPoint x: 410, startPoint y: 352, endPoint x: 146, endPoint y: 320, distance: 266.3
click at [146, 320] on form "Create Message Template Create a template to use in messaging. * Required Templ…" at bounding box center [442, 79] width 623 height 1613
click at [301, 14] on line "button" at bounding box center [302, 14] width 4 height 0
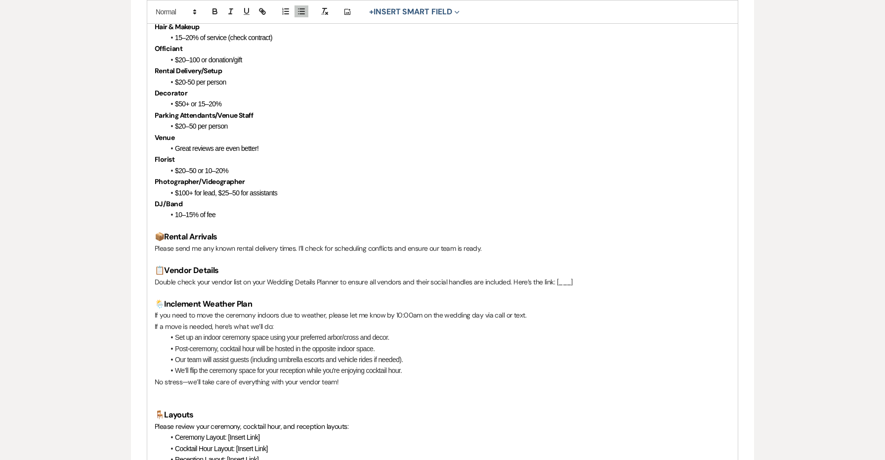
click at [383, 309] on p "If you need to move the ceremony indoors due to weather, please let me know by …" at bounding box center [443, 314] width 576 height 11
click at [388, 309] on p "If you need to move the ceremony indoors due to weather, please let me know by …" at bounding box center [443, 314] width 576 height 11
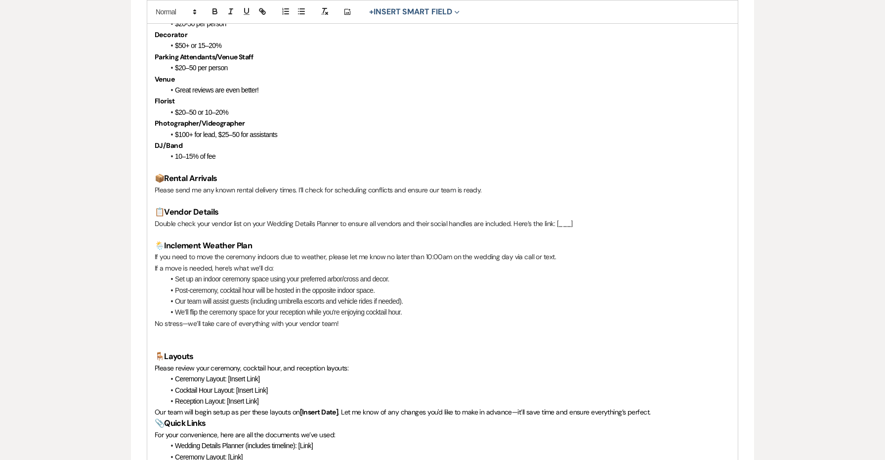
scroll to position [882, 0]
drag, startPoint x: 268, startPoint y: 360, endPoint x: 225, endPoint y: 359, distance: 43.0
click at [225, 372] on li "Ceremony Layout: [Insert Link]" at bounding box center [448, 377] width 566 height 11
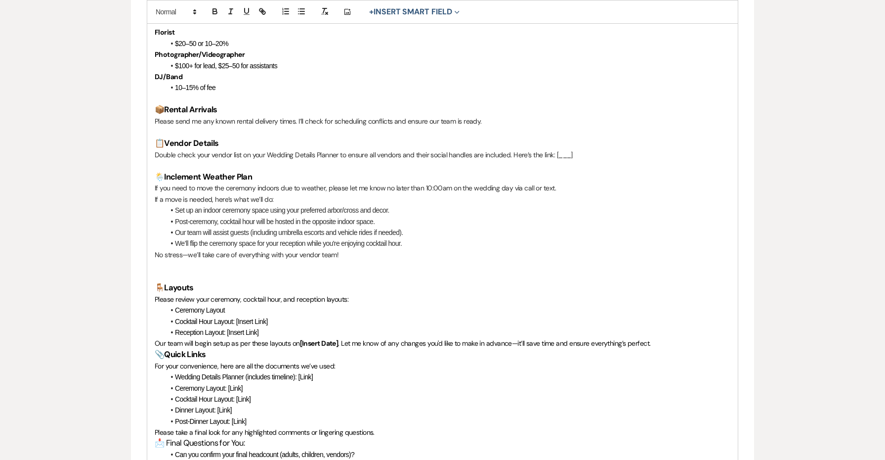
scroll to position [956, 0]
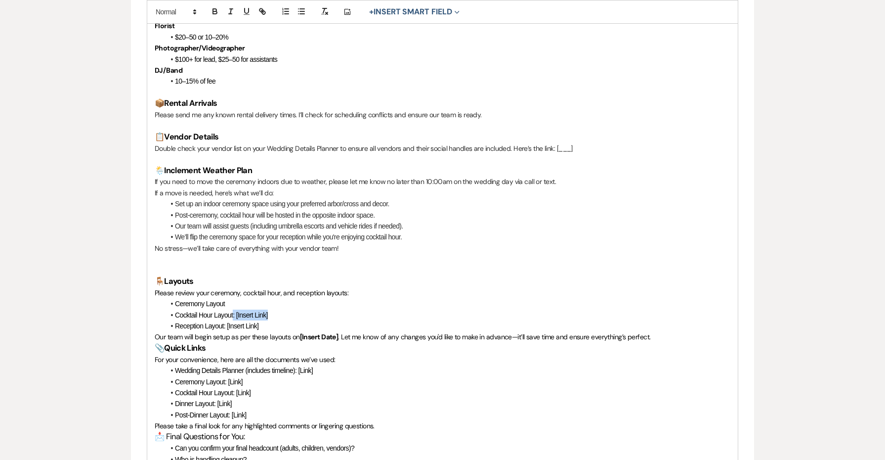
drag, startPoint x: 281, startPoint y: 291, endPoint x: 233, endPoint y: 293, distance: 47.5
click at [233, 309] on li "Cocktail Hour Layout: [Insert Link]" at bounding box center [448, 314] width 566 height 11
drag, startPoint x: 268, startPoint y: 304, endPoint x: 225, endPoint y: 304, distance: 42.5
click at [225, 320] on li "Reception Layout: [Insert Link]" at bounding box center [448, 325] width 566 height 11
click at [182, 320] on li "Reception Layout" at bounding box center [448, 325] width 566 height 11
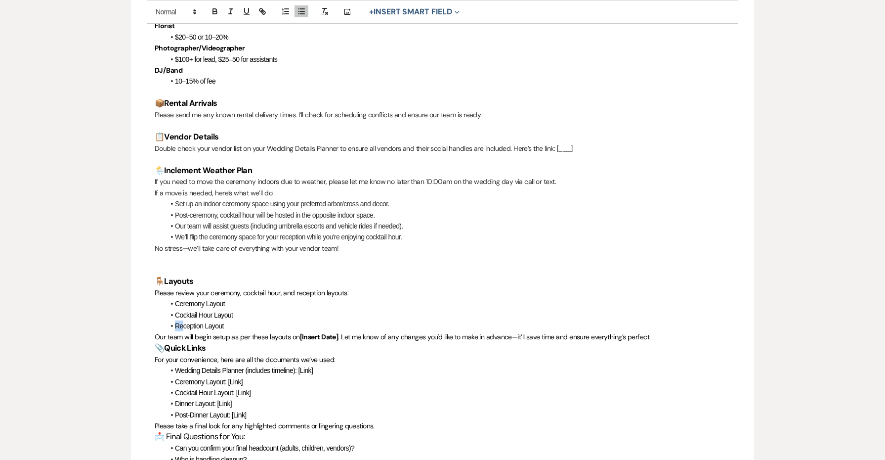
click at [182, 320] on li "Reception Layout" at bounding box center [448, 325] width 566 height 11
click at [182, 320] on li "Dception Layout" at bounding box center [448, 325] width 566 height 11
click at [242, 320] on li "Dinner Layout" at bounding box center [448, 325] width 566 height 11
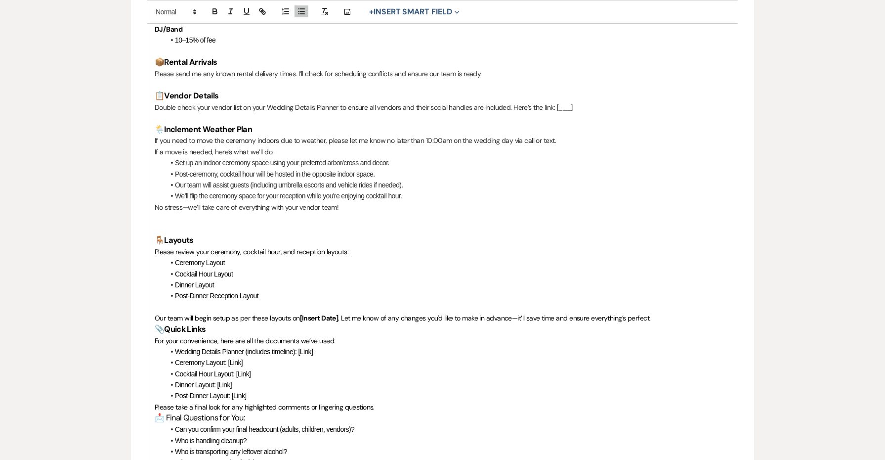
scroll to position [998, 0]
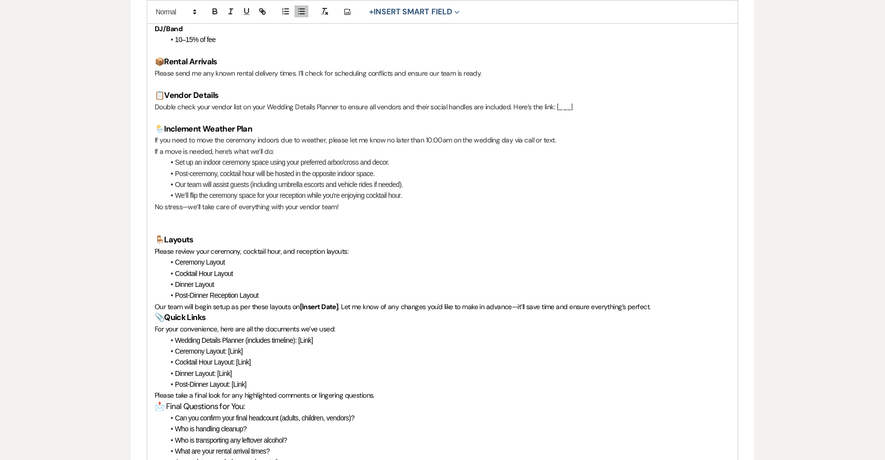
click at [663, 290] on li "Post-Dinner Reception Layout ﻿" at bounding box center [448, 295] width 566 height 11
click at [660, 301] on p "Our team will begin setup as per these layouts on [Insert Date] . Let me know o…" at bounding box center [443, 306] width 576 height 11
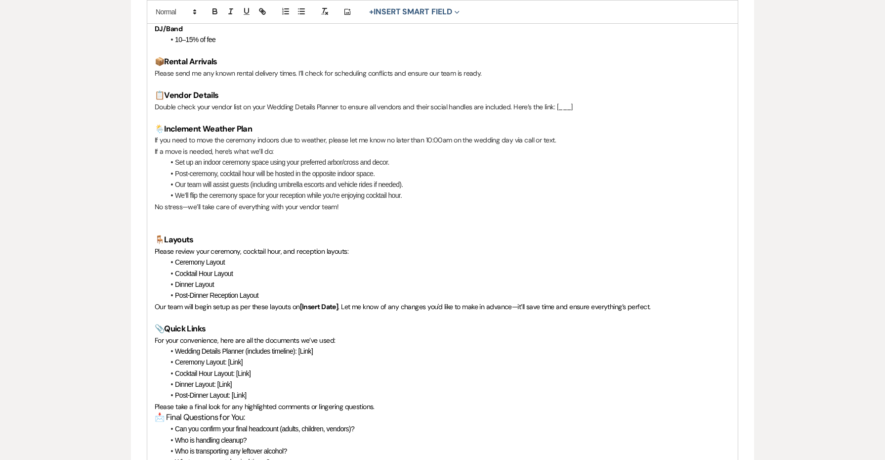
click at [557, 302] on span ". Let me know of any changes you'd like to make in advance—it’ll save time and …" at bounding box center [494, 306] width 312 height 9
drag, startPoint x: 655, startPoint y: 286, endPoint x: 592, endPoint y: 283, distance: 63.8
click at [592, 301] on p "Our team will begin setup as per these layouts on [Insert Date] . Let me know o…" at bounding box center [443, 306] width 576 height 11
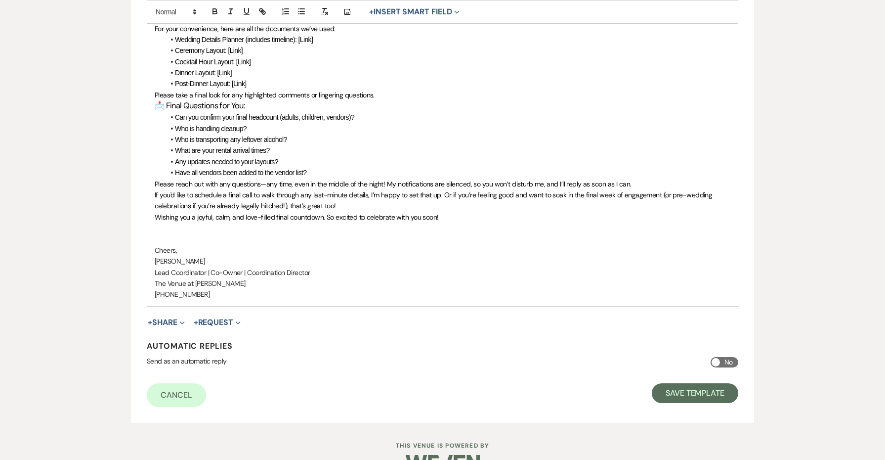
scroll to position [1308, 0]
click at [696, 384] on button "Save Template" at bounding box center [695, 394] width 86 height 20
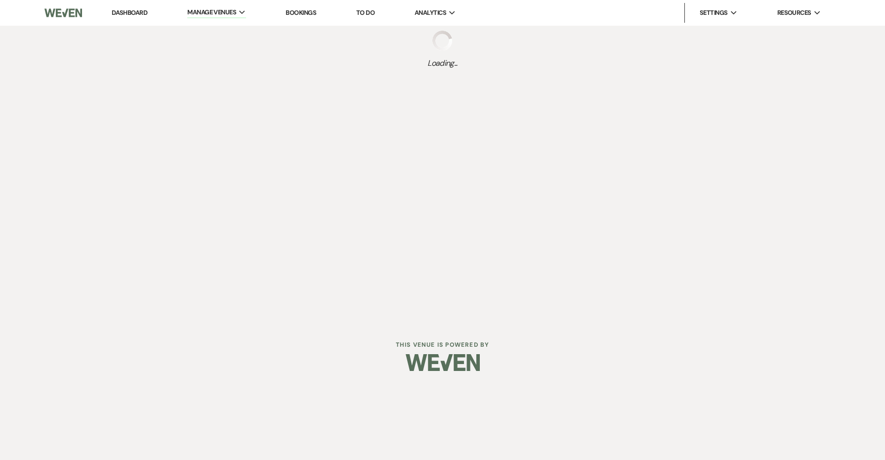
select select "Message Templates"
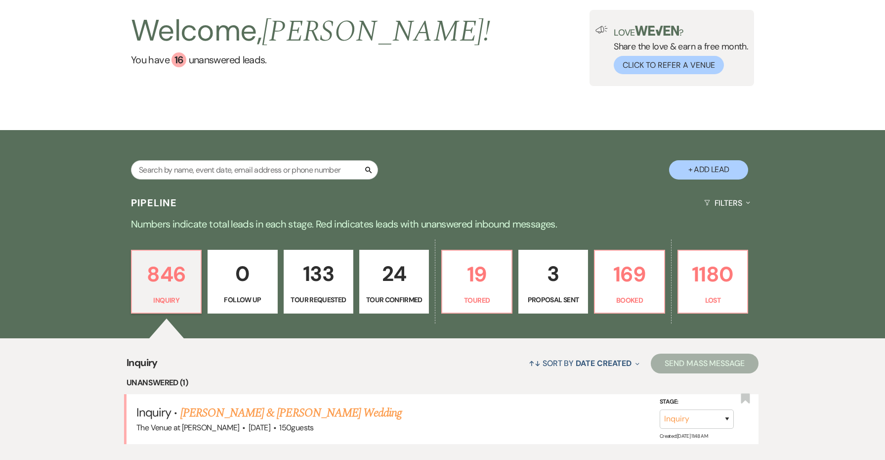
click at [401, 282] on p "24" at bounding box center [394, 273] width 57 height 33
select select "4"
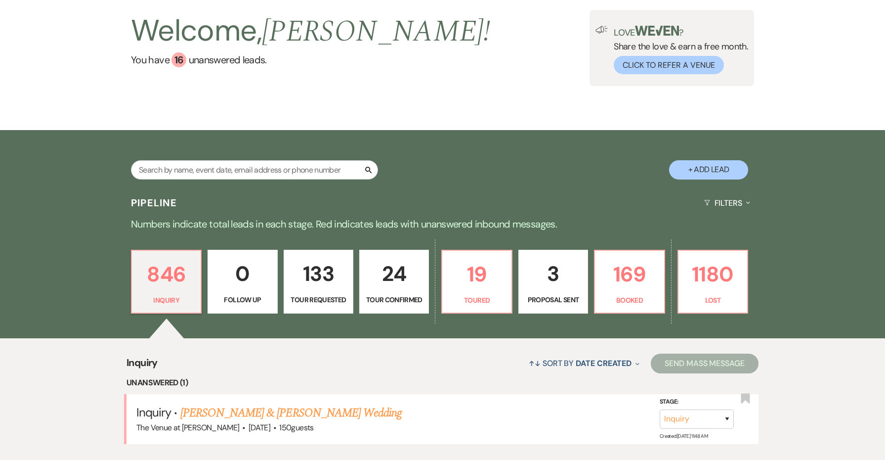
select select "4"
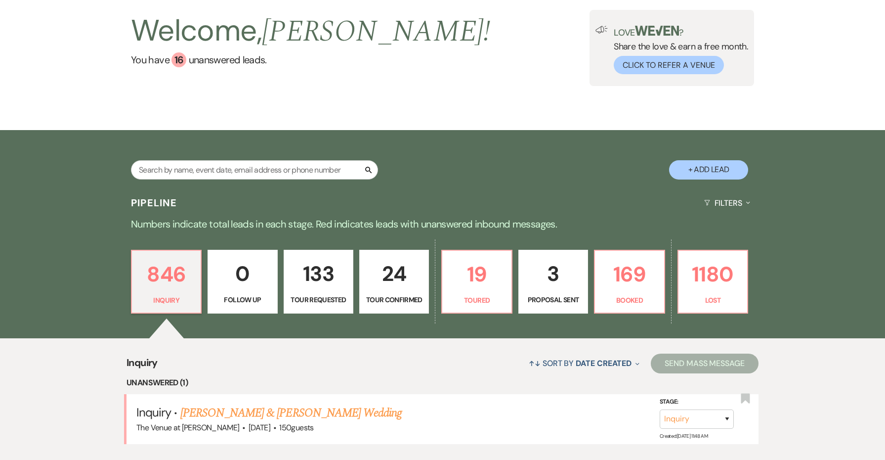
select select "4"
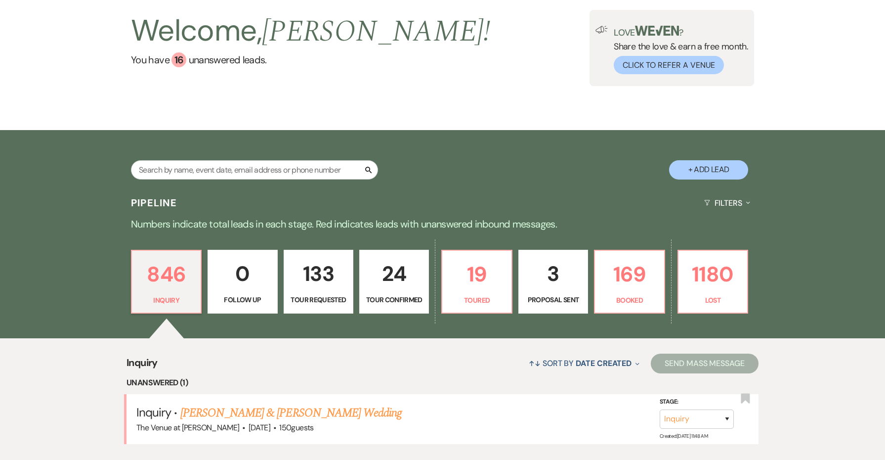
select select "4"
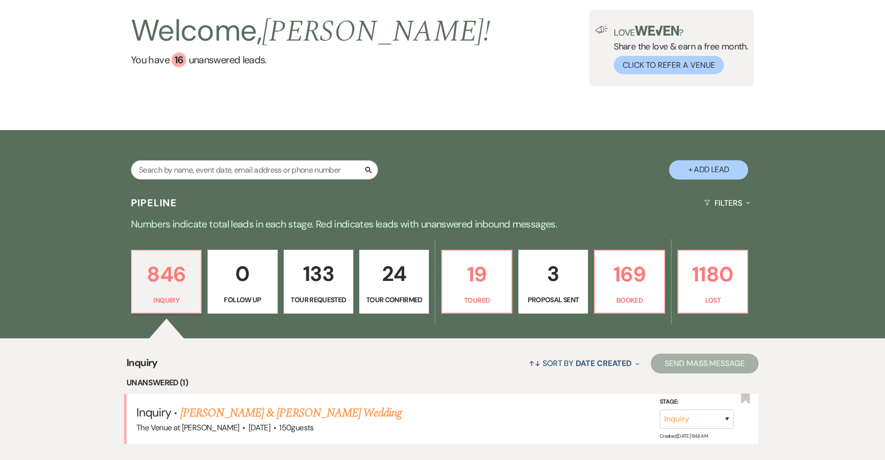
select select "4"
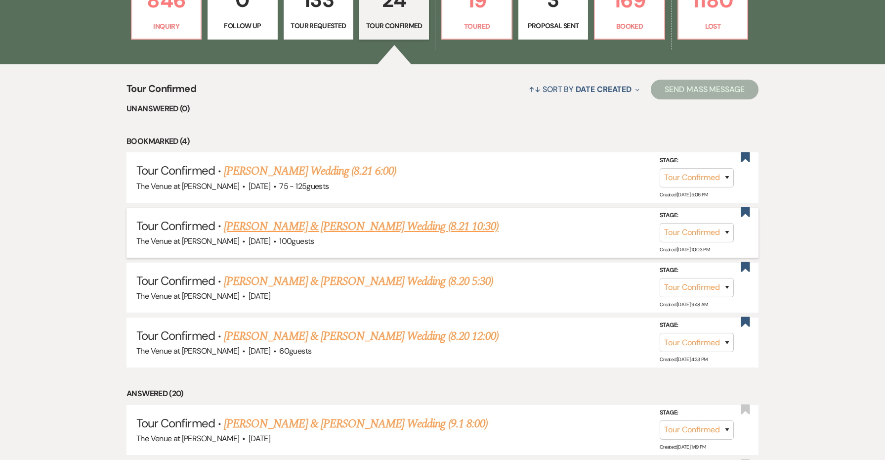
scroll to position [338, 0]
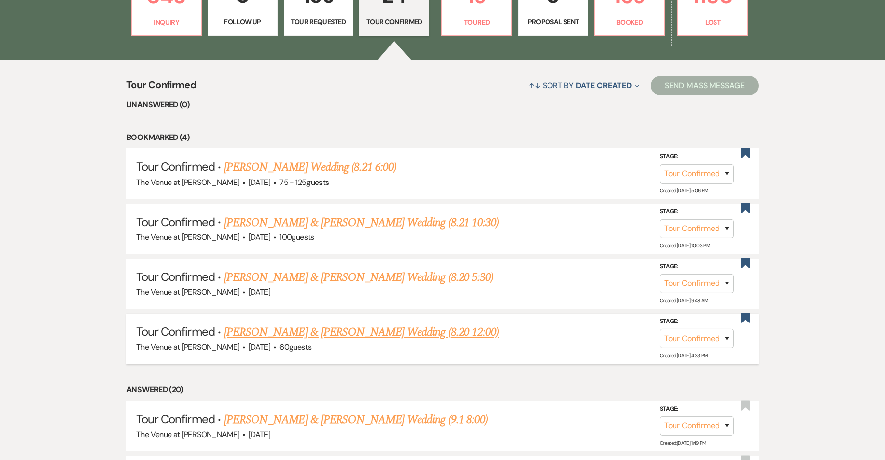
click at [381, 328] on link "Christopher Reyes & Angie Patino's Wedding (8.20 12:00)" at bounding box center [361, 332] width 275 height 18
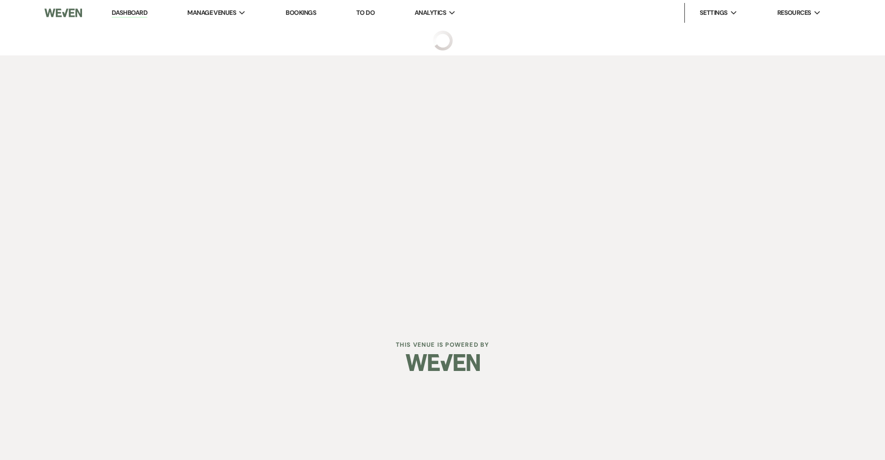
select select "4"
select select "5"
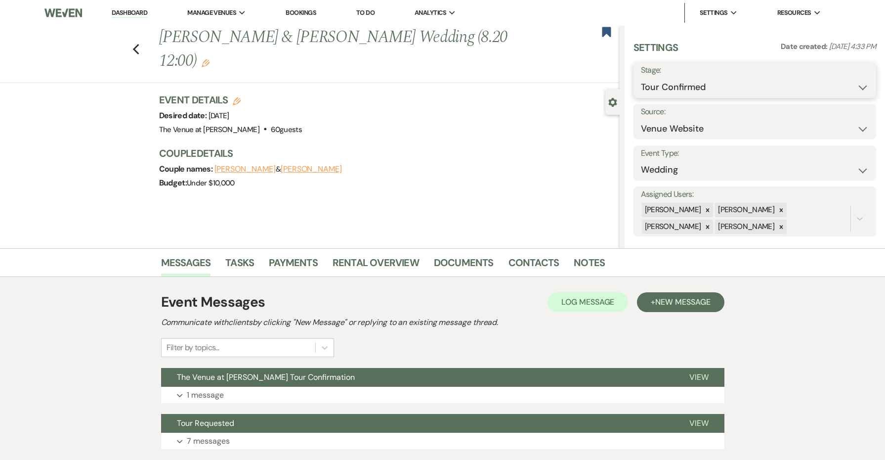
select select "5"
click at [853, 73] on button "Save" at bounding box center [850, 80] width 52 height 20
click at [608, 34] on use "button" at bounding box center [606, 32] width 9 height 10
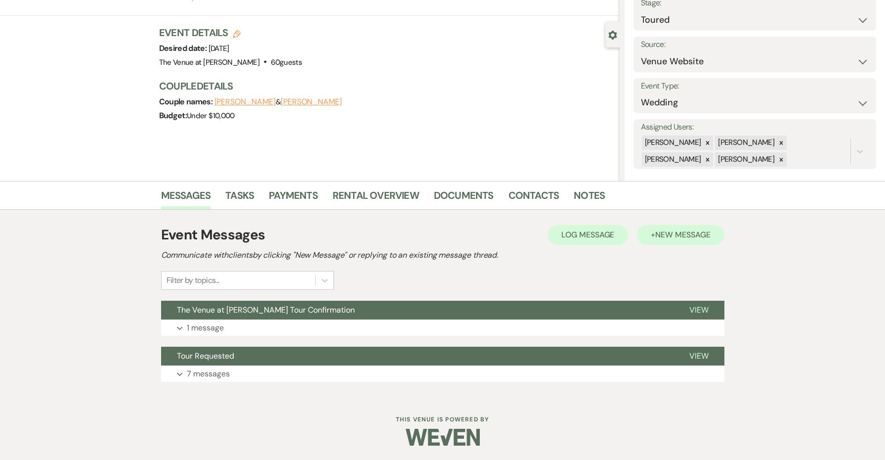
scroll to position [67, 0]
click at [637, 238] on button "+ New Message" at bounding box center [680, 235] width 87 height 20
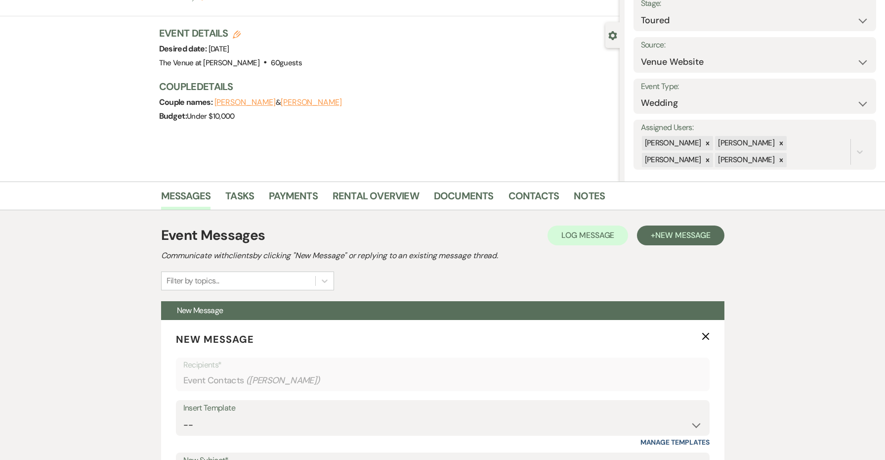
click at [233, 35] on use "button" at bounding box center [237, 35] width 8 height 8
select select "762"
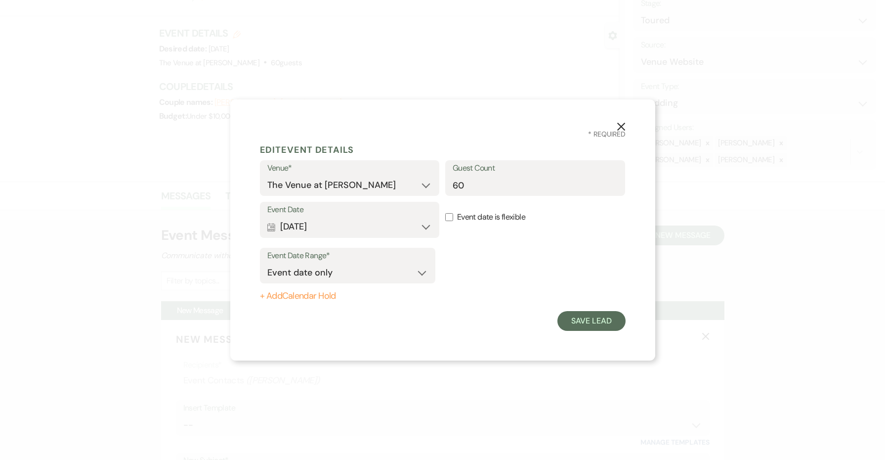
click at [326, 227] on button "Calendar May 14, 2027 Expand" at bounding box center [349, 227] width 165 height 20
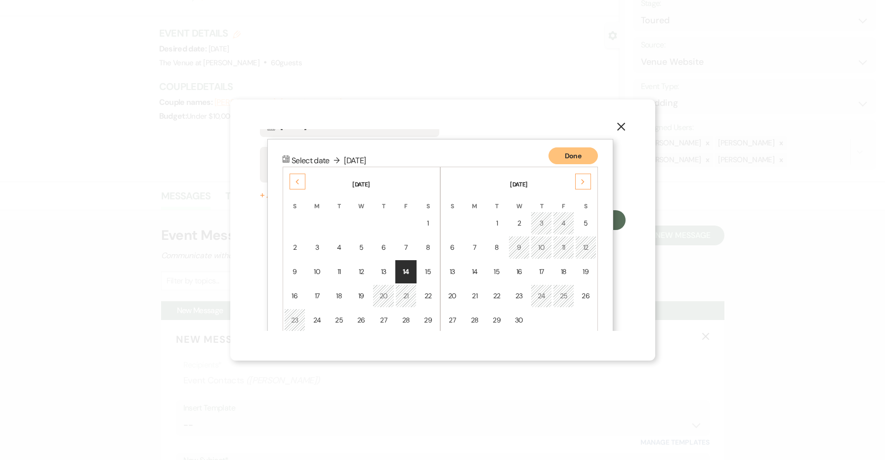
scroll to position [127, 0]
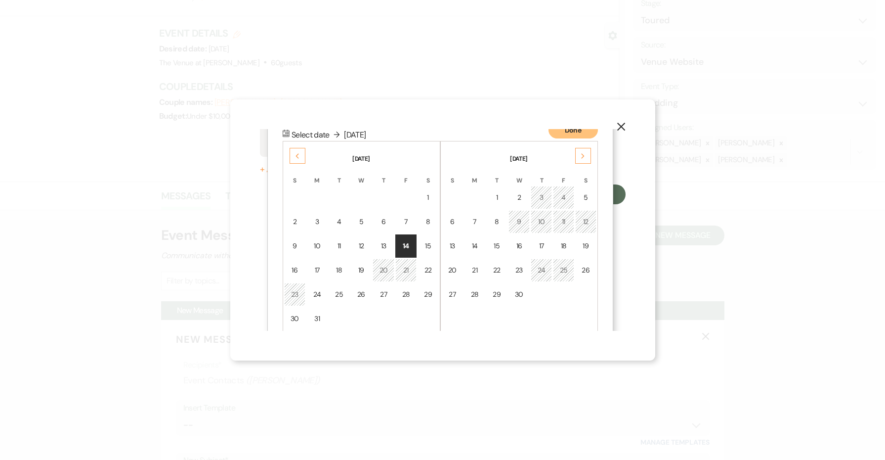
click at [290, 153] on div "Previous" at bounding box center [298, 156] width 16 height 16
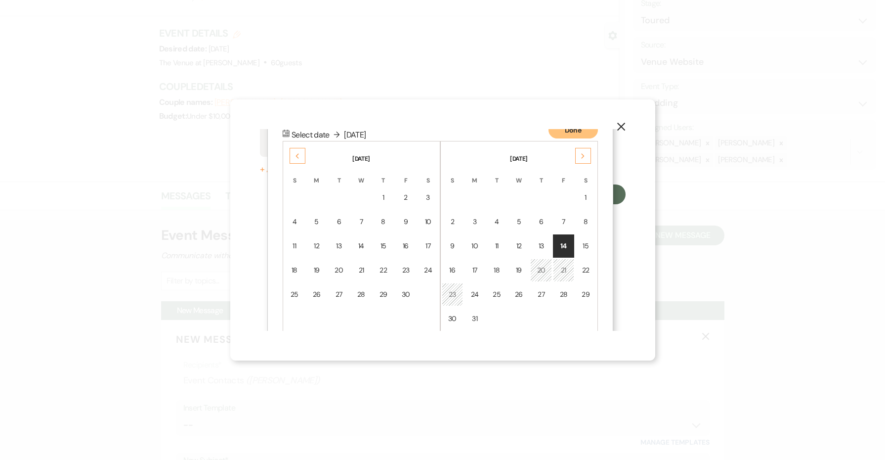
click at [290, 153] on div "Previous" at bounding box center [298, 156] width 16 height 16
click at [407, 235] on td "19" at bounding box center [405, 245] width 21 height 23
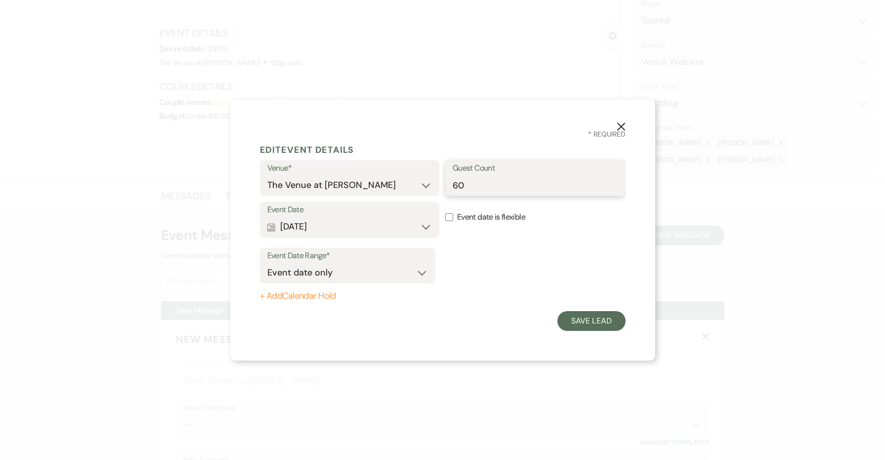
click at [455, 182] on input "60" at bounding box center [535, 184] width 165 height 19
type input "50"
click at [562, 330] on form "Edit Event Details Venue* The Venue at Carley Brook Guest Count 50 Event Date C…" at bounding box center [443, 234] width 366 height 191
click at [569, 324] on button "Save Lead" at bounding box center [591, 321] width 68 height 20
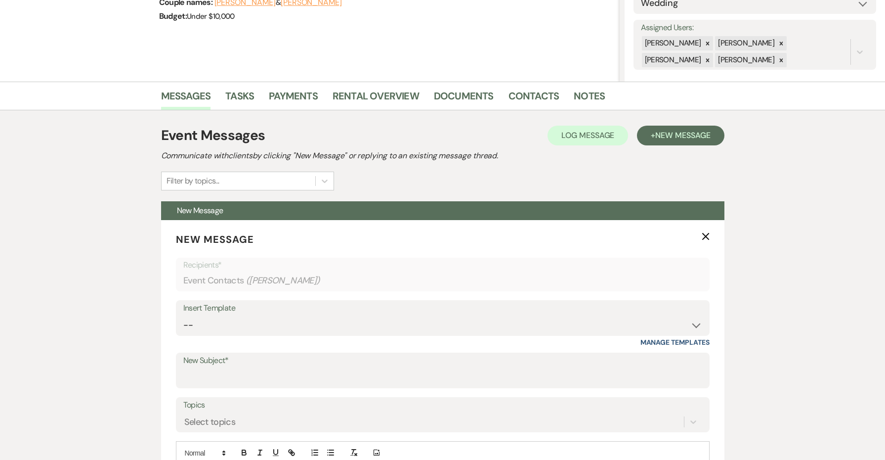
scroll to position [256, 0]
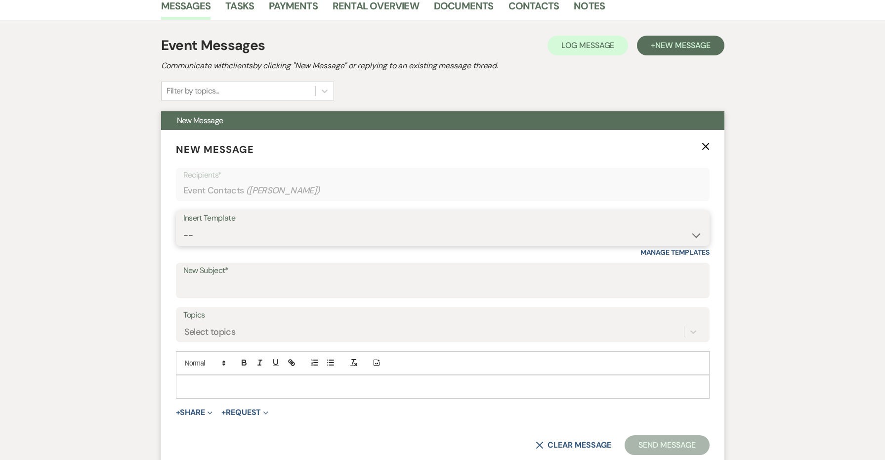
select select "4327"
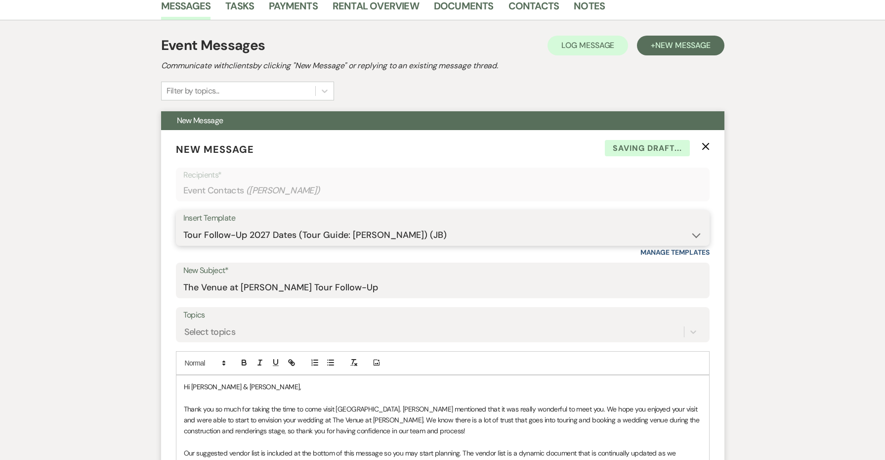
type input "The Venue at [PERSON_NAME] Tour Follow-Up"
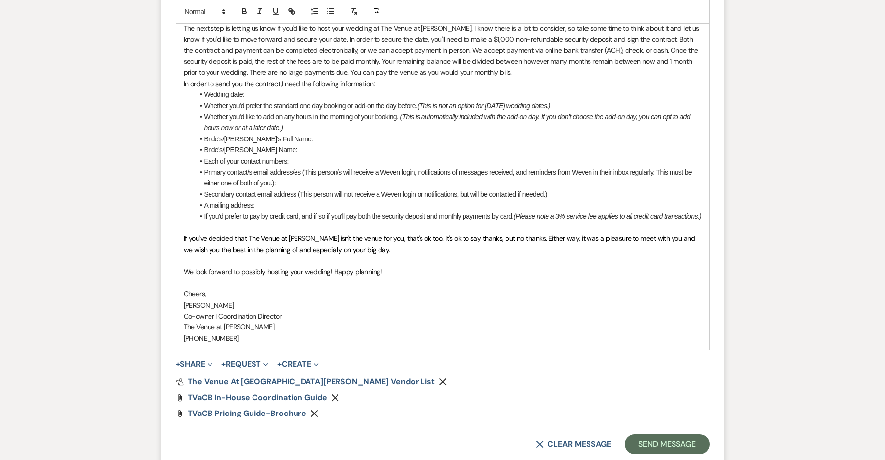
scroll to position [925, 0]
click at [640, 433] on button "Send Message" at bounding box center [667, 443] width 85 height 20
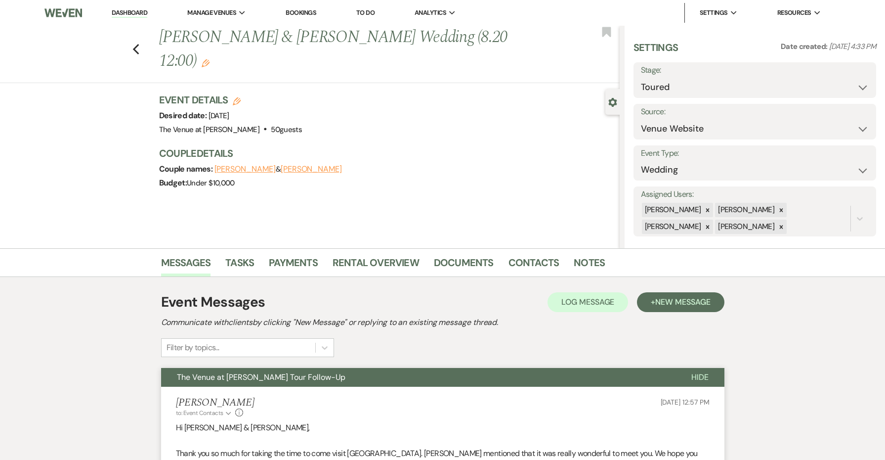
scroll to position [0, 0]
click at [137, 50] on icon "Previous" at bounding box center [135, 49] width 7 height 12
select select "4"
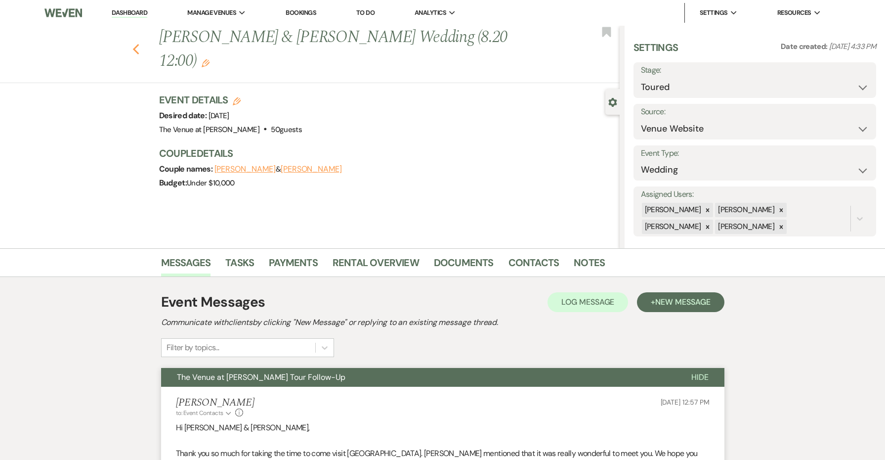
select select "4"
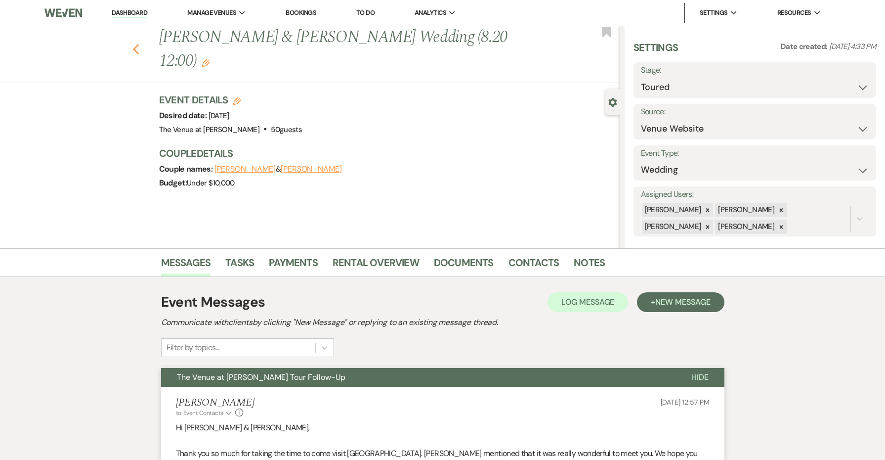
select select "4"
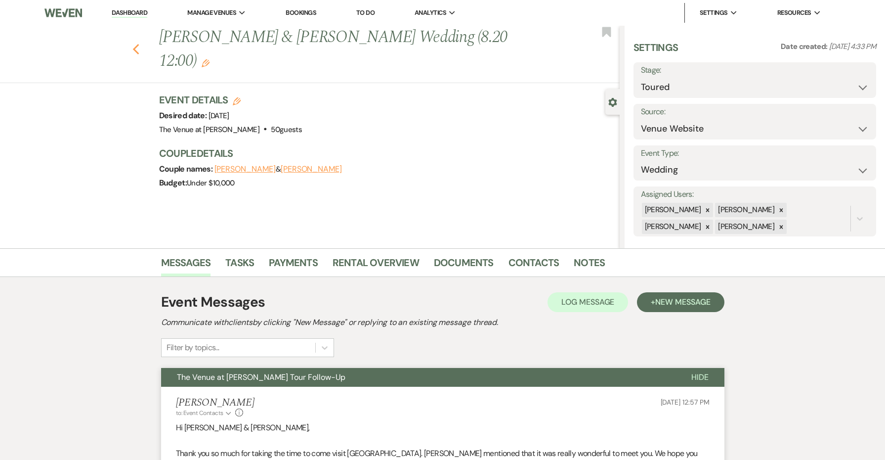
select select "4"
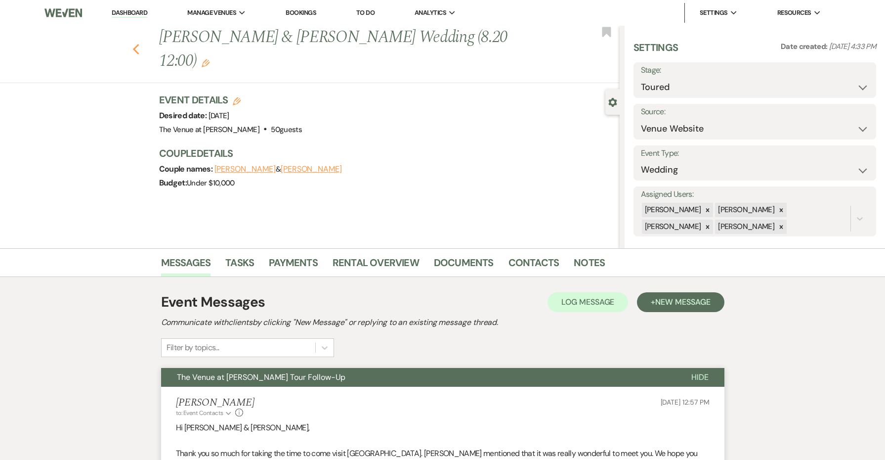
select select "4"
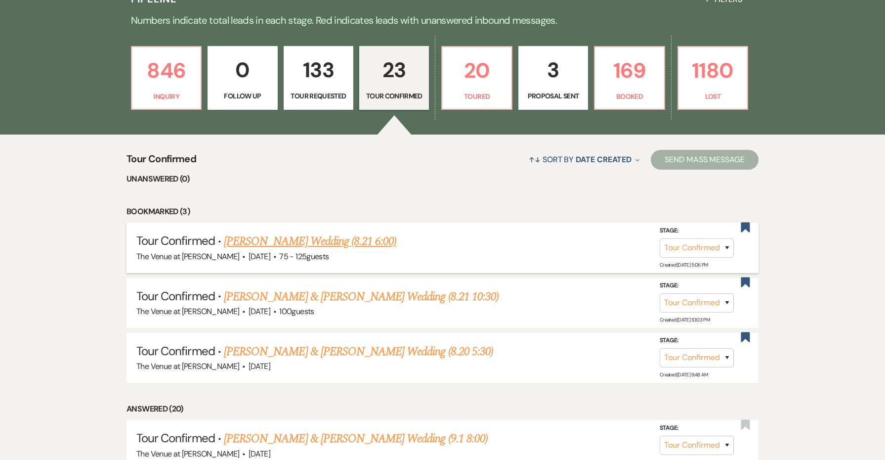
scroll to position [254, 0]
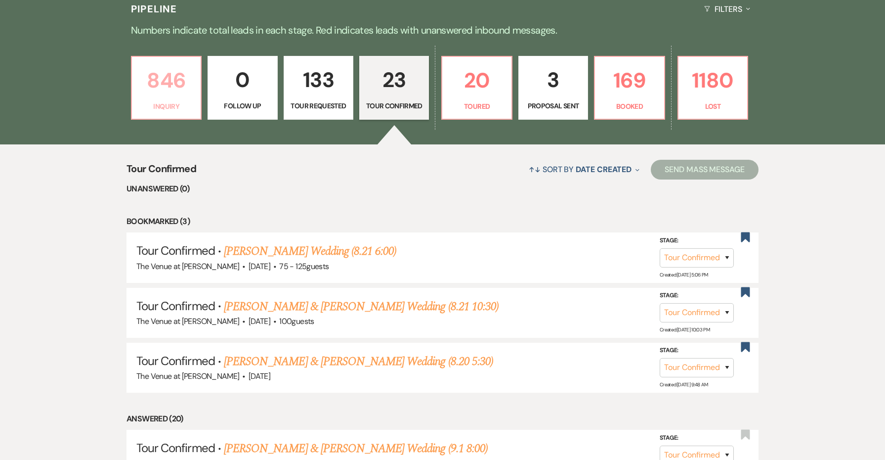
click at [154, 85] on p "846" at bounding box center [166, 80] width 57 height 33
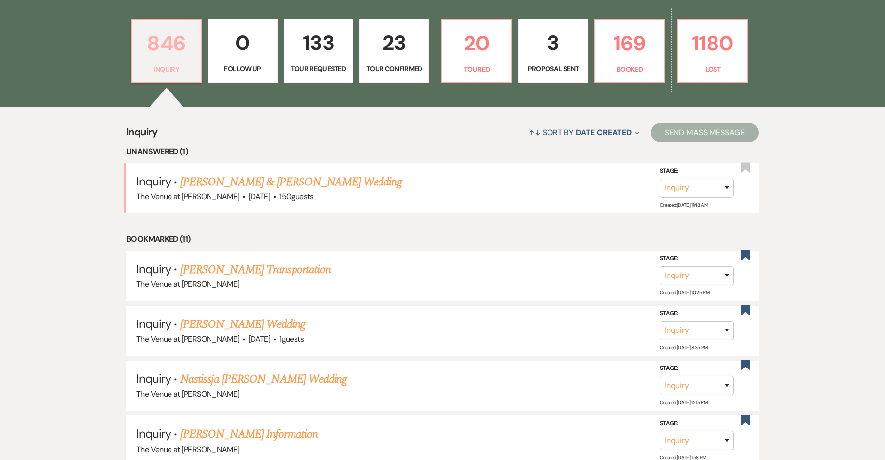
scroll to position [297, 0]
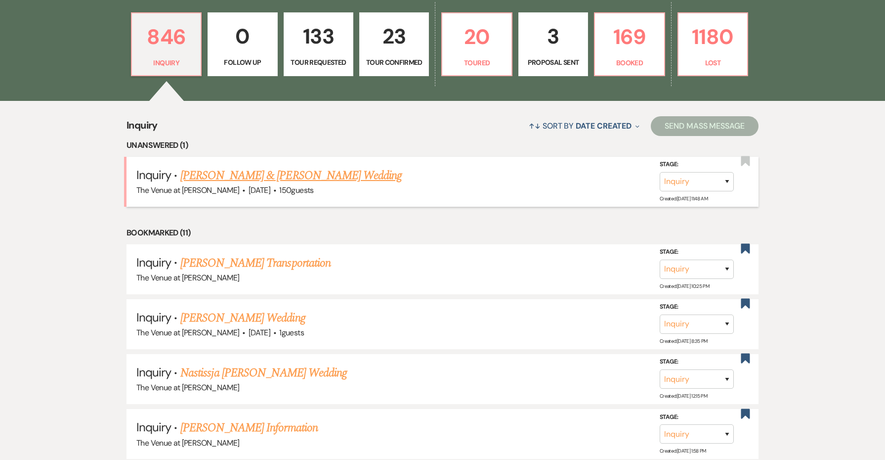
click at [207, 175] on link "[PERSON_NAME] & [PERSON_NAME] Wedding" at bounding box center [290, 176] width 221 height 18
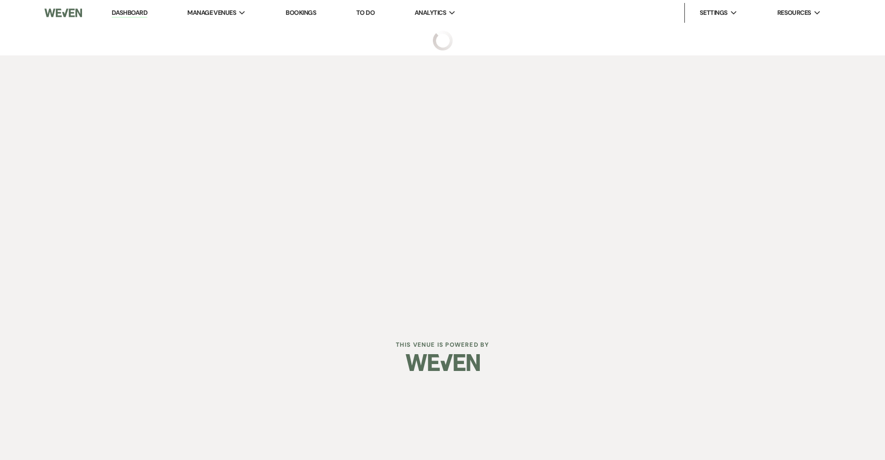
select select "5"
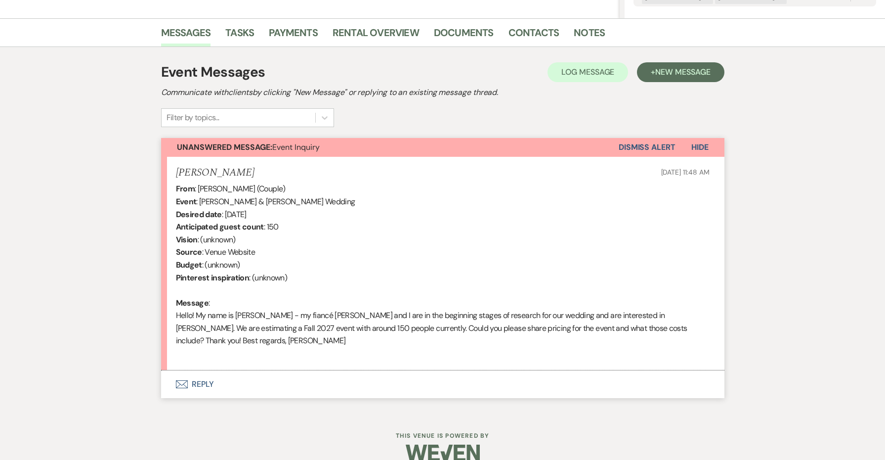
scroll to position [229, 0]
click at [199, 372] on button "Envelope Reply" at bounding box center [442, 385] width 563 height 28
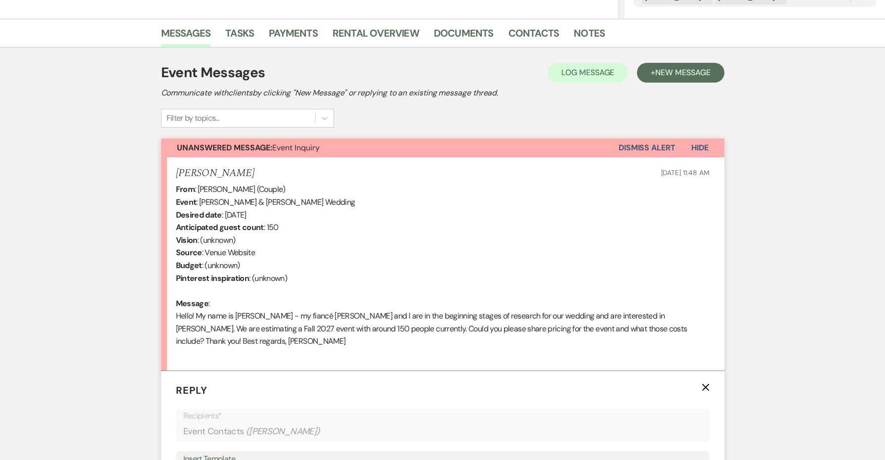
scroll to position [499, 0]
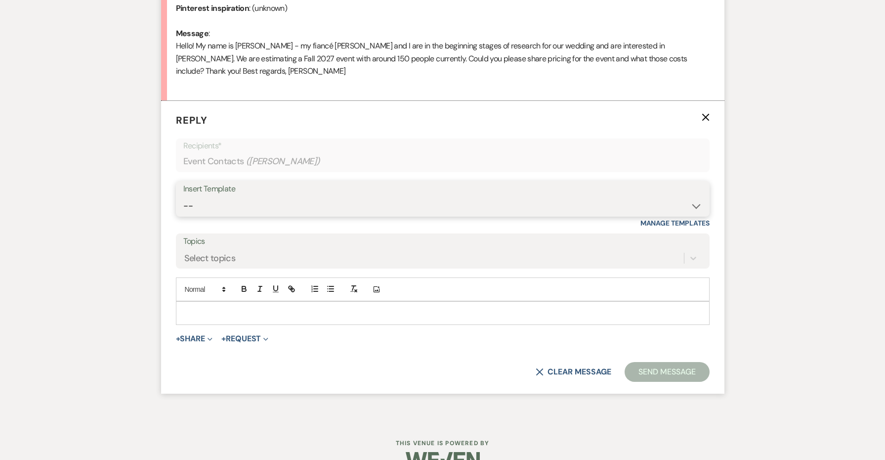
select select "4439"
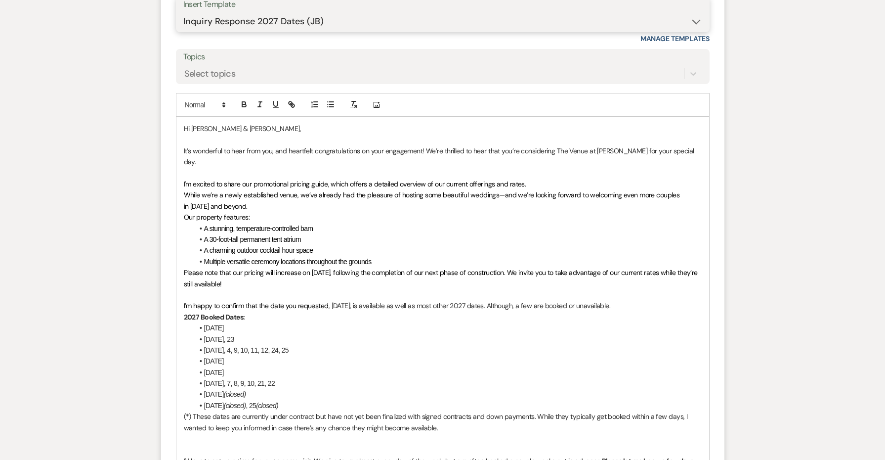
scroll to position [799, 0]
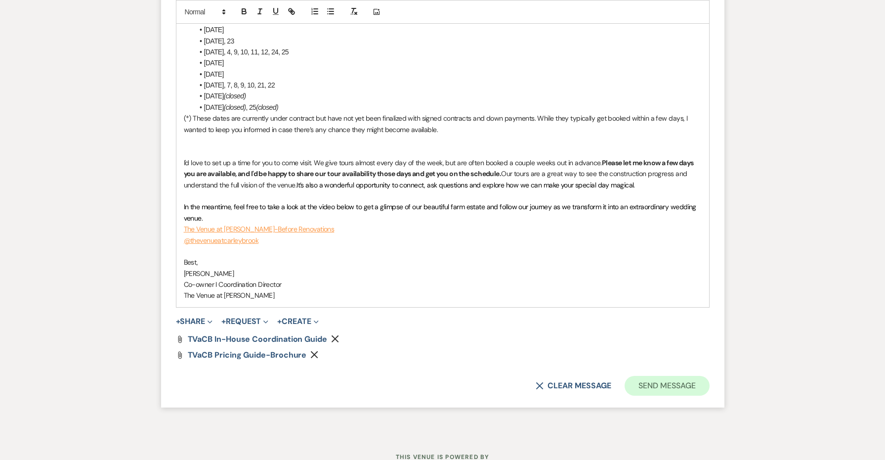
click at [649, 376] on button "Send Message" at bounding box center [667, 386] width 85 height 20
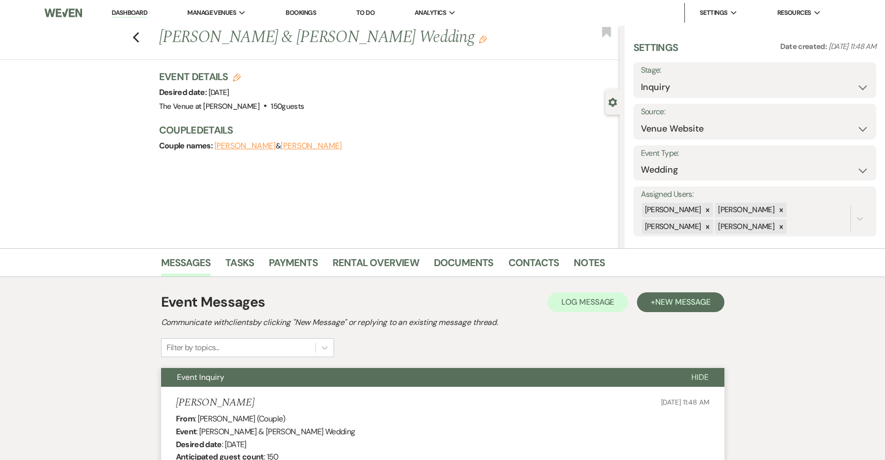
scroll to position [0, 0]
click at [137, 12] on link "Dashboard" at bounding box center [130, 12] width 36 height 9
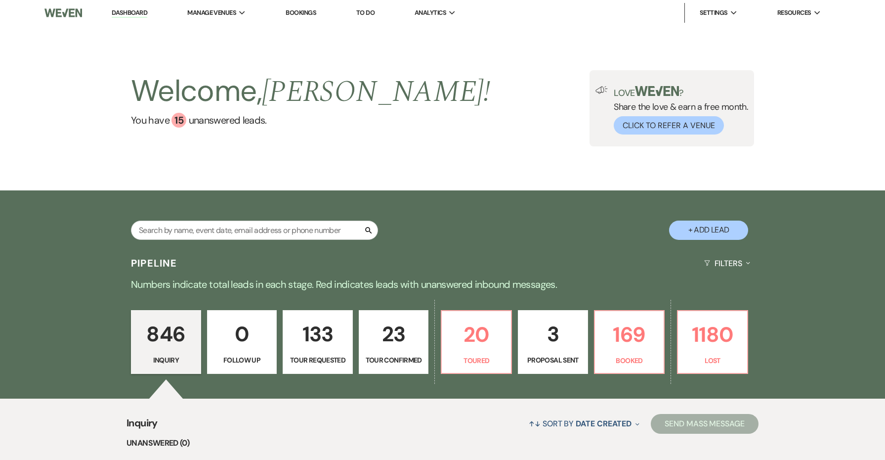
click at [359, 0] on nav "Dashboard Manage Venues Expand The Venue at Carley Brook Bookings To Do Analyti…" at bounding box center [442, 13] width 885 height 26
click at [238, 35] on li "The Venue at [PERSON_NAME]" at bounding box center [238, 33] width 90 height 10
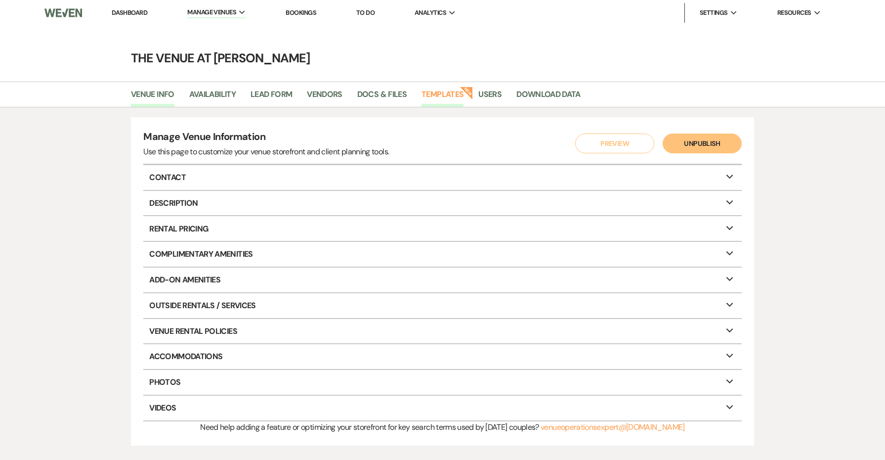
click at [438, 98] on link "Templates" at bounding box center [443, 97] width 42 height 19
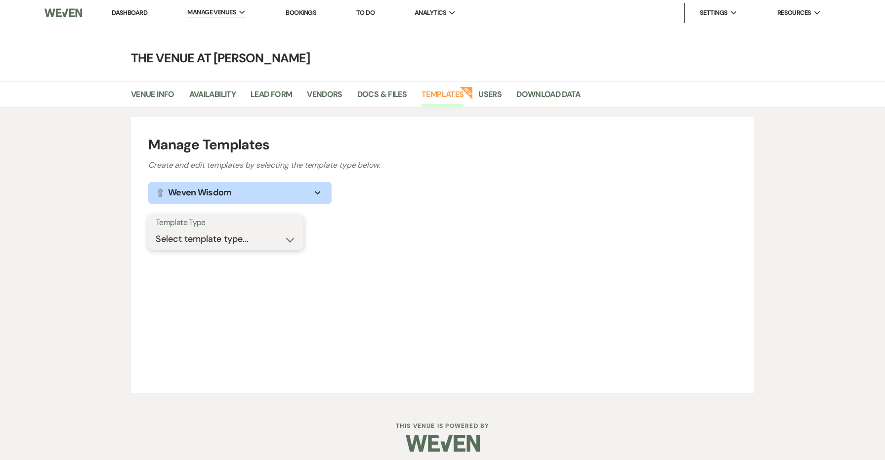
select select "Message Templates"
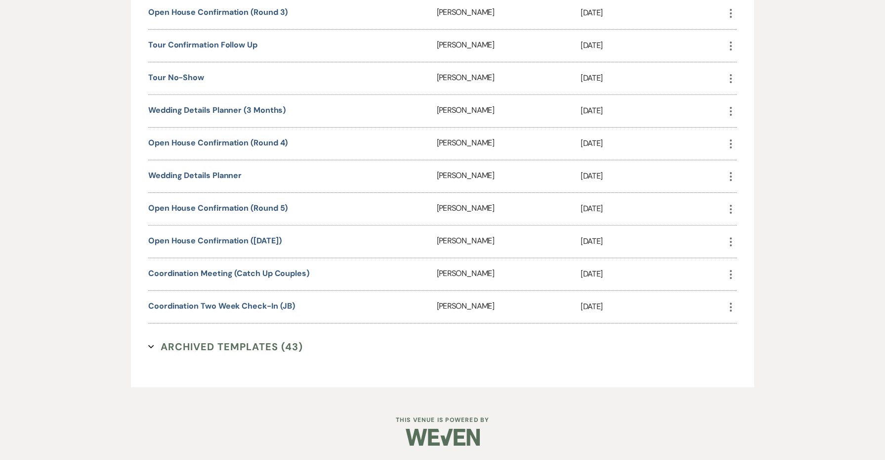
scroll to position [2181, 0]
click at [220, 306] on link "Coordination Two Week Check-In (JB)" at bounding box center [221, 306] width 147 height 10
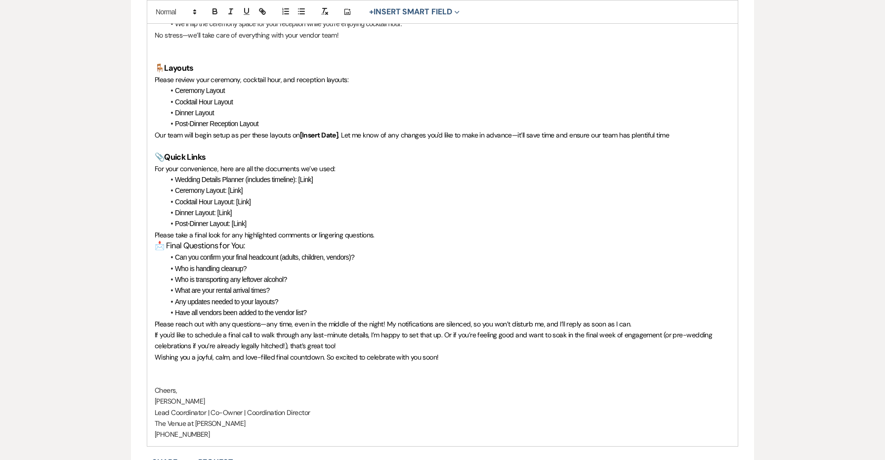
scroll to position [1141, 0]
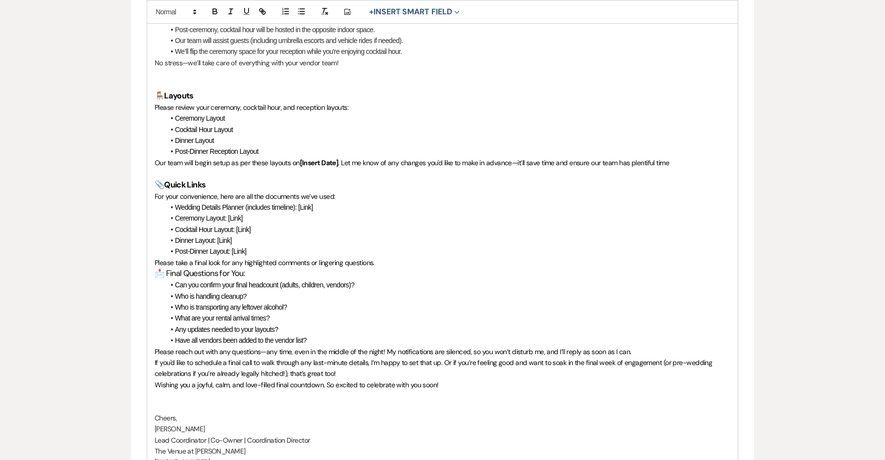
click at [339, 158] on span ". Let me know of any changes you'd like to make in advance—it’ll save time and …" at bounding box center [503, 162] width 331 height 9
click at [335, 157] on p "Our team will begin setup as per these layouts on [Insert Date] . Let me know o…" at bounding box center [443, 162] width 576 height 11
click at [338, 158] on strong "[Insert Date]" at bounding box center [319, 162] width 39 height 9
drag, startPoint x: 338, startPoint y: 143, endPoint x: 303, endPoint y: 141, distance: 35.1
click at [303, 158] on strong "[Insert Date]" at bounding box center [319, 162] width 39 height 9
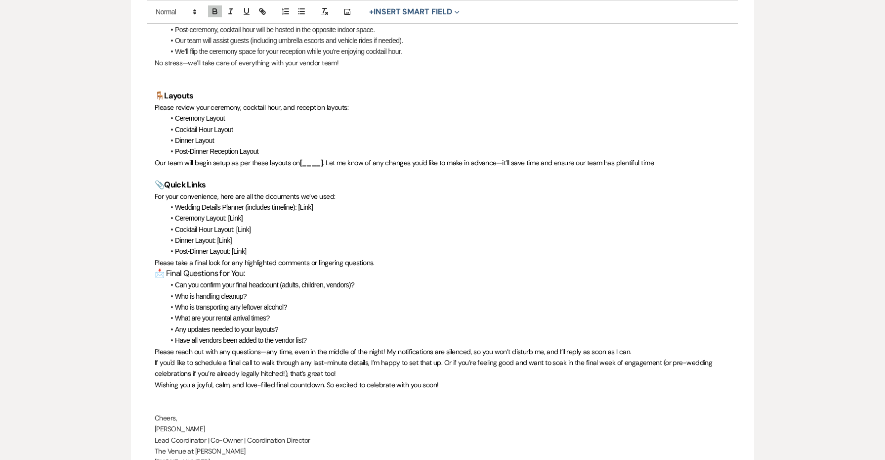
click at [409, 168] on p at bounding box center [443, 173] width 576 height 11
click at [684, 157] on p "Our team will begin setup as per these layouts on [____] . Let me know of any c…" at bounding box center [443, 162] width 576 height 11
click at [628, 158] on span ". Let me know of any changes you'd like to make in advance—it’ll save time and …" at bounding box center [488, 162] width 331 height 9
click at [646, 158] on span ". Let me know of any changes you'd like to make in advance—it’ll save time and …" at bounding box center [486, 162] width 326 height 9
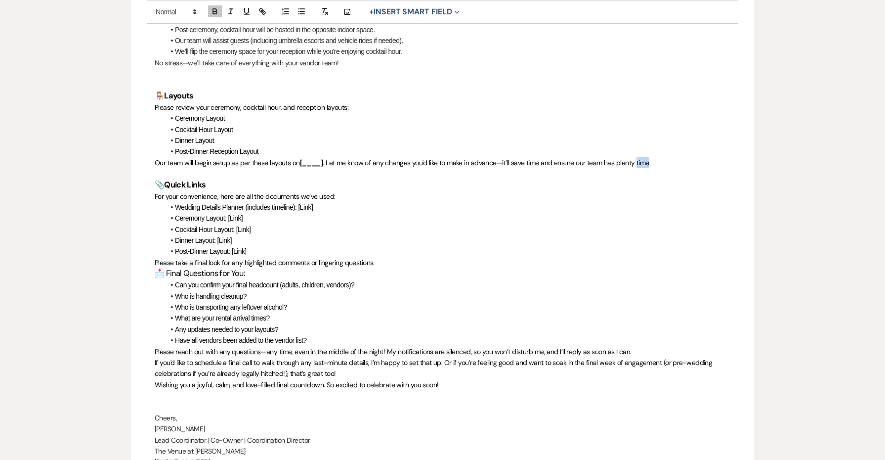
click at [646, 158] on span ". Let me know of any changes you'd like to make in advance—it’ll save time and …" at bounding box center [486, 162] width 326 height 9
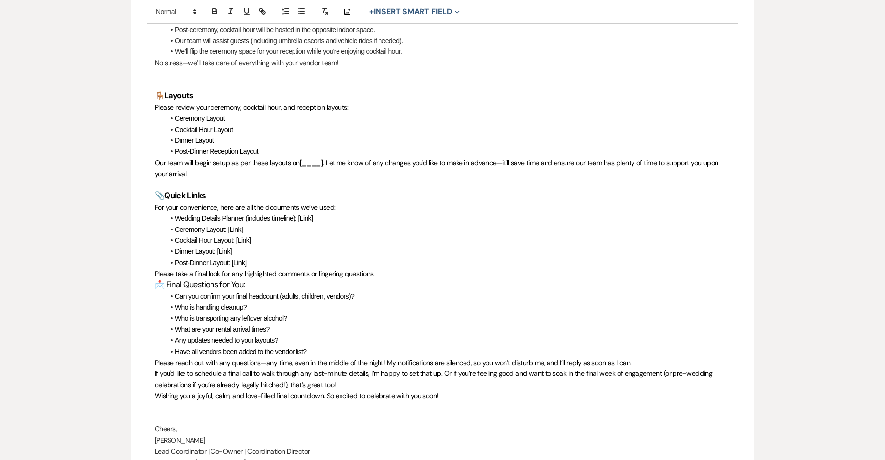
click at [392, 268] on p "Please take a final look for any highlighted comments or lingering questions." at bounding box center [443, 273] width 576 height 11
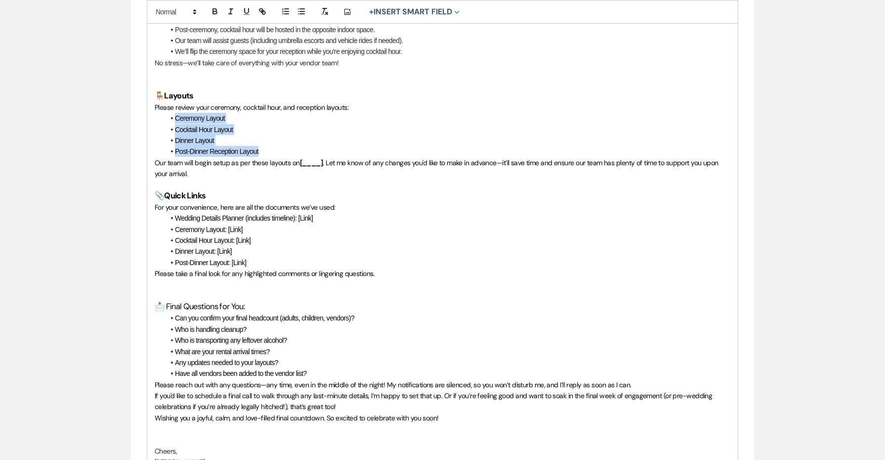
drag, startPoint x: 264, startPoint y: 132, endPoint x: 167, endPoint y: 97, distance: 103.5
click at [167, 113] on ul "Ceremony Layout Cocktail Hour Layout Dinner Layout Post-Dinner Reception Layout" at bounding box center [448, 135] width 566 height 44
copy ul "Ceremony Layout Cocktail Hour Layout Dinner Layout Post-Dinner Reception Layout"
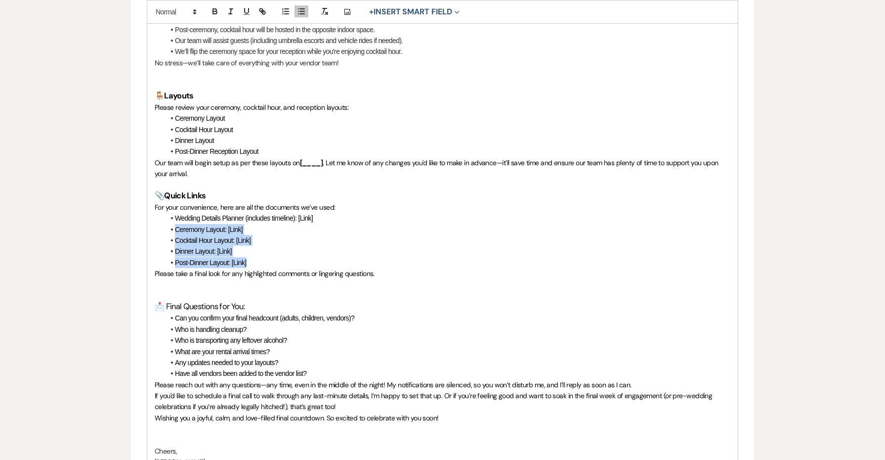
drag, startPoint x: 251, startPoint y: 236, endPoint x: 172, endPoint y: 204, distance: 85.1
click at [172, 212] on ul "Wedding Details Planner (includes timeline): [Link] Ceremony Layout: [Link] Coc…" at bounding box center [448, 239] width 566 height 55
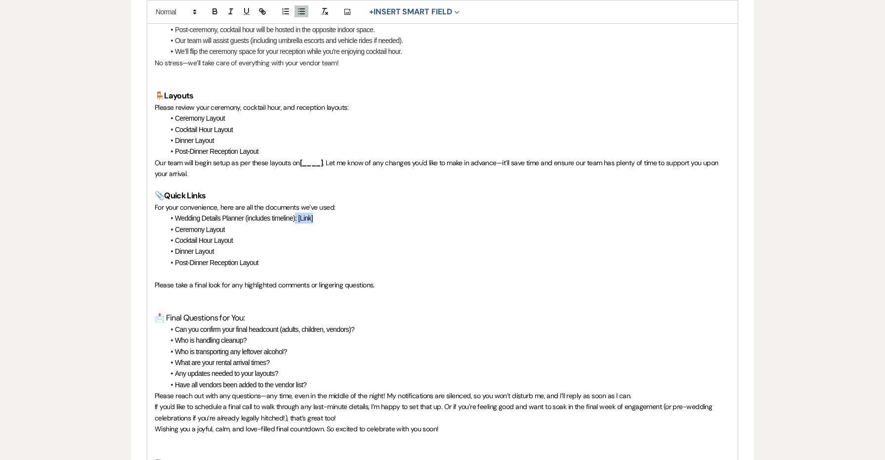
drag, startPoint x: 319, startPoint y: 196, endPoint x: 296, endPoint y: 196, distance: 22.7
click at [296, 212] on li "Wedding Details Planner (includes timeline): [Link]" at bounding box center [448, 217] width 566 height 11
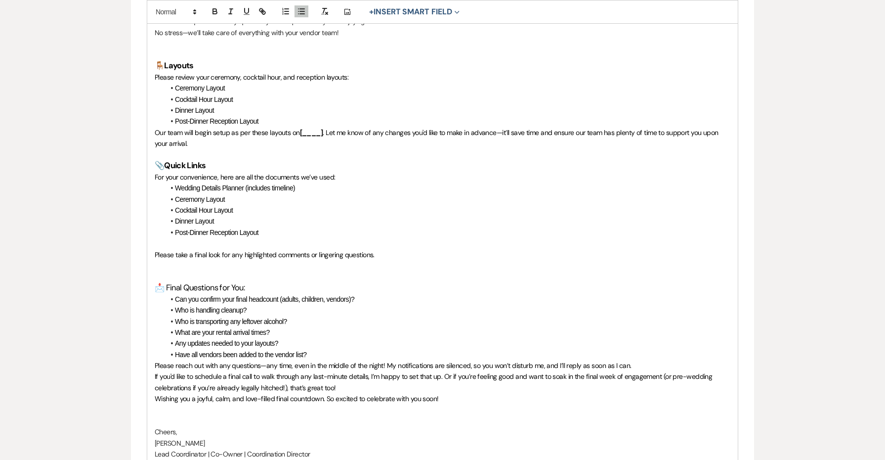
scroll to position [1177, 0]
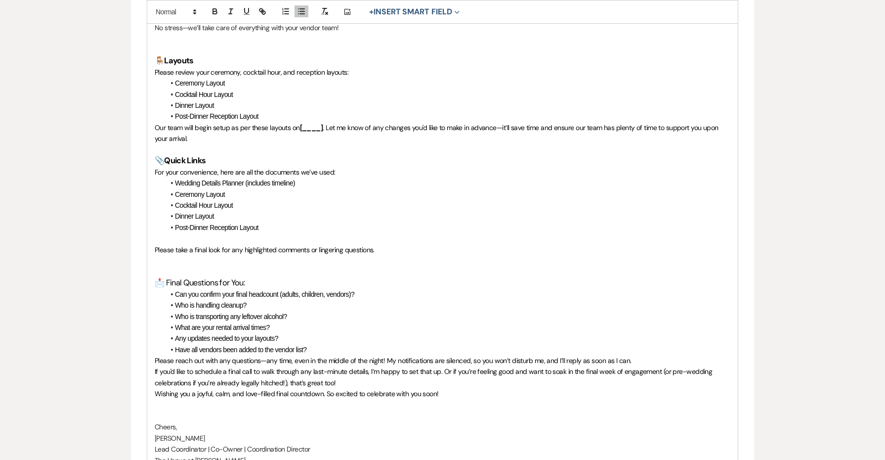
click at [327, 344] on li "Have all vendors been added to the vendor list?" at bounding box center [448, 349] width 566 height 11
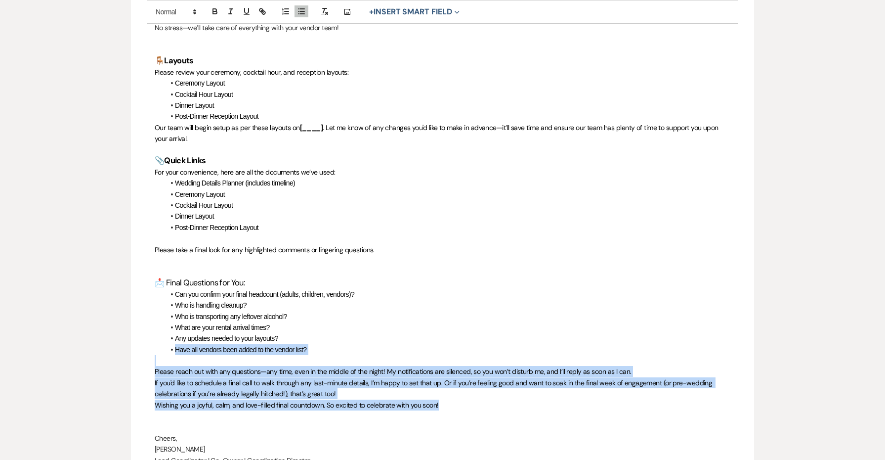
drag, startPoint x: 453, startPoint y: 379, endPoint x: 40, endPoint y: 322, distance: 417.0
drag, startPoint x: 196, startPoint y: 118, endPoint x: 140, endPoint y: 97, distance: 59.6
click at [322, 13] on icon "button" at bounding box center [324, 11] width 9 height 9
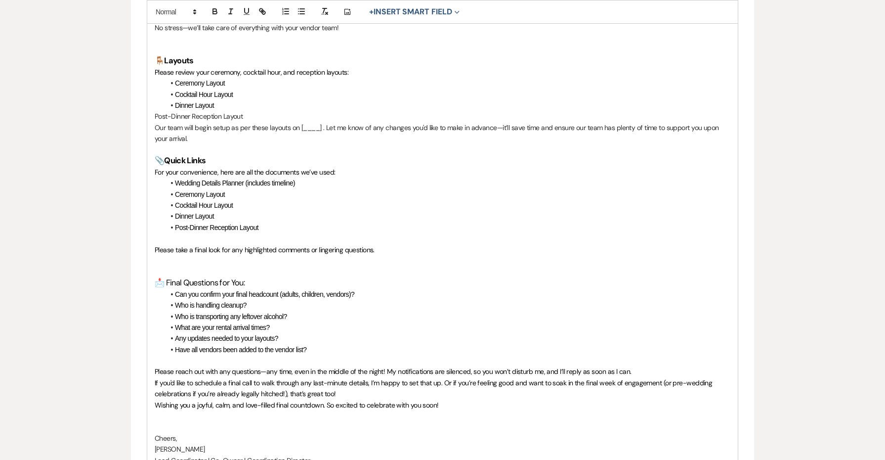
click at [268, 200] on li "Cocktail Hour Layout" at bounding box center [448, 205] width 566 height 11
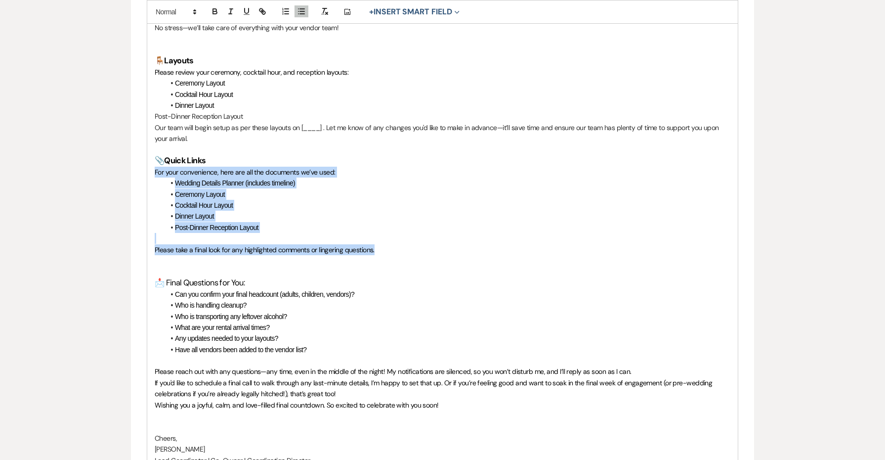
drag, startPoint x: 379, startPoint y: 221, endPoint x: 142, endPoint y: 153, distance: 246.8
click at [327, 10] on icon "button" at bounding box center [324, 11] width 9 height 9
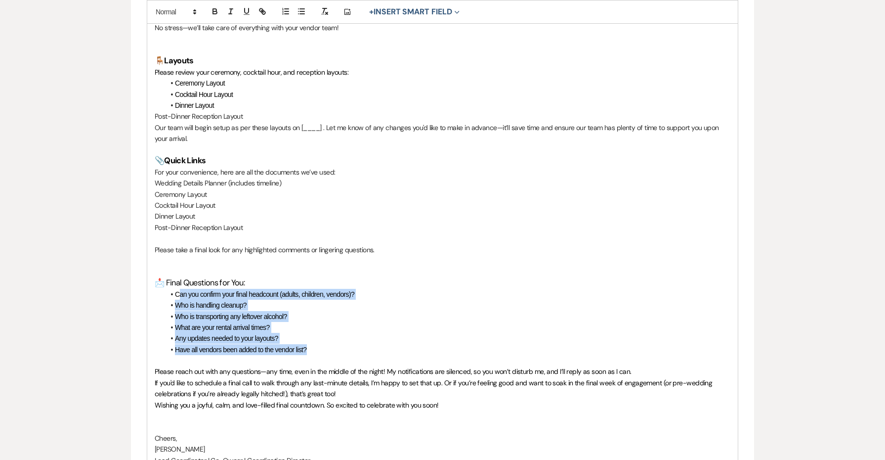
drag, startPoint x: 254, startPoint y: 315, endPoint x: 178, endPoint y: 270, distance: 87.5
click at [178, 289] on ul "Can you confirm your final headcount (adults, children, vendors)? Who is handli…" at bounding box center [448, 322] width 566 height 66
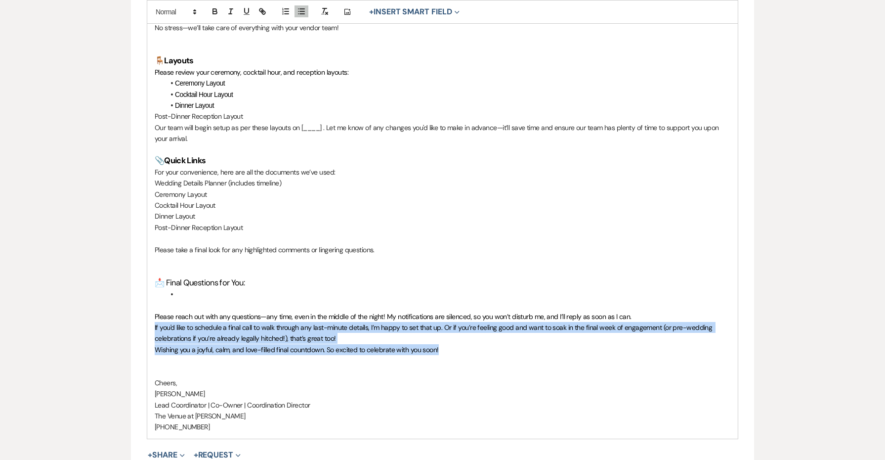
drag, startPoint x: 433, startPoint y: 324, endPoint x: 73, endPoint y: 299, distance: 361.1
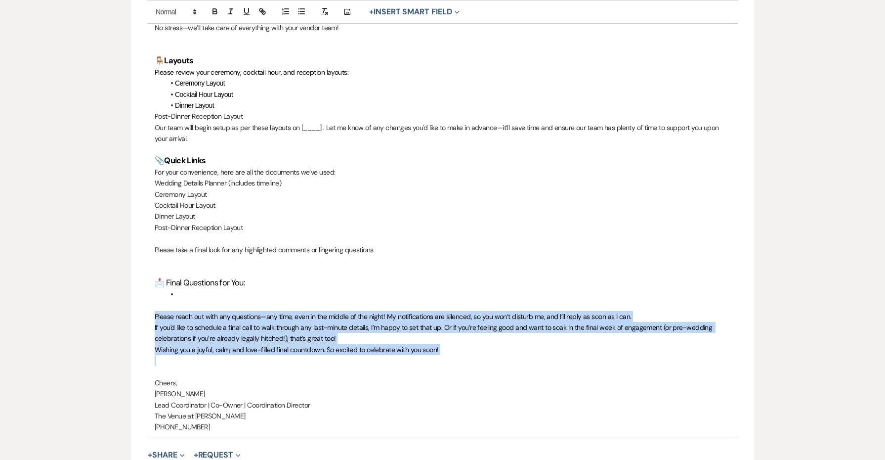
drag, startPoint x: 156, startPoint y: 291, endPoint x: 471, endPoint y: 336, distance: 318.9
click at [324, 12] on line "button" at bounding box center [323, 10] width 1 height 4
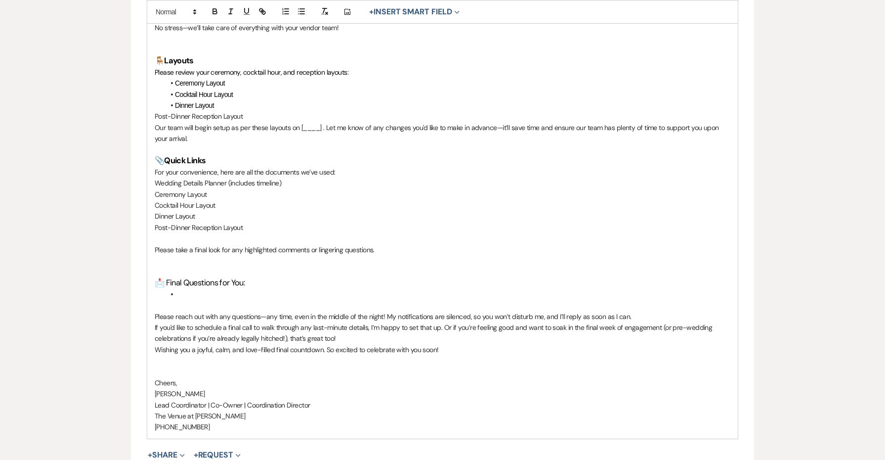
click at [662, 311] on p "Please reach out with any questions—any time, even in the middle of the night! …" at bounding box center [443, 316] width 576 height 11
click at [488, 322] on p "If you'd like to schedule a final call to walk through any last-minute details,…" at bounding box center [443, 333] width 576 height 22
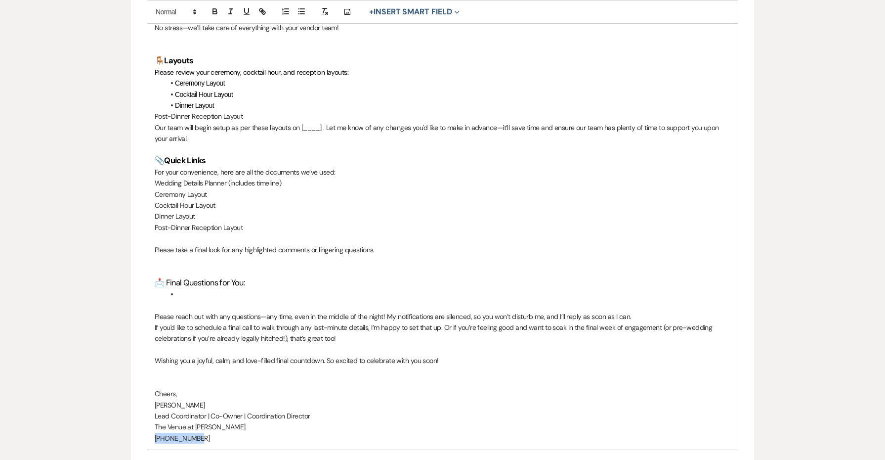
drag, startPoint x: 209, startPoint y: 413, endPoint x: 112, endPoint y: 412, distance: 96.9
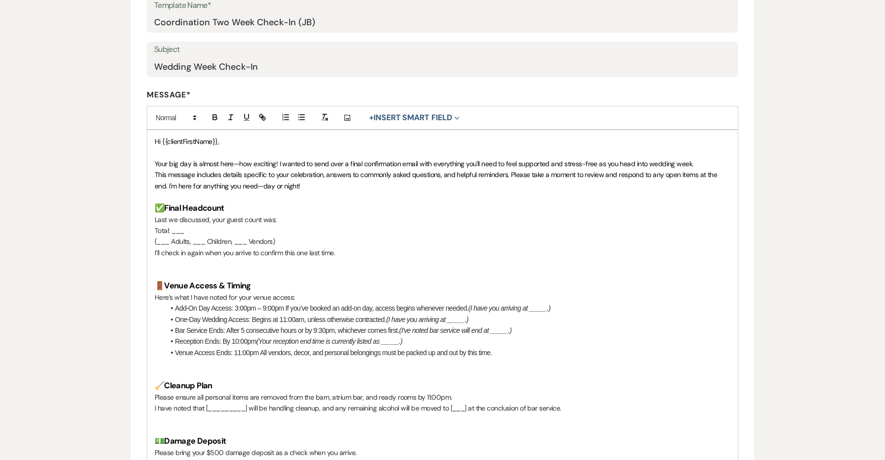
scroll to position [235, 0]
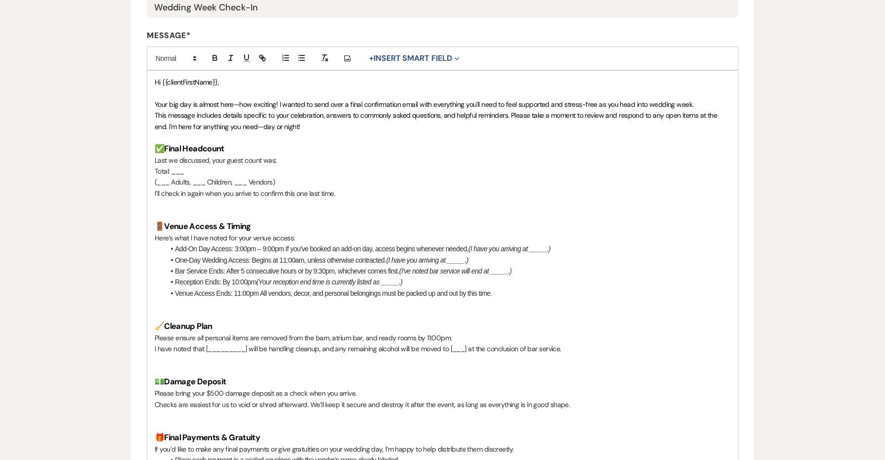
click at [392, 248] on li "Add-On Day Access: 3:00pm – 9:00pm If you’ve booked an add-on day, access begin…" at bounding box center [448, 248] width 566 height 11
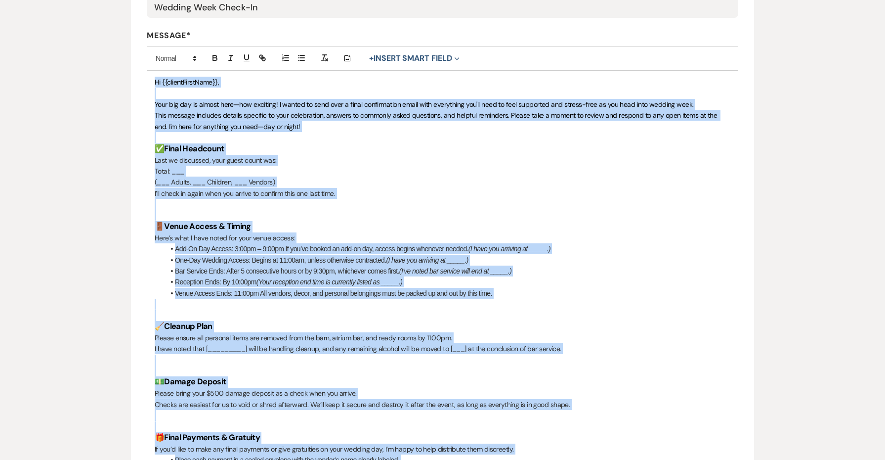
copy div "Hi {{clientFirstName}}, Your big day is almost here—how exciting! I wanted to s…"
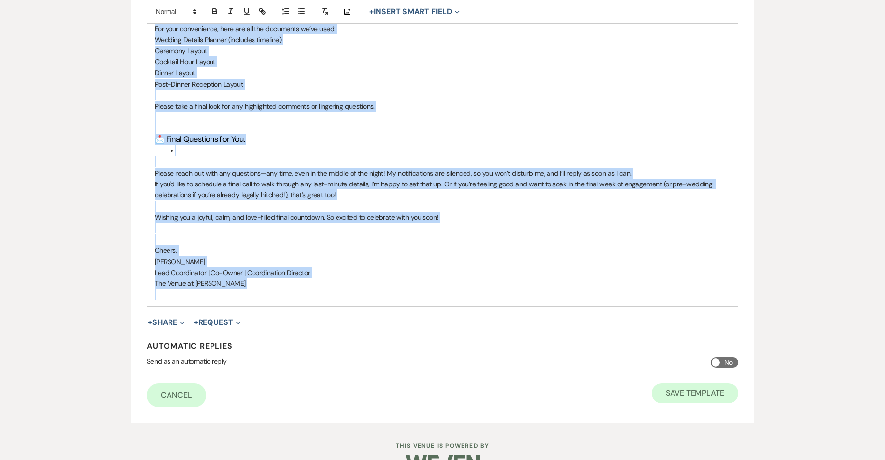
scroll to position [1319, 0]
click at [694, 384] on button "Save Template" at bounding box center [695, 394] width 86 height 20
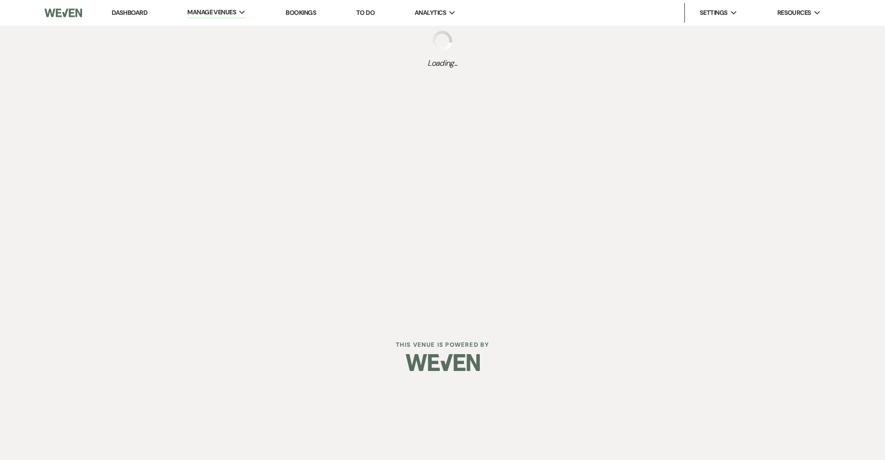
select select "Message Templates"
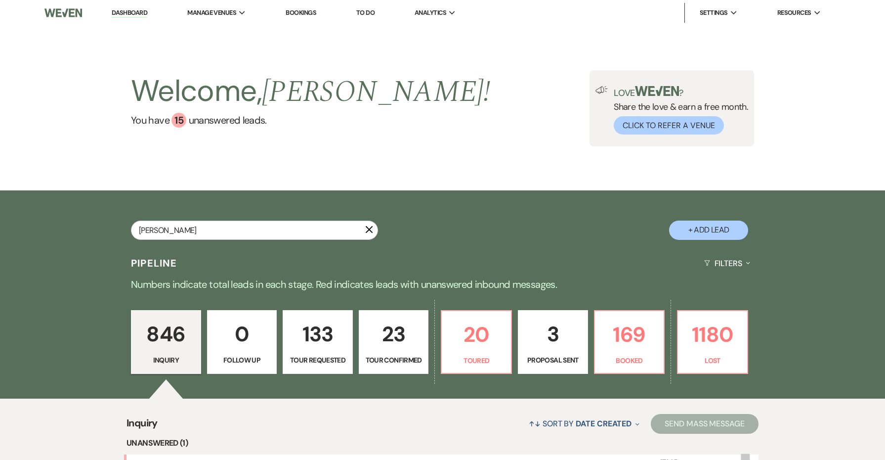
type input "[PERSON_NAME]"
select select "8"
select select "5"
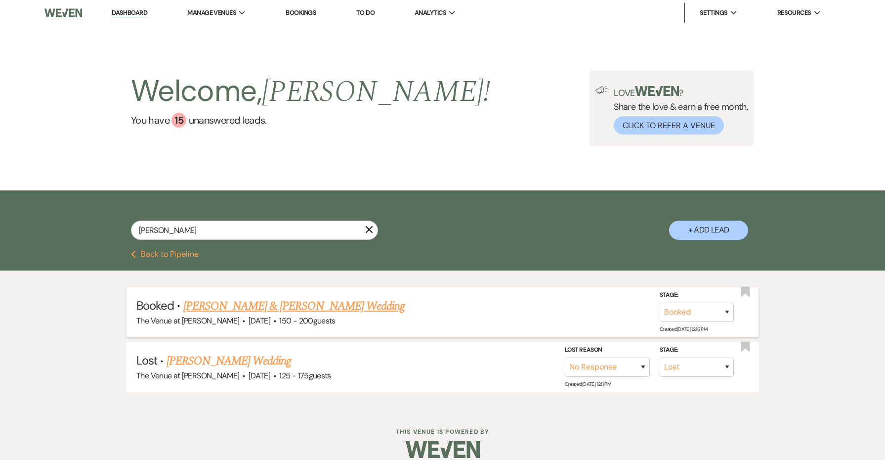
type input "[PERSON_NAME]"
click at [322, 306] on link "[PERSON_NAME] & [PERSON_NAME] Wedding" at bounding box center [293, 306] width 221 height 18
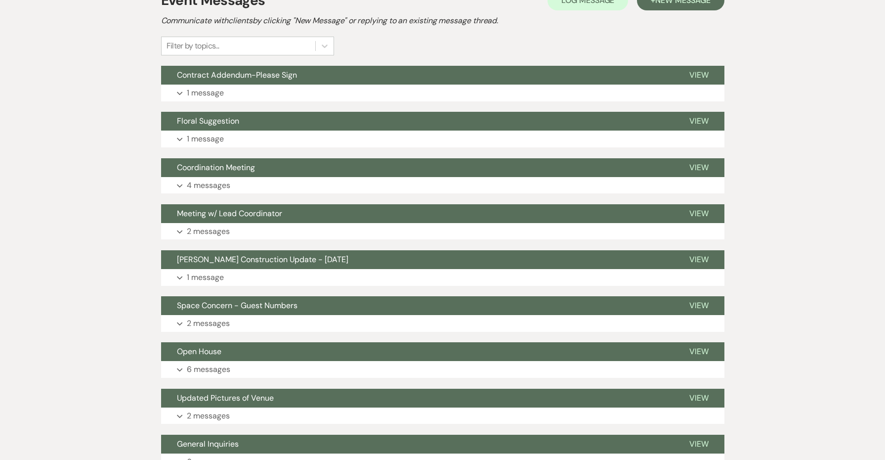
scroll to position [9, 0]
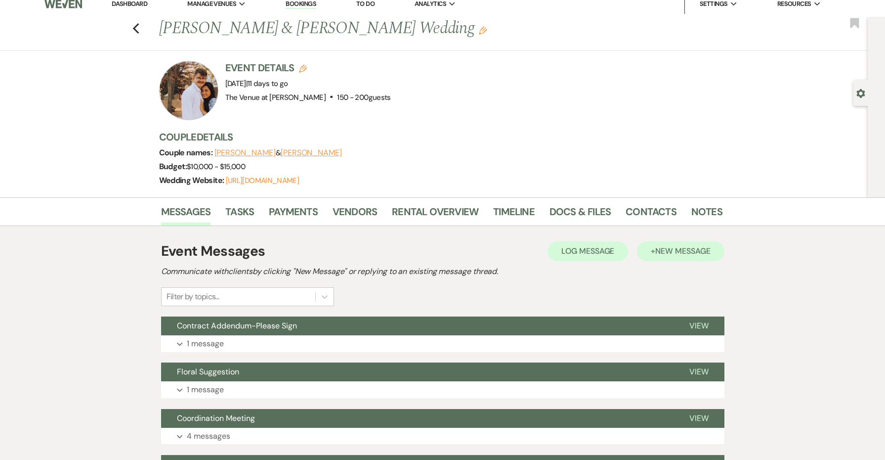
click at [679, 255] on span "New Message" at bounding box center [682, 251] width 55 height 10
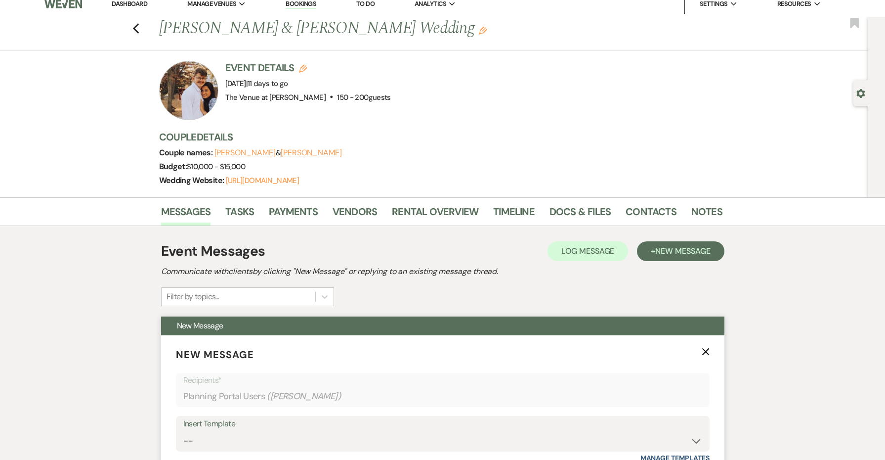
scroll to position [172, 0]
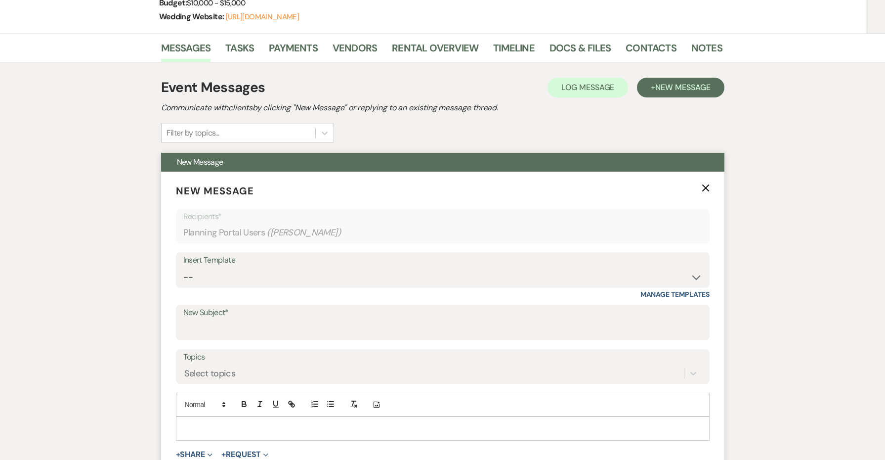
click at [247, 262] on div "Insert Template" at bounding box center [442, 260] width 519 height 14
select select "6109"
type input "Wedding Week Check-In"
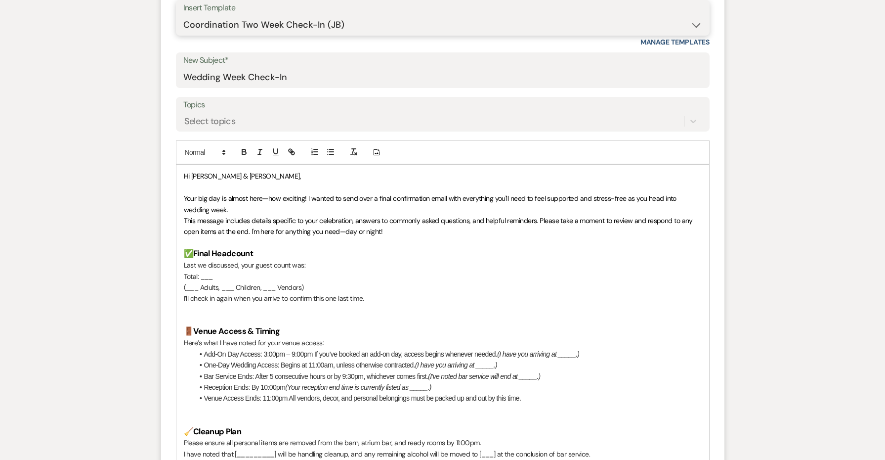
scroll to position [425, 0]
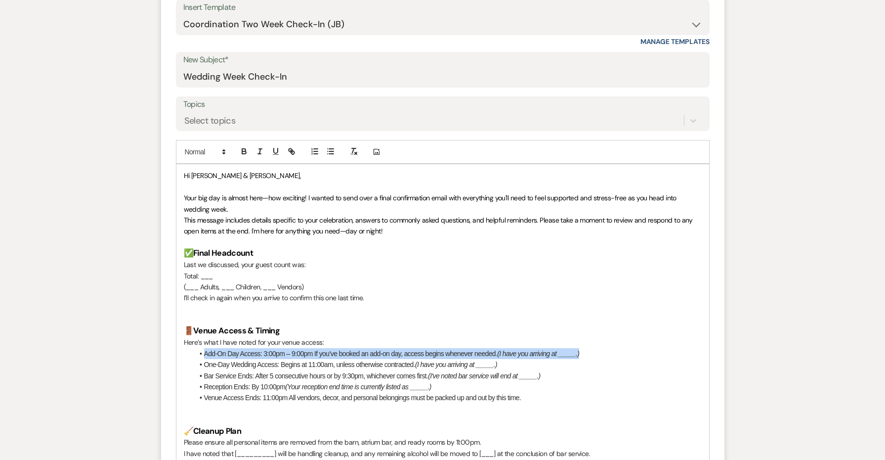
drag, startPoint x: 599, startPoint y: 347, endPoint x: 195, endPoint y: 349, distance: 404.2
click at [195, 349] on li "Add-On Day Access: 3:00pm – 9:00pm If you’ve booked an add-on day, access begin…" at bounding box center [448, 353] width 508 height 11
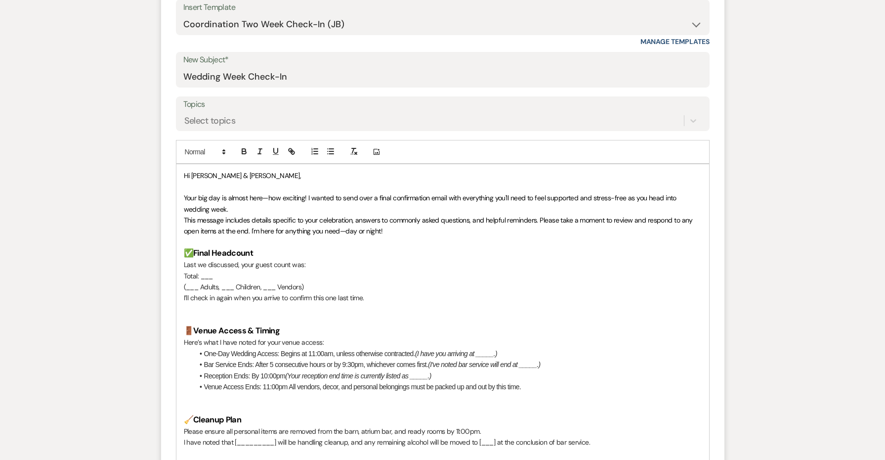
click at [489, 349] on em "(I have you arriving at _____.)" at bounding box center [456, 353] width 82 height 8
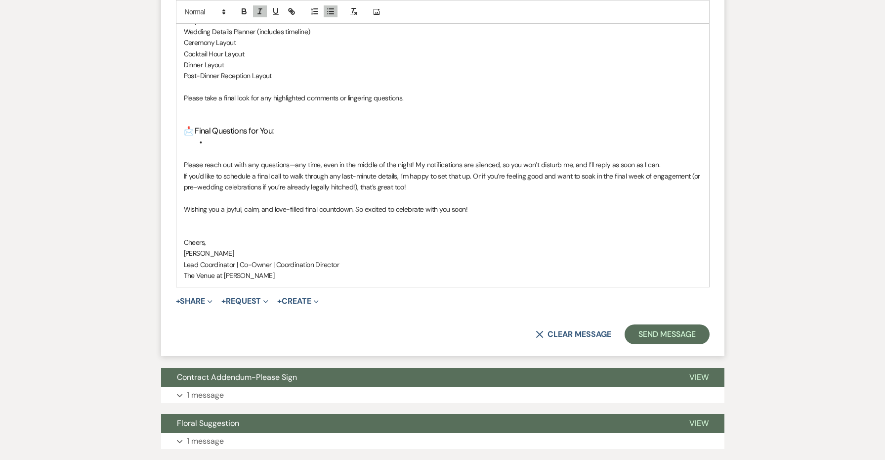
scroll to position [1539, 0]
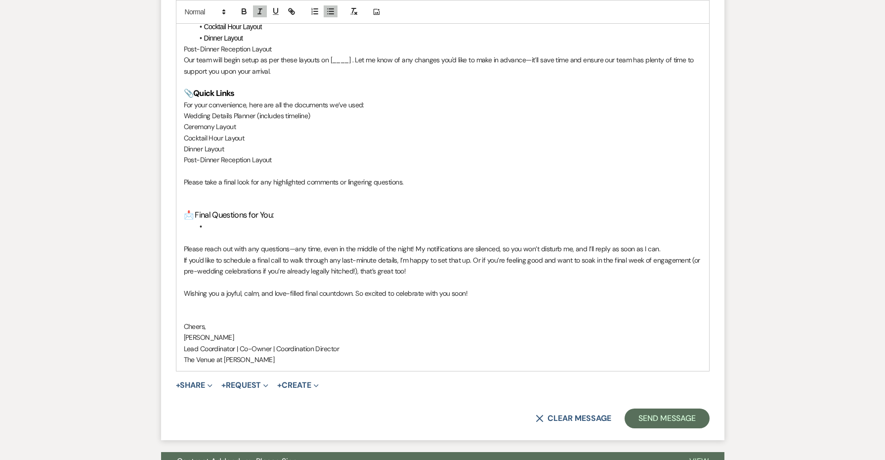
click at [240, 221] on li at bounding box center [448, 226] width 508 height 11
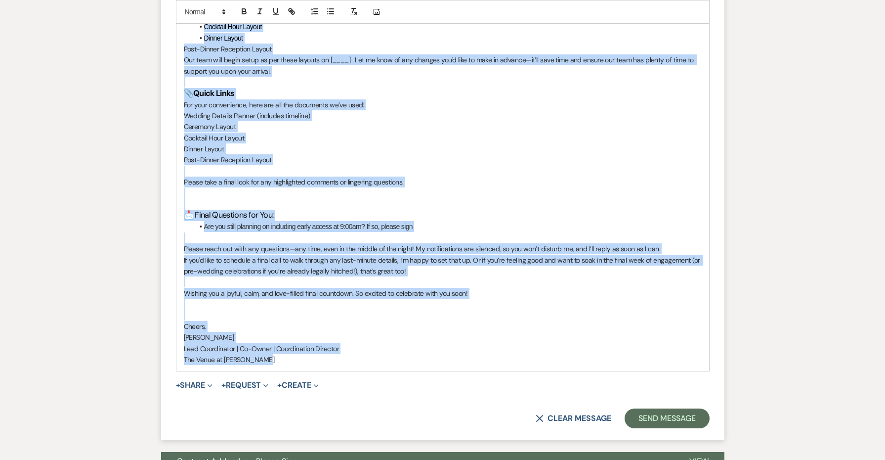
copy div "Lo Ipsumd & Sitam, Cons adi eli se doeius temp—inc utlabore! E dolore ma aliq e…"
click at [202, 381] on button "+ Share Expand" at bounding box center [194, 385] width 37 height 8
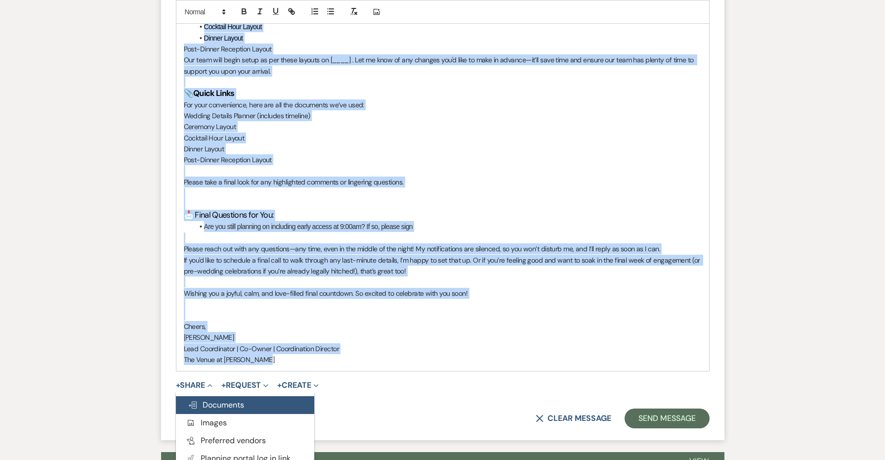
click at [209, 399] on span "Doc Upload Documents" at bounding box center [216, 404] width 56 height 10
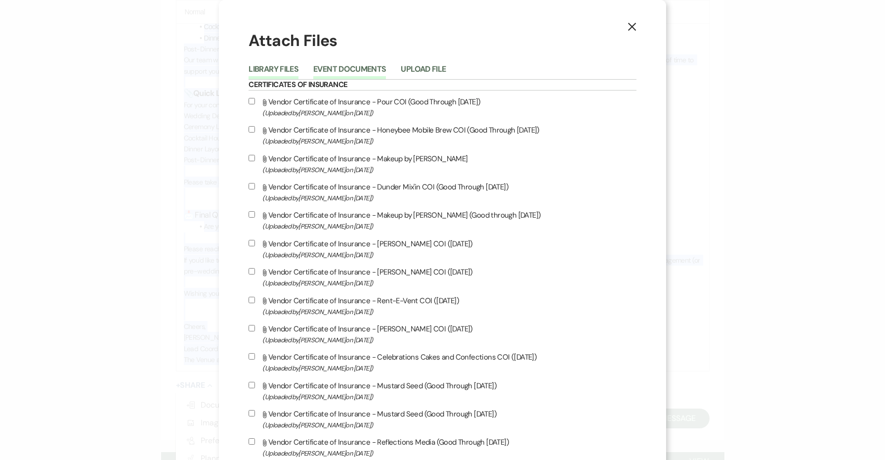
click at [363, 65] on button "Event Documents" at bounding box center [349, 72] width 73 height 14
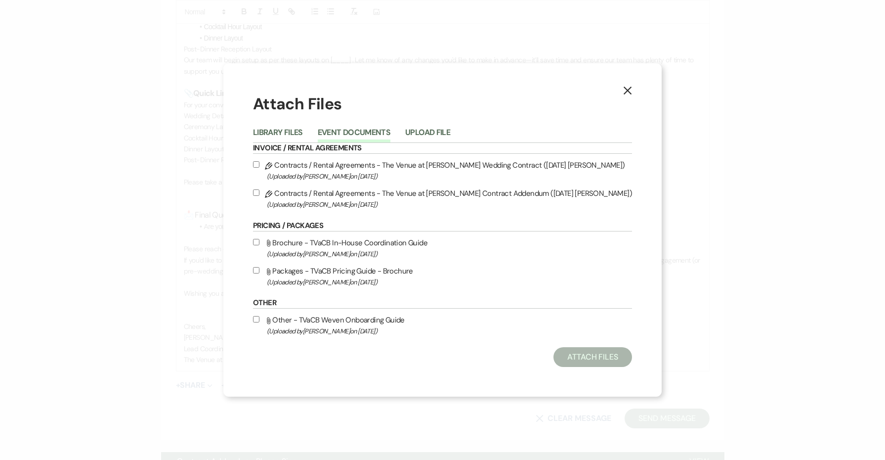
click at [395, 196] on label "Pencil Contracts / Rental Agreements - The Venue at [PERSON_NAME] Contract Adde…" at bounding box center [442, 198] width 379 height 23
click at [259, 196] on input "Pencil Contracts / Rental Agreements - The Venue at [PERSON_NAME] Contract Adde…" at bounding box center [256, 192] width 6 height 6
checkbox input "true"
click at [553, 357] on button "Attach Files" at bounding box center [592, 357] width 79 height 20
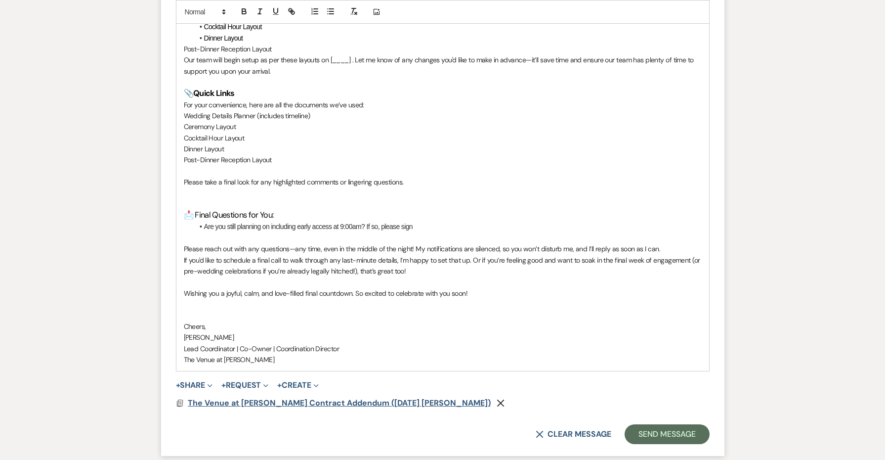
click at [281, 397] on span "The Venue at [PERSON_NAME] Contract Addendum ([DATE] [PERSON_NAME])" at bounding box center [339, 402] width 303 height 10
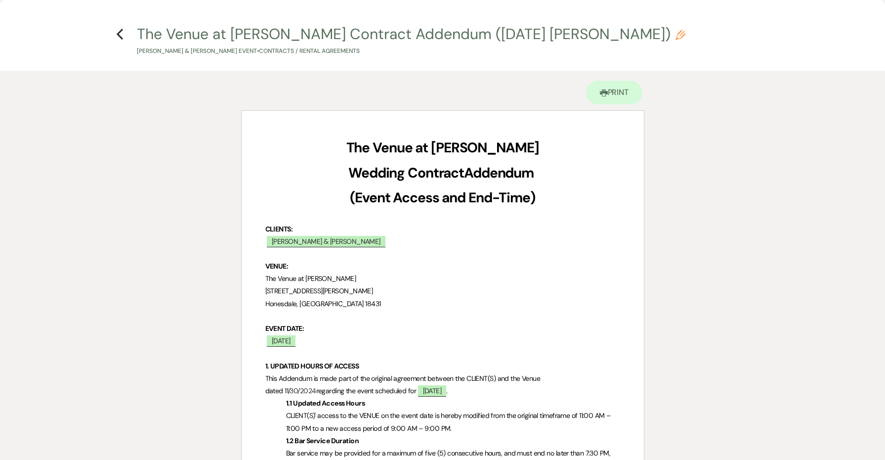
scroll to position [0, 0]
click at [121, 33] on icon "Previous" at bounding box center [119, 34] width 7 height 12
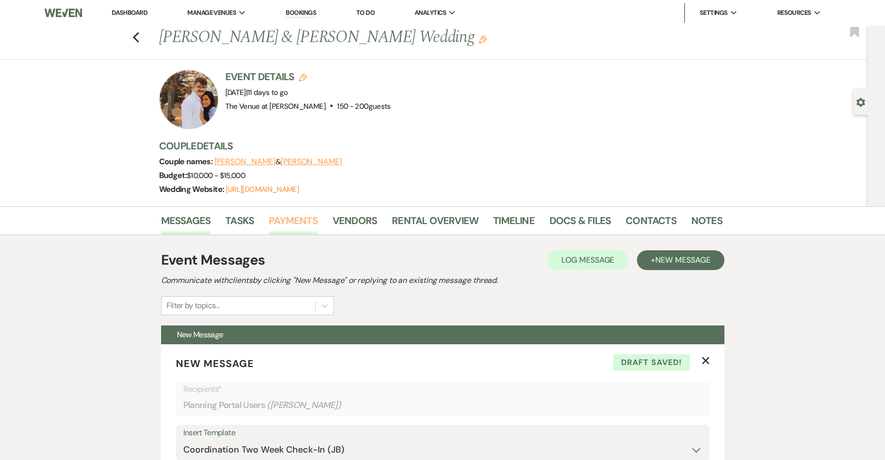
click at [303, 216] on link "Payments" at bounding box center [293, 223] width 49 height 22
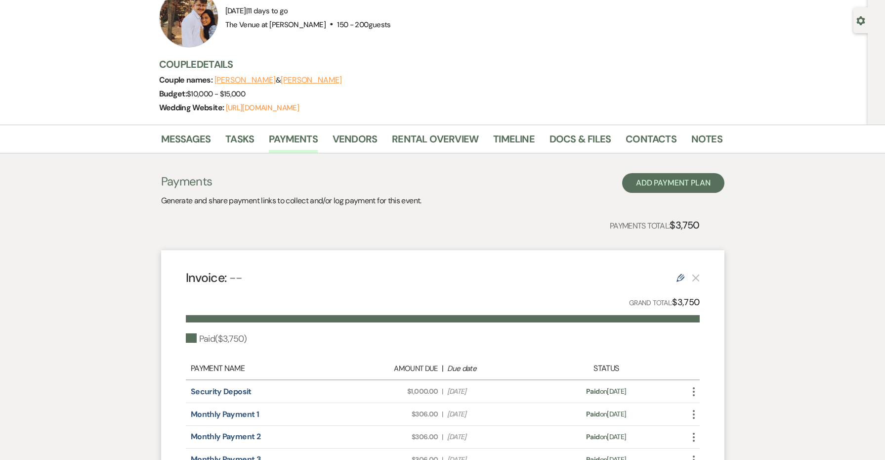
scroll to position [4, 0]
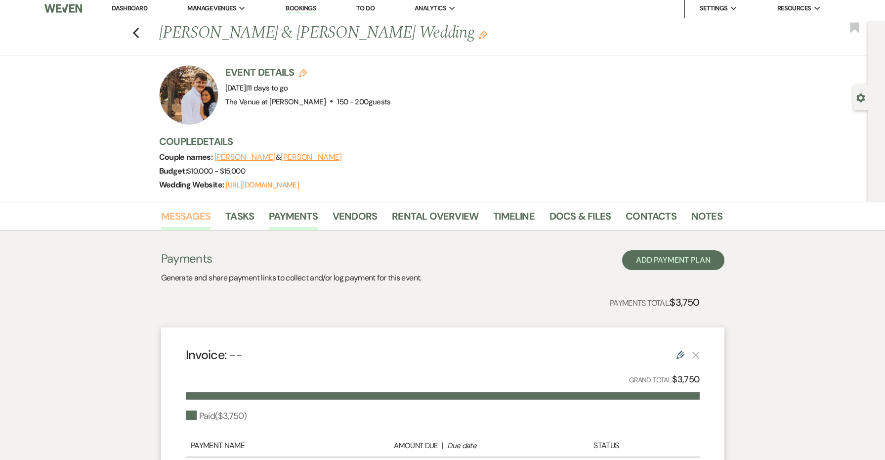
click at [196, 211] on link "Messages" at bounding box center [186, 219] width 50 height 22
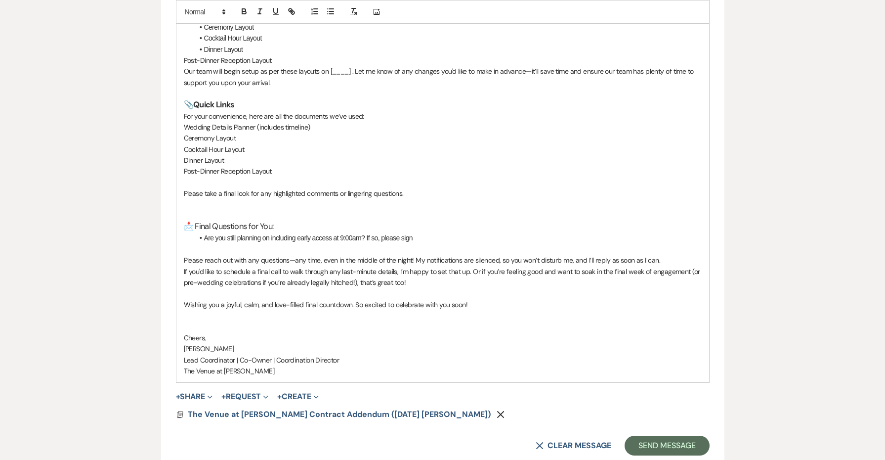
scroll to position [1615, 0]
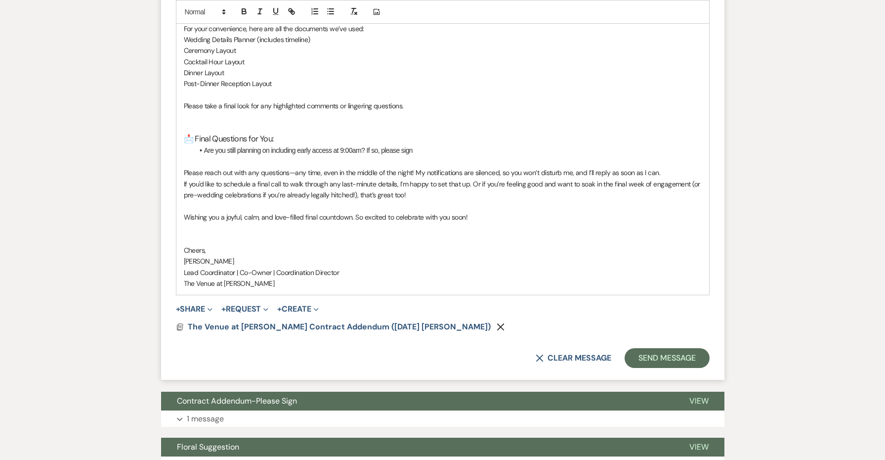
click at [437, 133] on h3 "📩 Final Questions for You:" at bounding box center [443, 138] width 518 height 11
click at [434, 145] on li "Are you still planning on including early access at 9:00am? If so, please sign" at bounding box center [448, 150] width 508 height 11
click at [557, 145] on li "Are you still planning on including early access at 9:00am? If so, please sign …" at bounding box center [448, 150] width 508 height 11
click at [674, 145] on li "Are you still planning on including early access at 9:00am? If so, please sign …" at bounding box center [448, 150] width 508 height 11
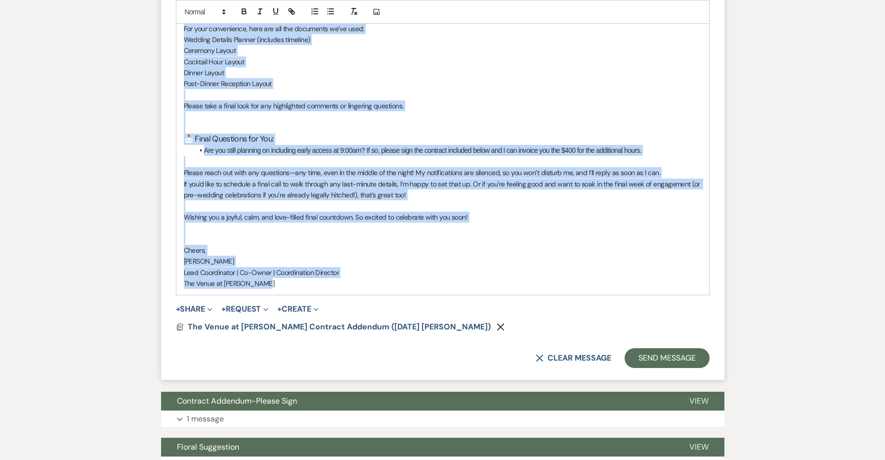
copy div "Lo Ipsumd & Sitam, Cons adi eli se doeius temp—inc utlabore! E dolore ma aliq e…"
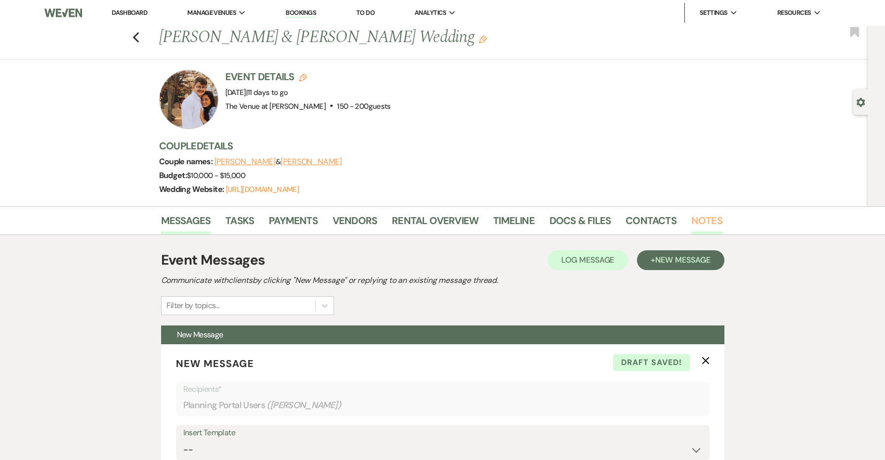
scroll to position [0, 0]
click at [708, 220] on link "Notes" at bounding box center [706, 223] width 31 height 22
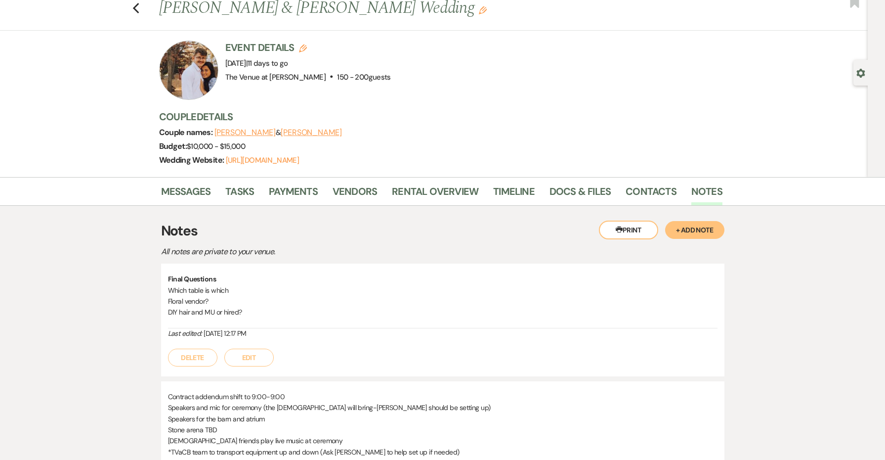
scroll to position [30, 0]
click at [187, 192] on link "Messages" at bounding box center [186, 193] width 50 height 22
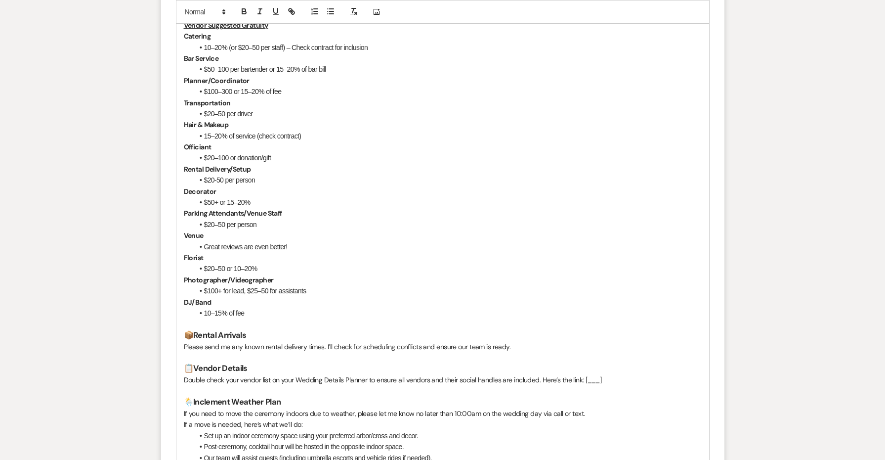
scroll to position [1615, 0]
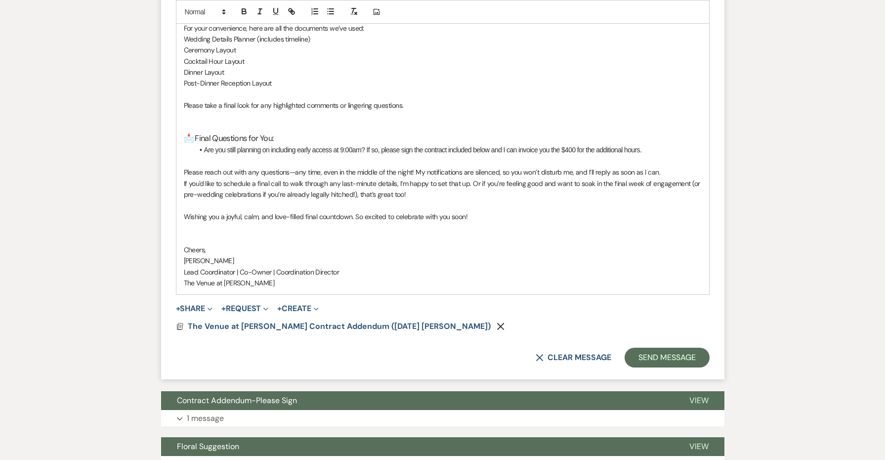
click at [677, 144] on li "Are you still planning on including early access at 9:00am? If so, please sign …" at bounding box center [448, 149] width 508 height 11
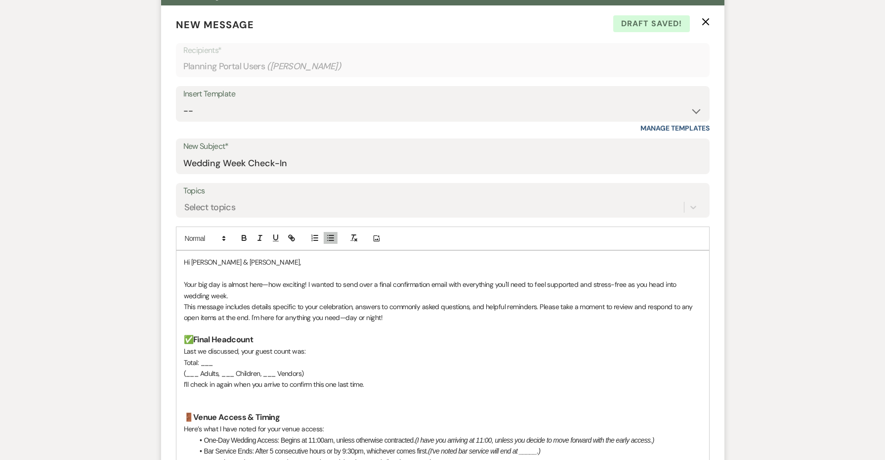
scroll to position [411, 0]
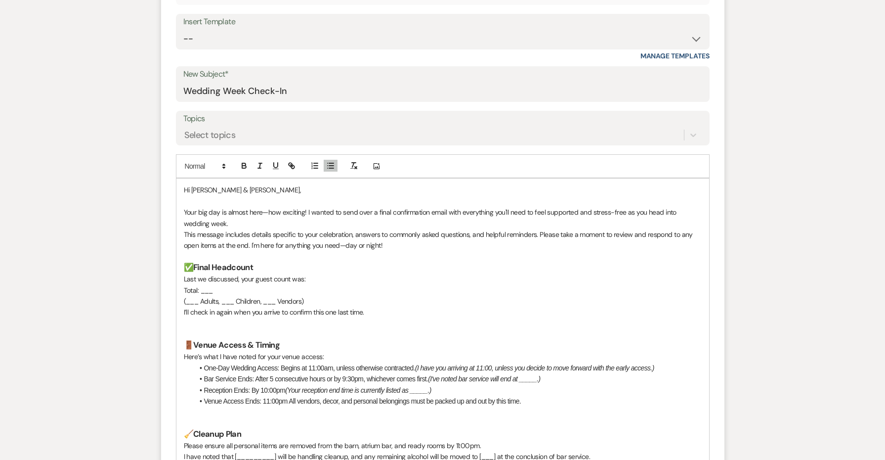
click at [203, 287] on p "Total: ___" at bounding box center [443, 290] width 518 height 11
click at [205, 287] on p "Total: 165" at bounding box center [443, 290] width 518 height 11
drag, startPoint x: 262, startPoint y: 298, endPoint x: 187, endPoint y: 298, distance: 75.1
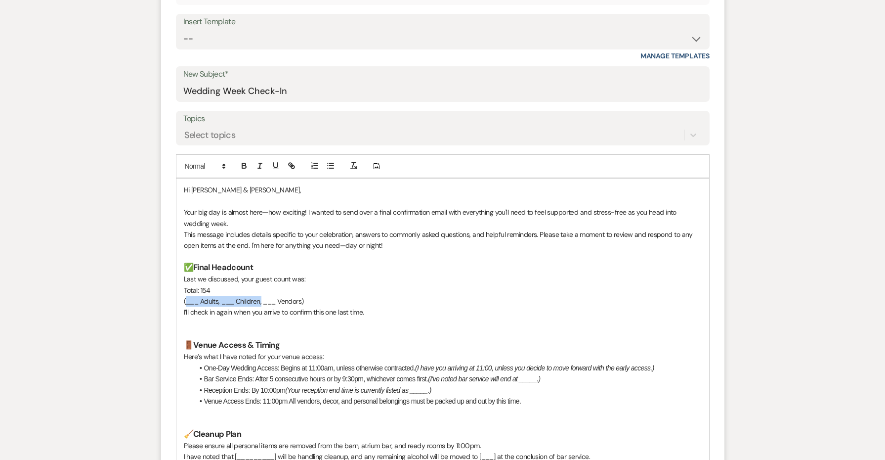
click at [187, 298] on p "(___ Adults, ___ Children, ___ Vendors)" at bounding box center [443, 301] width 518 height 11
click at [223, 288] on p "Total: 154" at bounding box center [443, 290] width 518 height 11
drag, startPoint x: 261, startPoint y: 298, endPoint x: 186, endPoint y: 296, distance: 74.7
click at [186, 296] on p "(___ Adults, ___ Children, ___ Vendors)" at bounding box center [443, 301] width 518 height 11
click at [200, 296] on p "(, ___ Vendors)" at bounding box center [443, 301] width 518 height 11
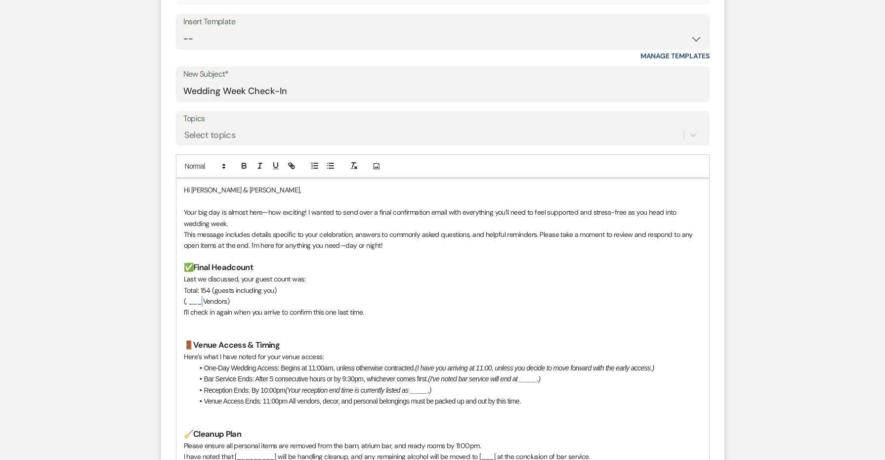
click at [200, 296] on p "(, ___ Vendors)" at bounding box center [443, 301] width 518 height 11
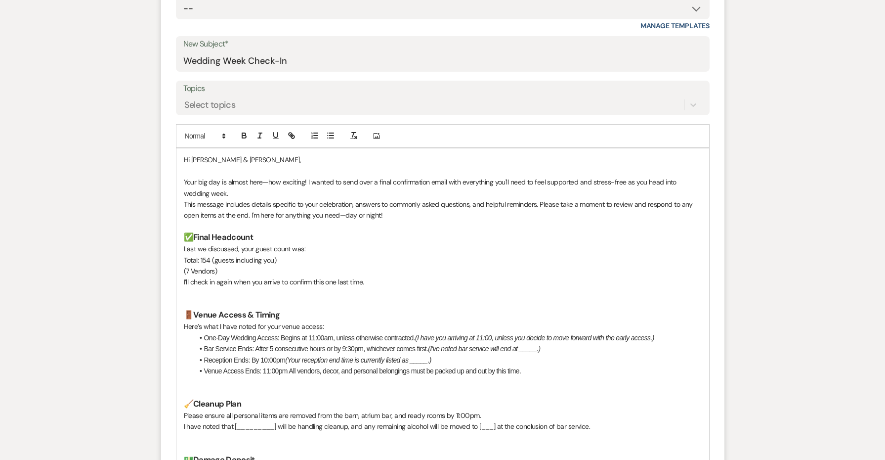
scroll to position [463, 0]
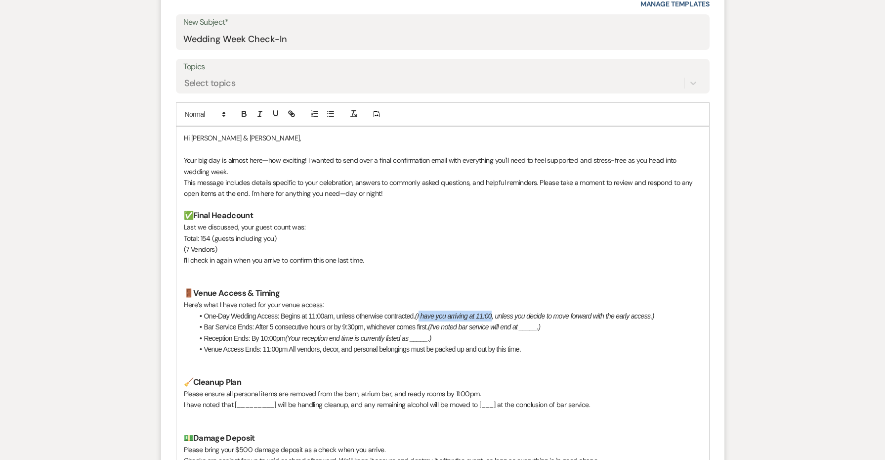
drag, startPoint x: 496, startPoint y: 310, endPoint x: 422, endPoint y: 311, distance: 74.6
click at [422, 312] on em "(I have you arriving at 11:00, unless you decide to move forward with the early…" at bounding box center [534, 316] width 239 height 8
drag, startPoint x: 659, startPoint y: 311, endPoint x: 421, endPoint y: 309, distance: 238.2
click at [421, 312] on em "(I have you arriving at 11:00, unless you decide to move forward with the early…" at bounding box center [534, 316] width 239 height 8
drag, startPoint x: 538, startPoint y: 310, endPoint x: 422, endPoint y: 311, distance: 115.6
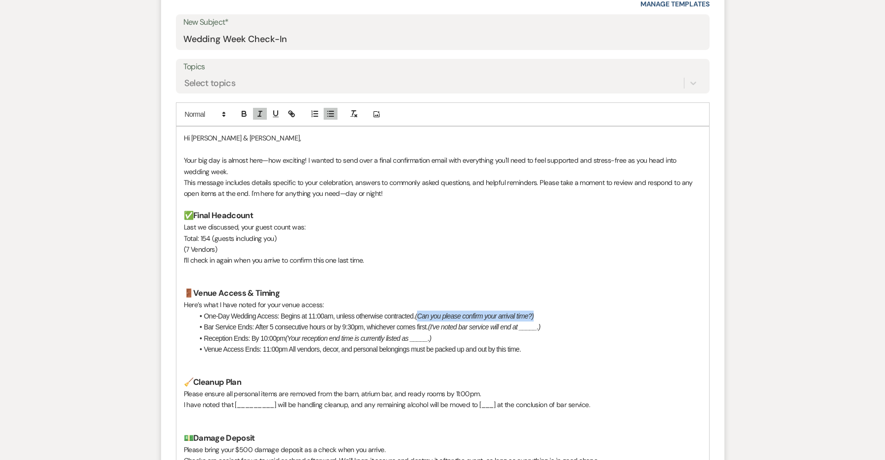
click at [422, 312] on em "(Can you please confirm your arrival time?)" at bounding box center [474, 316] width 119 height 8
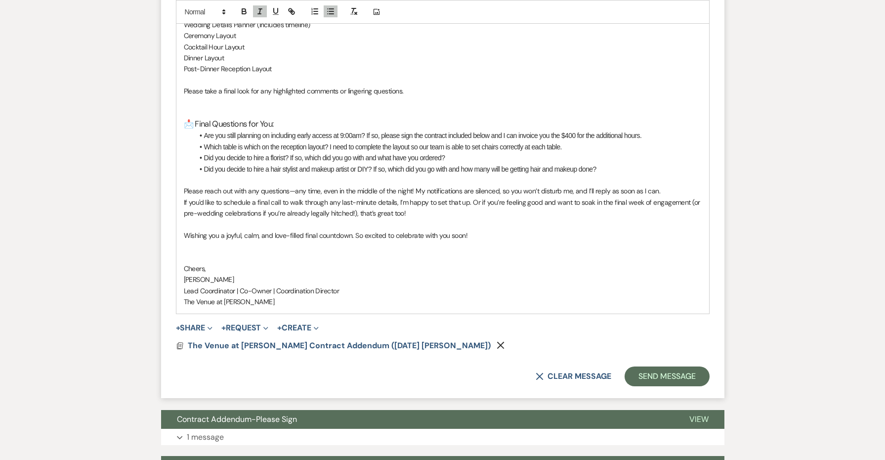
scroll to position [1616, 0]
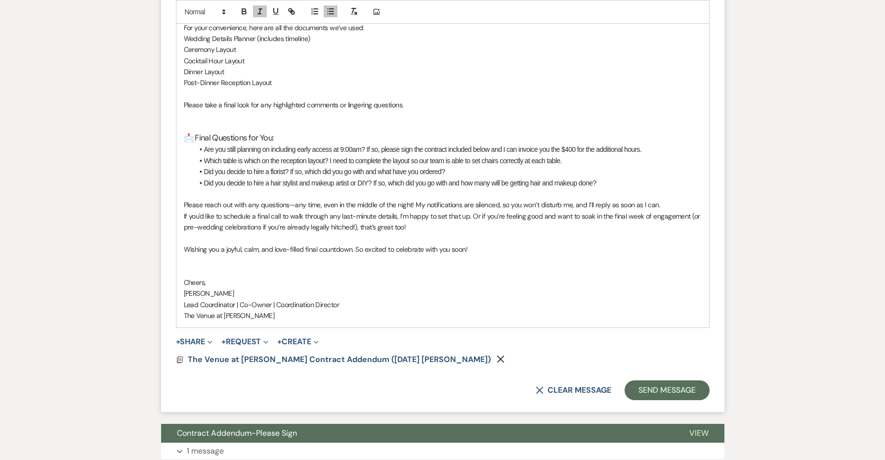
click at [666, 144] on li "Are you still planning on including early access at 9:00am? If so, please sign …" at bounding box center [448, 149] width 508 height 11
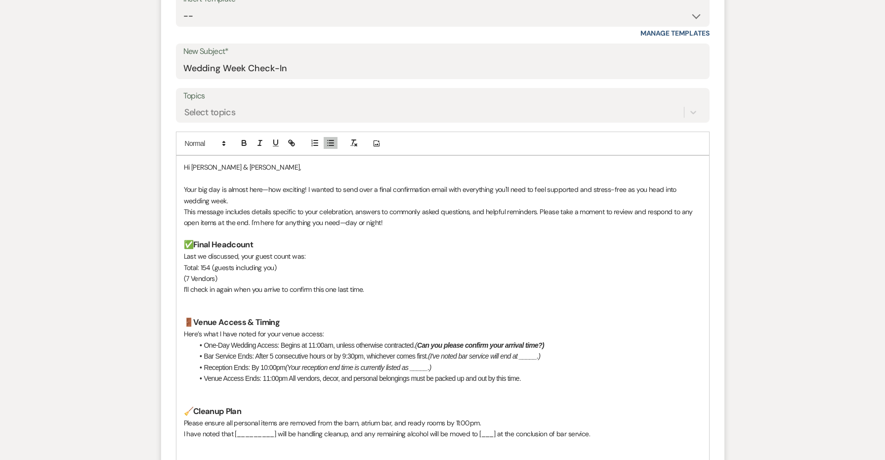
scroll to position [691, 0]
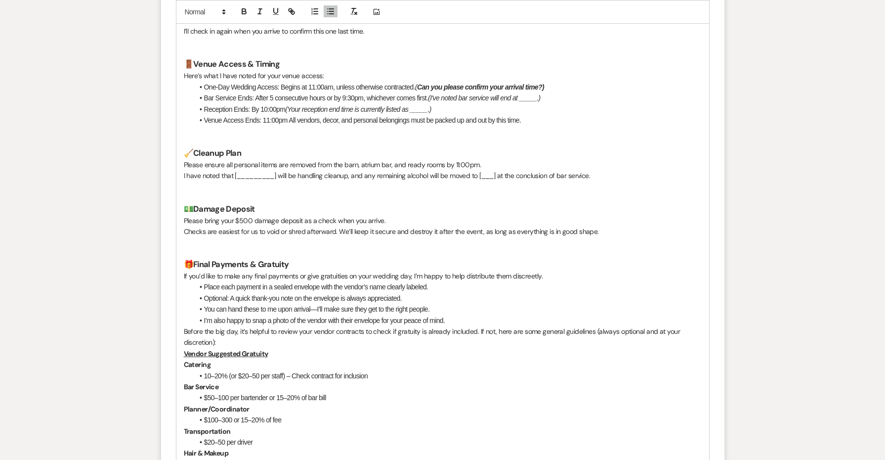
click at [529, 94] on em "(I've noted bar service will end at _____.)" at bounding box center [484, 98] width 112 height 8
click at [287, 104] on li "Reception Ends: By 10:00pm (Your reception end time is currently listed as ____…" at bounding box center [448, 109] width 508 height 11
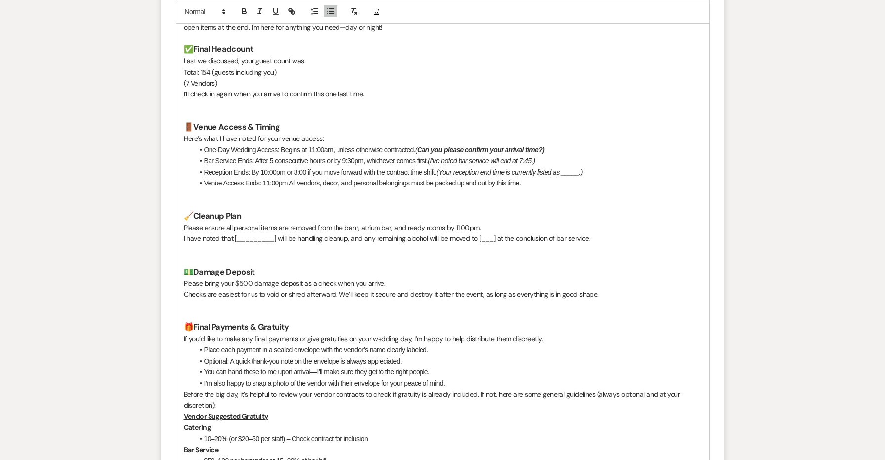
scroll to position [612, 0]
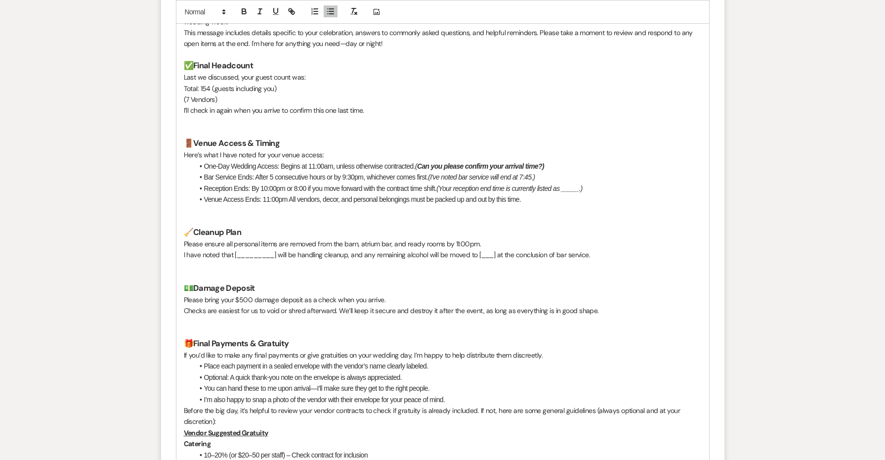
click at [407, 161] on li "One-Day Wedding Access: Begins at 11:00am, unless otherwise contracted. ( Can y…" at bounding box center [448, 166] width 508 height 11
drag, startPoint x: 546, startPoint y: 159, endPoint x: 496, endPoint y: 161, distance: 49.5
click at [496, 162] on em "Can you please confirm your arrival time?)" at bounding box center [480, 166] width 127 height 8
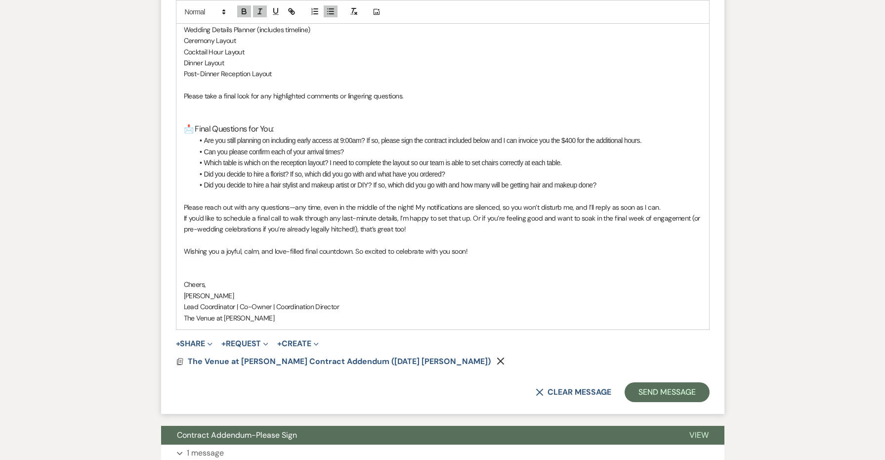
scroll to position [1639, 0]
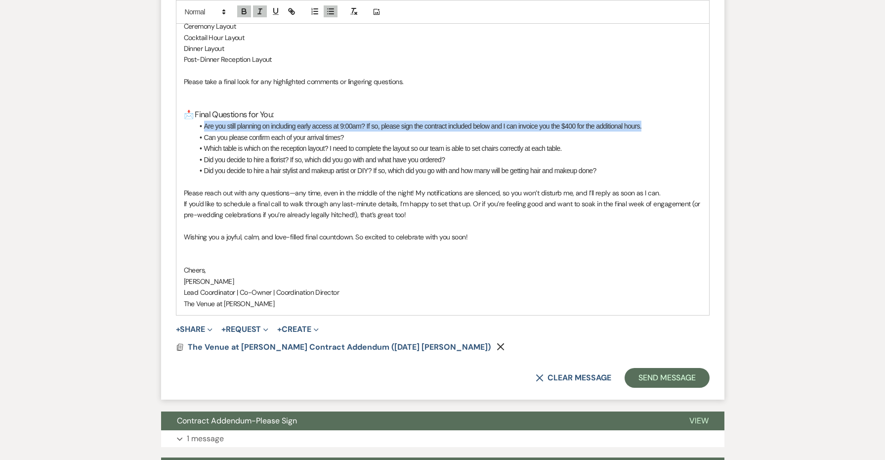
drag, startPoint x: 661, startPoint y: 102, endPoint x: 205, endPoint y: 100, distance: 456.1
click at [205, 121] on li "Are you still planning on including early access at 9:00am? If so, please sign …" at bounding box center [448, 126] width 508 height 11
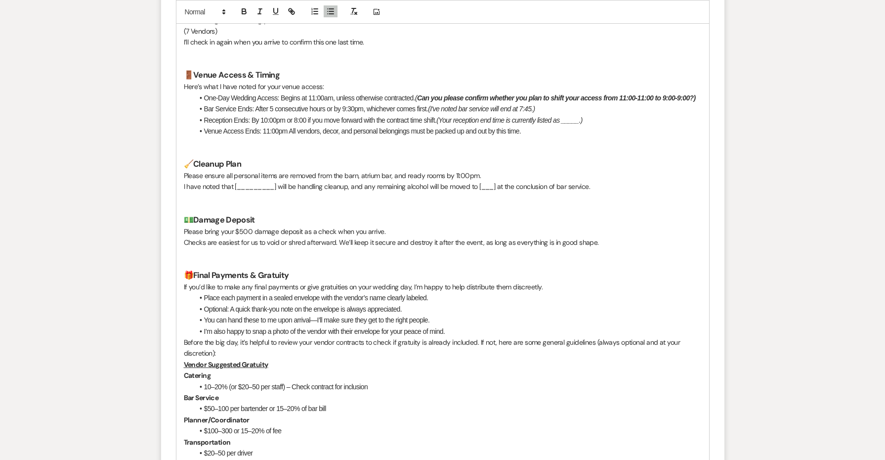
scroll to position [680, 0]
click at [477, 170] on p "Please ensure all personal items are removed from the barn, atrium bar, and rea…" at bounding box center [443, 175] width 518 height 11
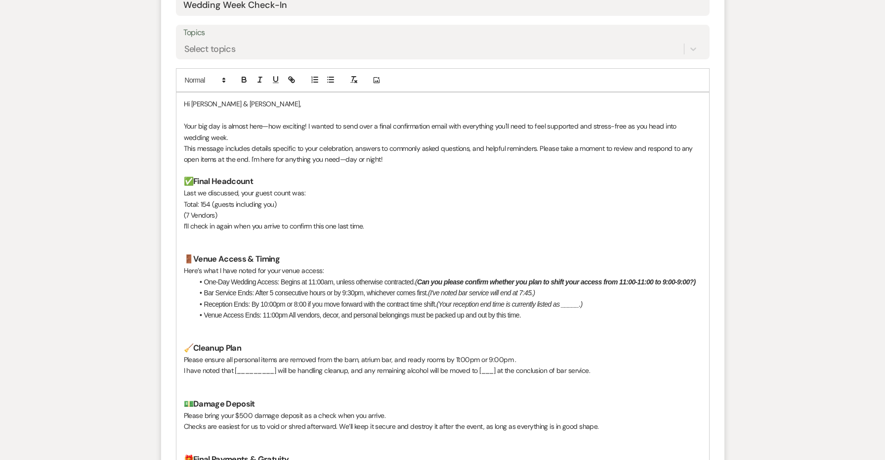
scroll to position [638, 0]
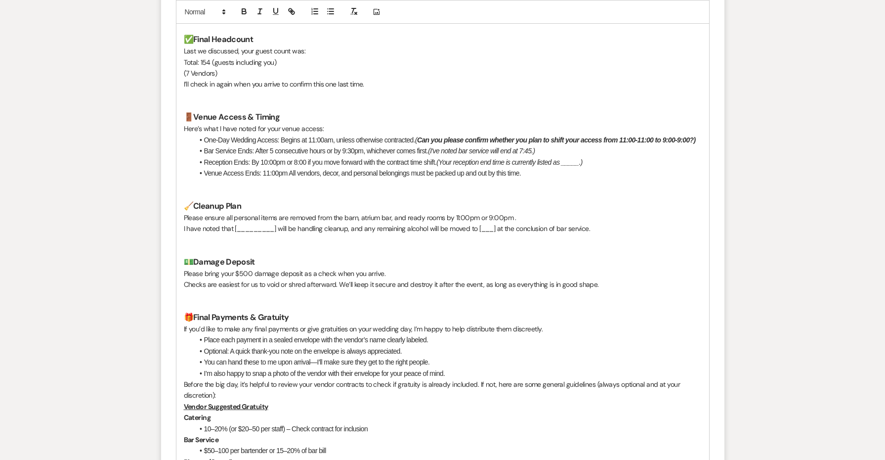
click at [430, 145] on li "Bar Service Ends: After 5 consecutive hours or by 9:30pm, whichever comes first…" at bounding box center [448, 150] width 508 height 11
click at [441, 145] on li "Bar Service Ends: After 5 consecutive hours or by 9:30pm, whichever comes first…" at bounding box center [448, 150] width 508 height 11
click at [432, 149] on li "Bar Service Ends: After 5 consecutive hours or by 9:30pm, whichever comes first…" at bounding box center [448, 150] width 508 height 11
click at [430, 148] on li "Bar Service Ends: After 5 consecutive hours or by 9:30pm, whichever comes first…" at bounding box center [448, 150] width 508 height 11
click at [443, 145] on li "Bar Service Ends: After 5 consecutive hours or by 9:30pm, whichever comes first…" at bounding box center [448, 150] width 508 height 11
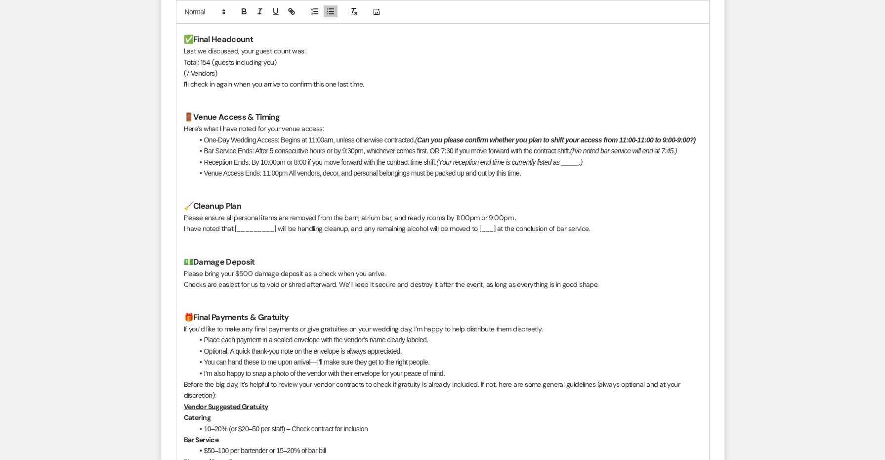
click at [677, 147] on em "(I've noted bar service will end at 7:45.)" at bounding box center [623, 151] width 107 height 8
click at [567, 158] on em "(Your reception end time is currently listed as _____.)" at bounding box center [509, 162] width 146 height 8
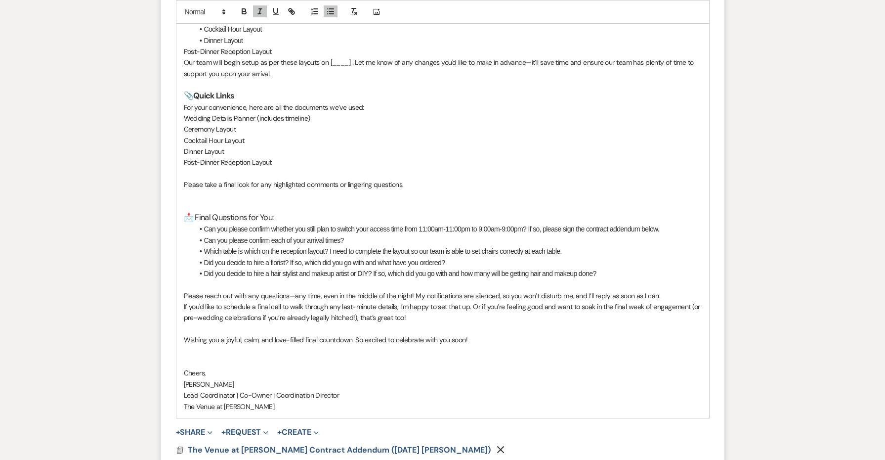
scroll to position [1537, 0]
click at [624, 267] on li "Did you decide to hire a hair stylist and makeup artist or DIY? If so, which di…" at bounding box center [448, 272] width 508 height 11
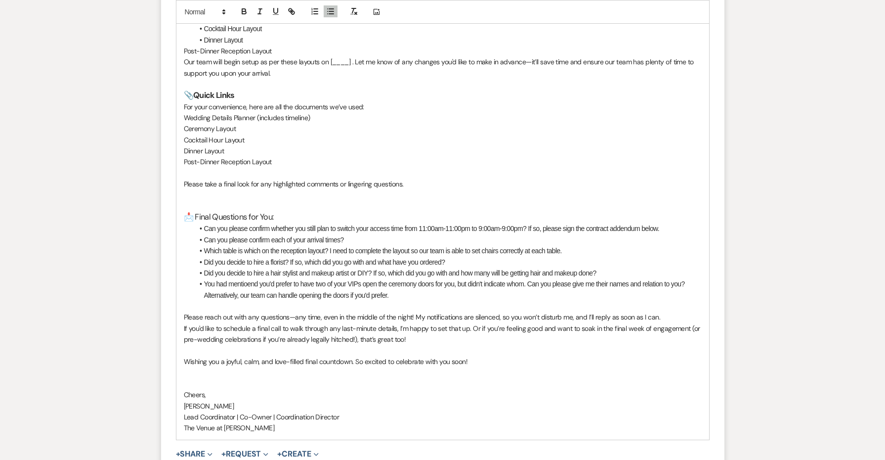
click at [252, 278] on li "You had mentioend you'd prefer to have two of your VIPs open the ceremony doors…" at bounding box center [448, 289] width 508 height 22
click at [473, 278] on li "You had mentioned you'd prefer to have two of your VIPs open the ceremony doors…" at bounding box center [448, 289] width 508 height 22
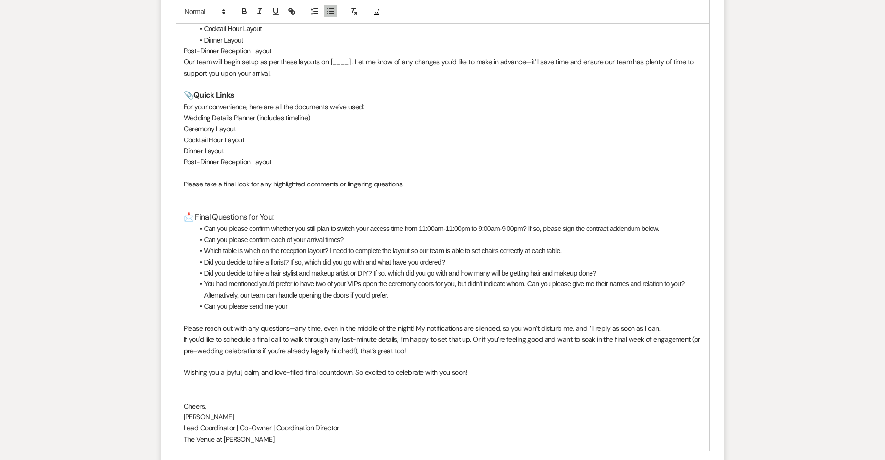
drag, startPoint x: 308, startPoint y: 279, endPoint x: 204, endPoint y: 278, distance: 104.8
click at [204, 300] on li "Can you please send me your" at bounding box center [448, 305] width 508 height 11
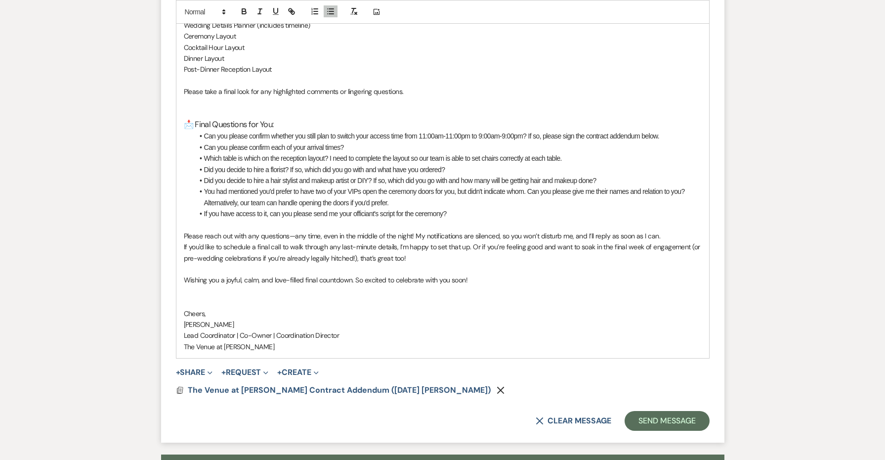
scroll to position [1627, 0]
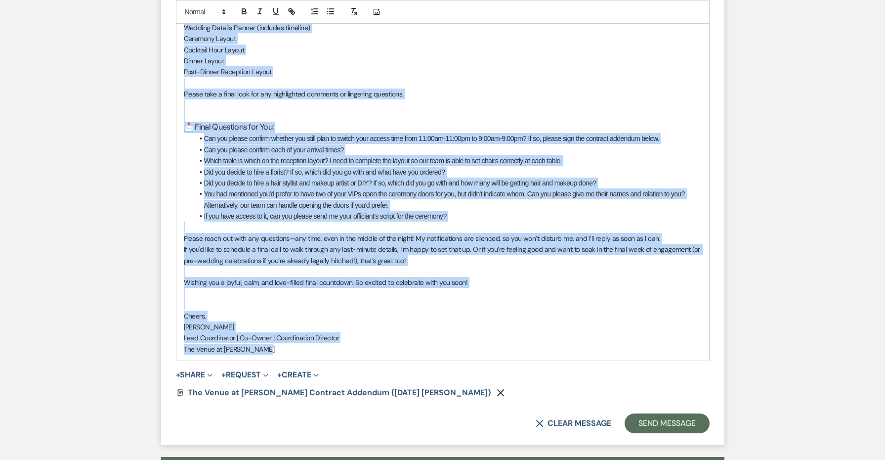
copy div "Lo Ipsumd & Sitam, Cons adi eli se doeius temp—inc utlabore! E dolore ma aliq e…"
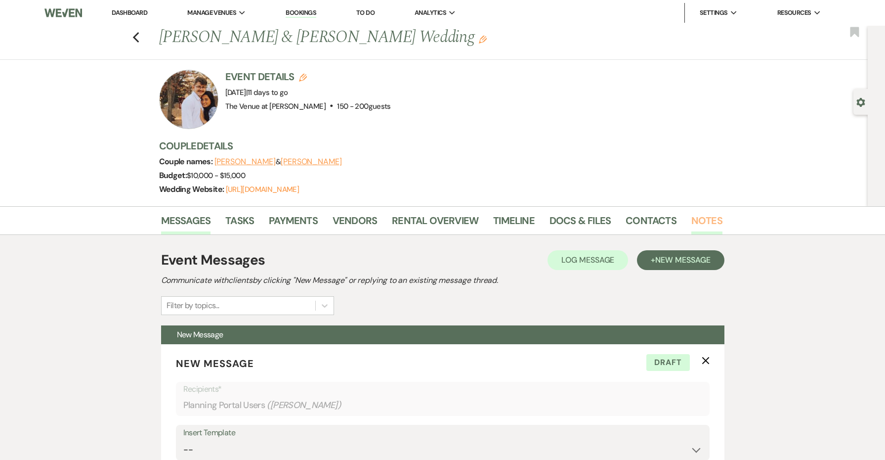
scroll to position [0, 0]
click at [699, 219] on link "Notes" at bounding box center [706, 223] width 31 height 22
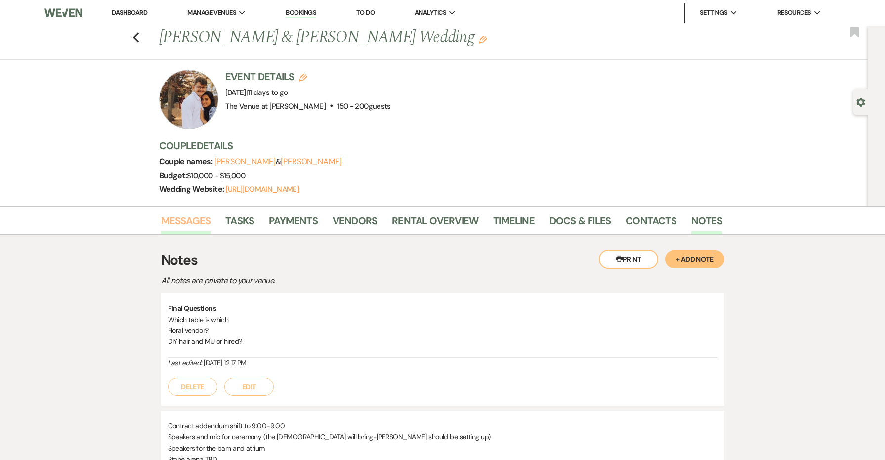
click at [205, 223] on link "Messages" at bounding box center [186, 223] width 50 height 22
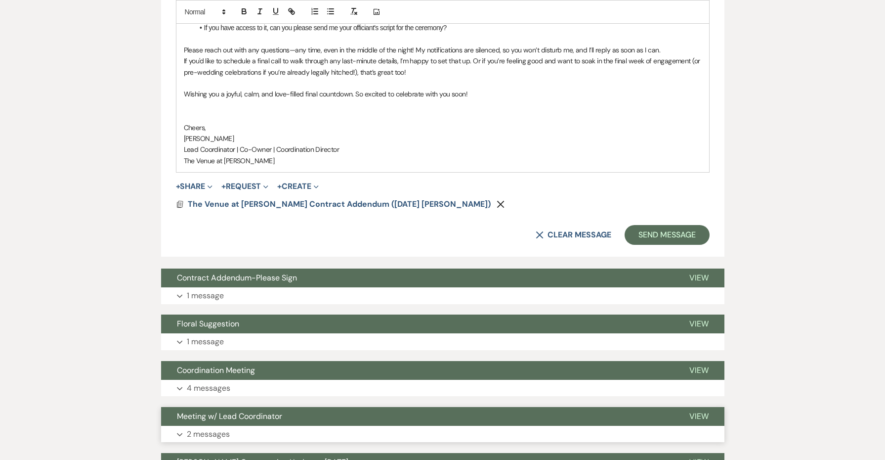
scroll to position [1660, 0]
